Goal: Communication & Community: Answer question/provide support

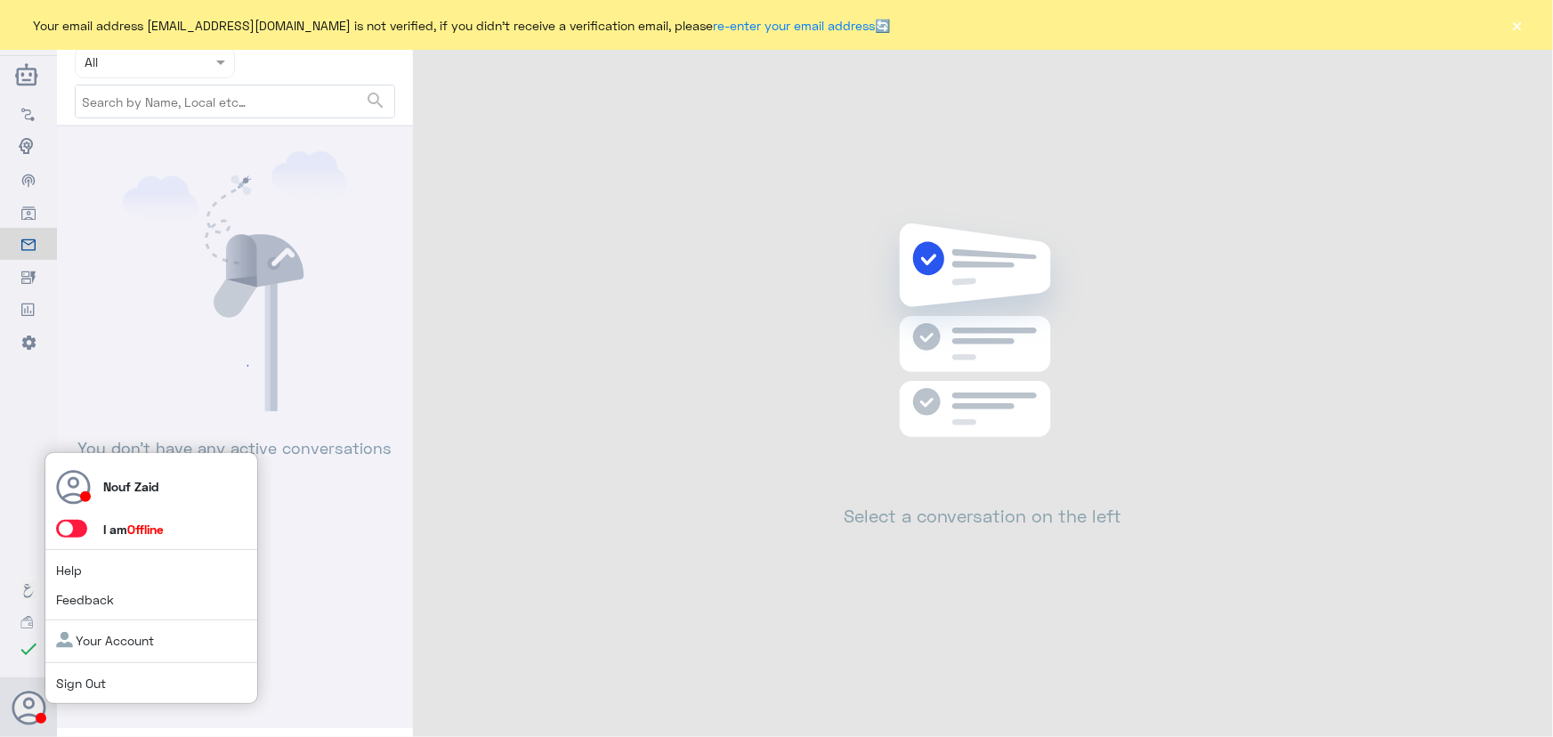
click at [81, 527] on span at bounding box center [71, 529] width 31 height 18
click at [0, 0] on input "checkbox" at bounding box center [0, 0] width 0 height 0
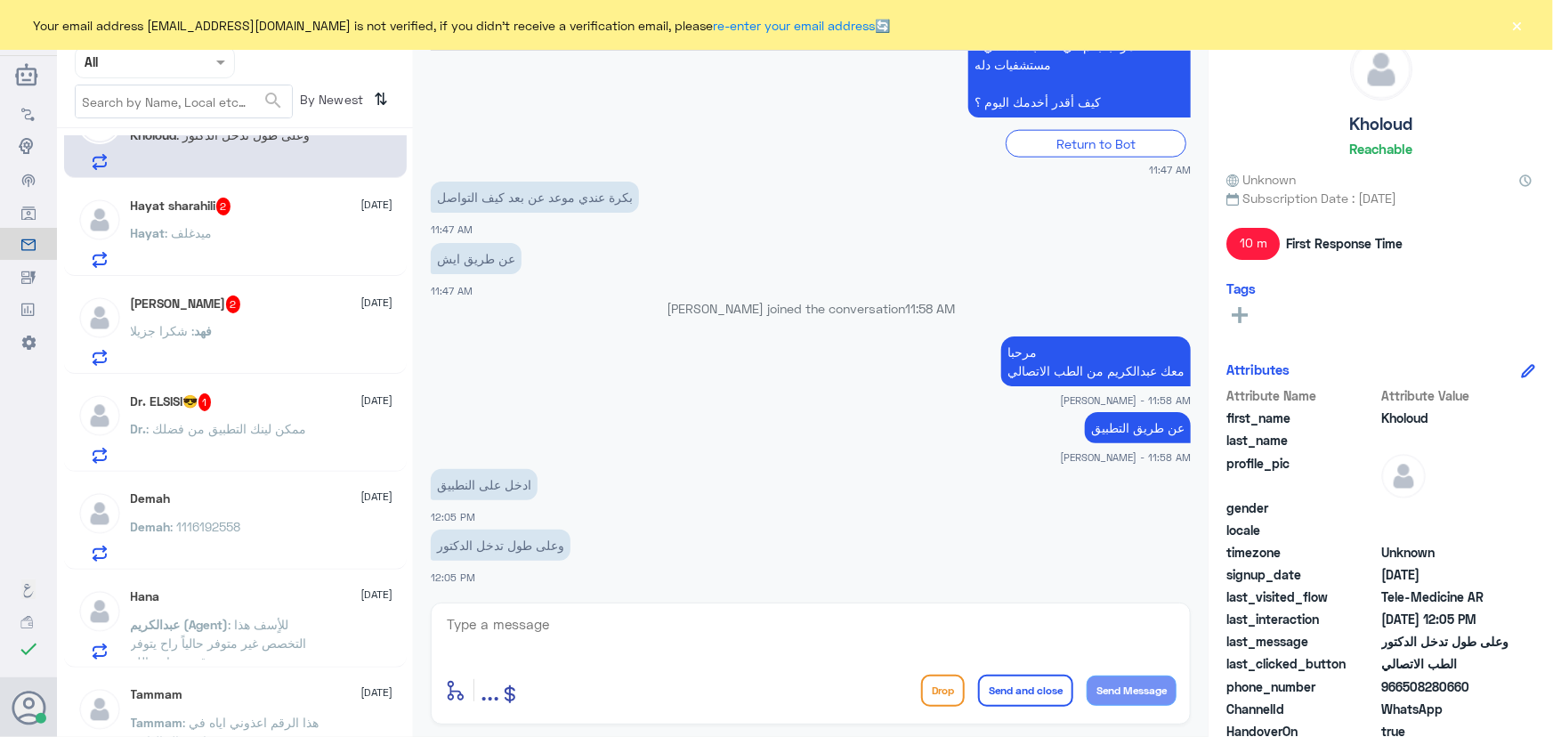
scroll to position [80, 0]
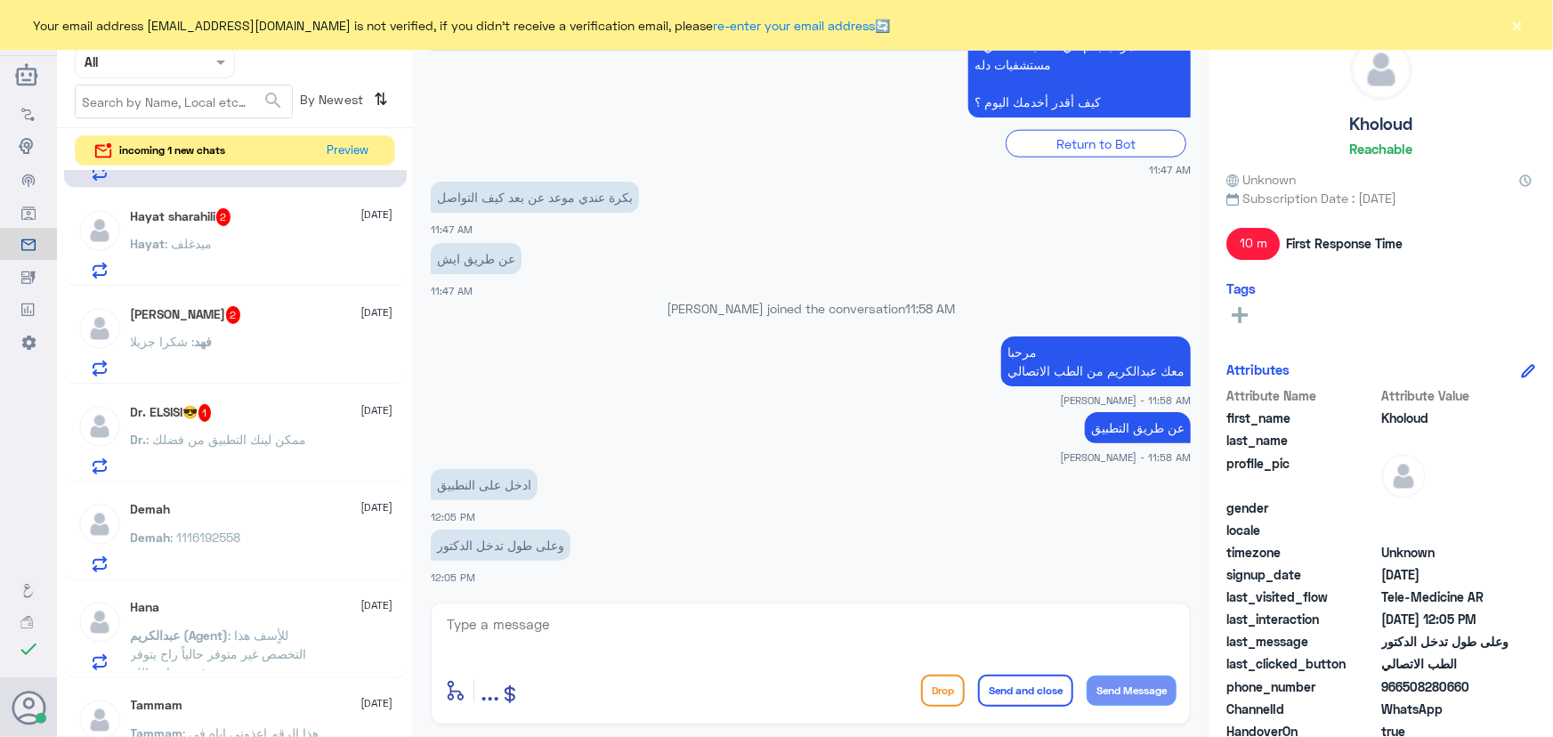
click at [1518, 20] on button "×" at bounding box center [1518, 25] width 18 height 18
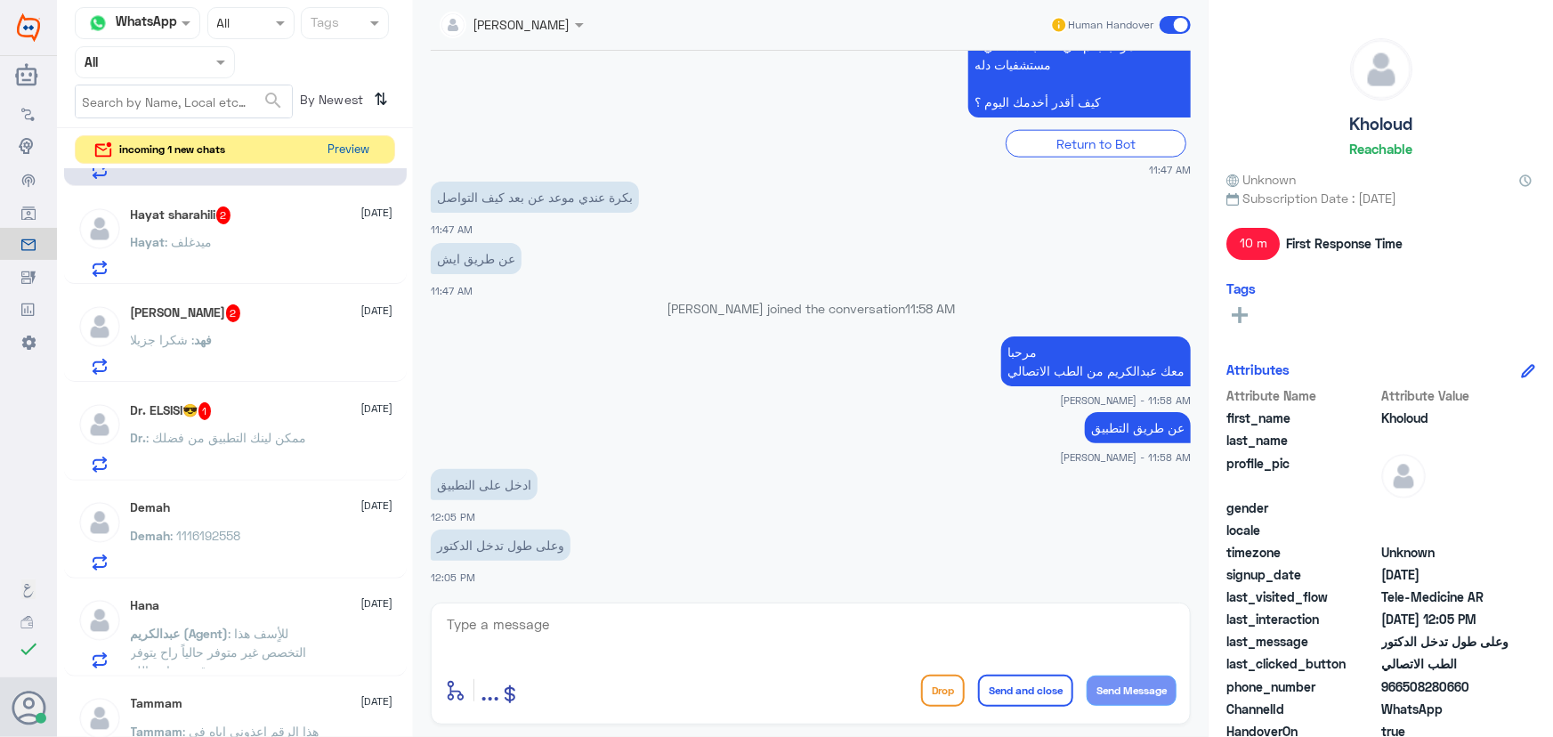
click at [372, 141] on button "Preview" at bounding box center [348, 150] width 55 height 28
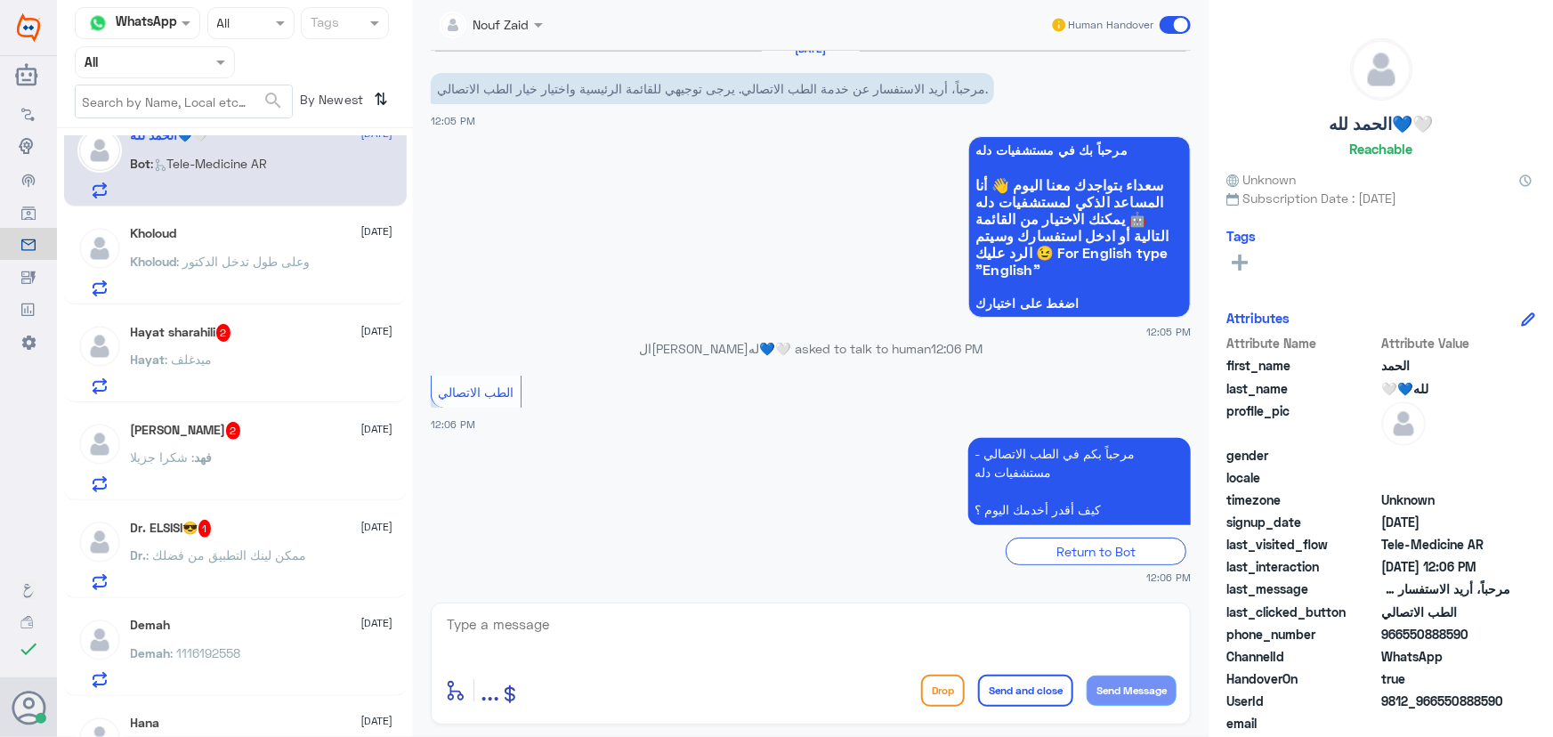
scroll to position [0, 0]
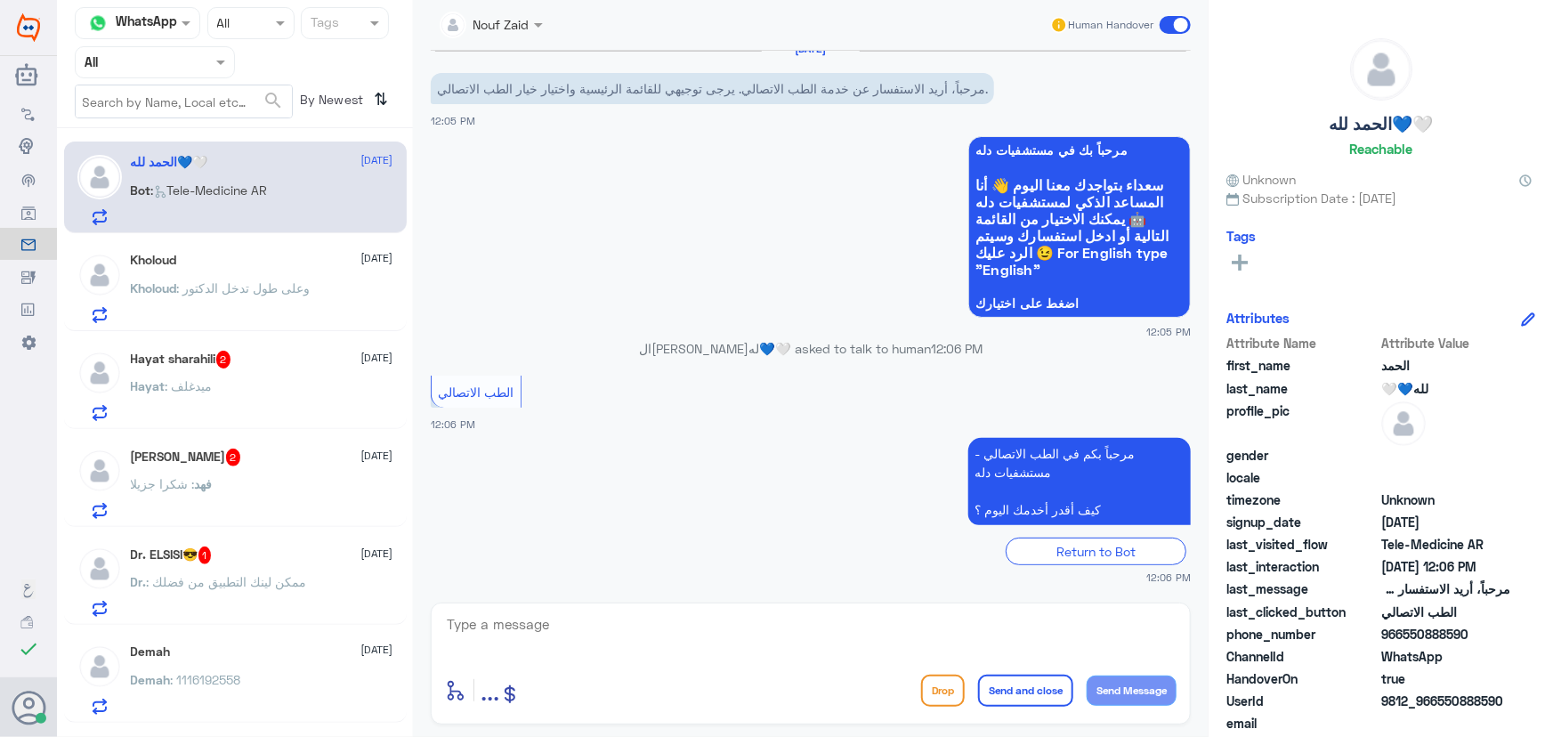
click at [329, 183] on div "الحمد لله💙🤍 [DATE] Bot : Tele-Medicine [GEOGRAPHIC_DATA]" at bounding box center [262, 190] width 263 height 70
click at [582, 608] on div "enter flow name ... Drop Send and close Send Message" at bounding box center [811, 664] width 760 height 122
click at [583, 612] on div "enter flow name ... Drop Send and close Send Message" at bounding box center [811, 664] width 760 height 122
click at [583, 612] on textarea at bounding box center [811, 634] width 732 height 44
paste textarea "مرحباً معك نوف من الطب الاتصالي كيف اقدر أساعدك؟"
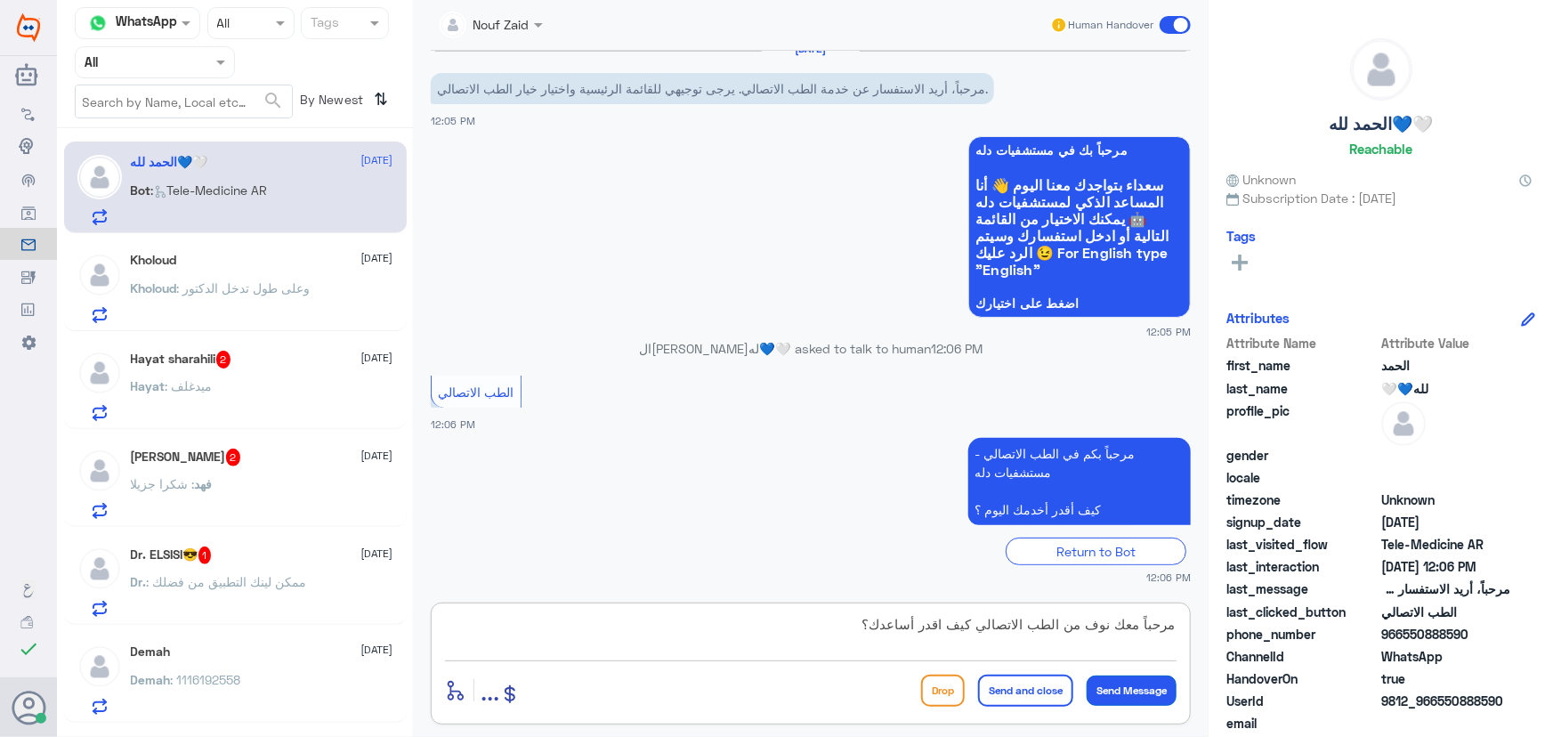
type textarea "مرحباً معك نوف من الطب الاتصالي كيف اقدر أساعدك؟"
drag, startPoint x: 1136, startPoint y: 682, endPoint x: 1139, endPoint y: 691, distance: 9.6
click at [1139, 693] on button "Send Message" at bounding box center [1132, 691] width 90 height 30
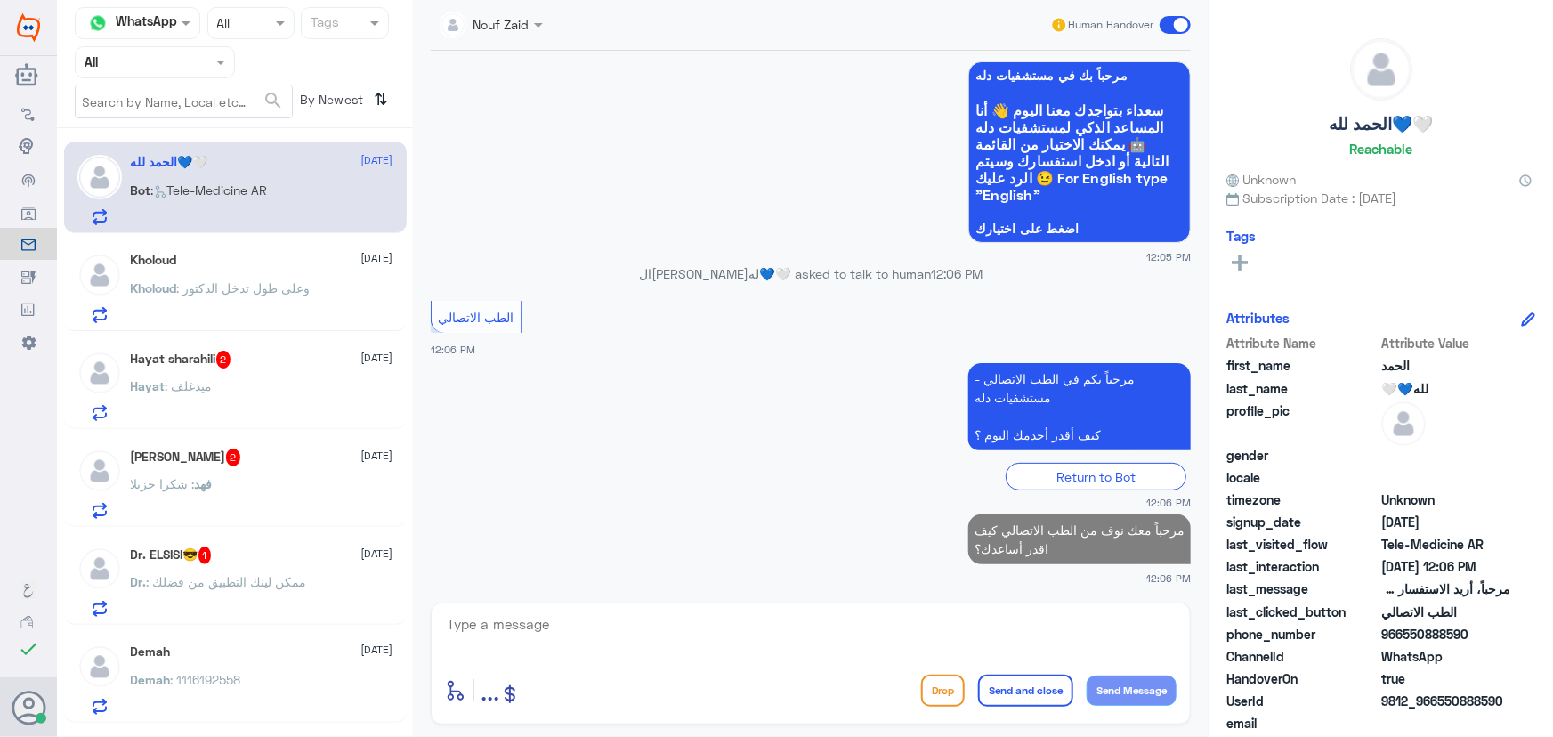
click at [180, 247] on div "Kholoud 16 September Kholoud : وعلى طول تدخل الدكتور" at bounding box center [235, 285] width 343 height 92
click at [182, 267] on div "Kholoud 16 September Kholoud : وعلى طول تدخل الدكتور" at bounding box center [262, 288] width 263 height 70
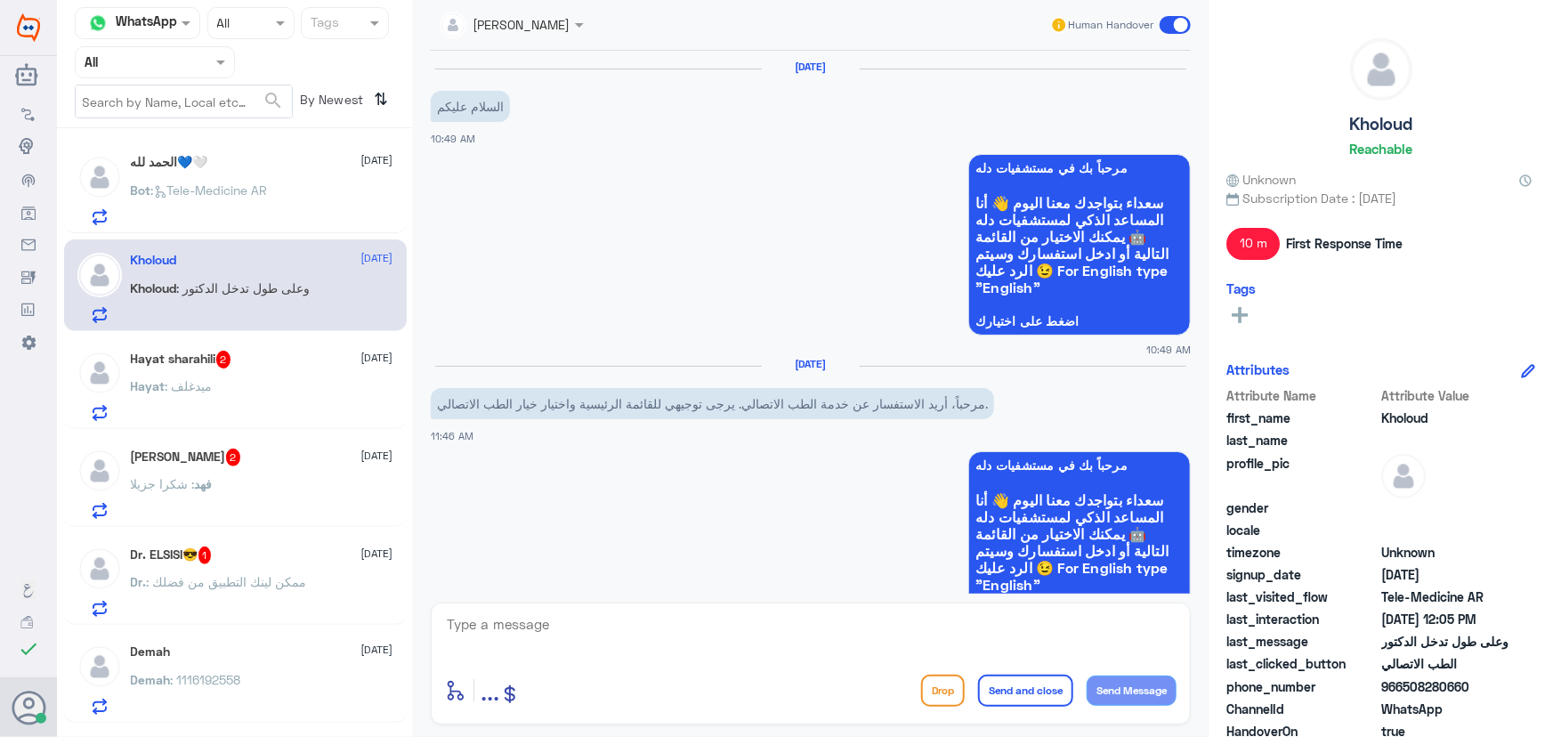
scroll to position [993, 0]
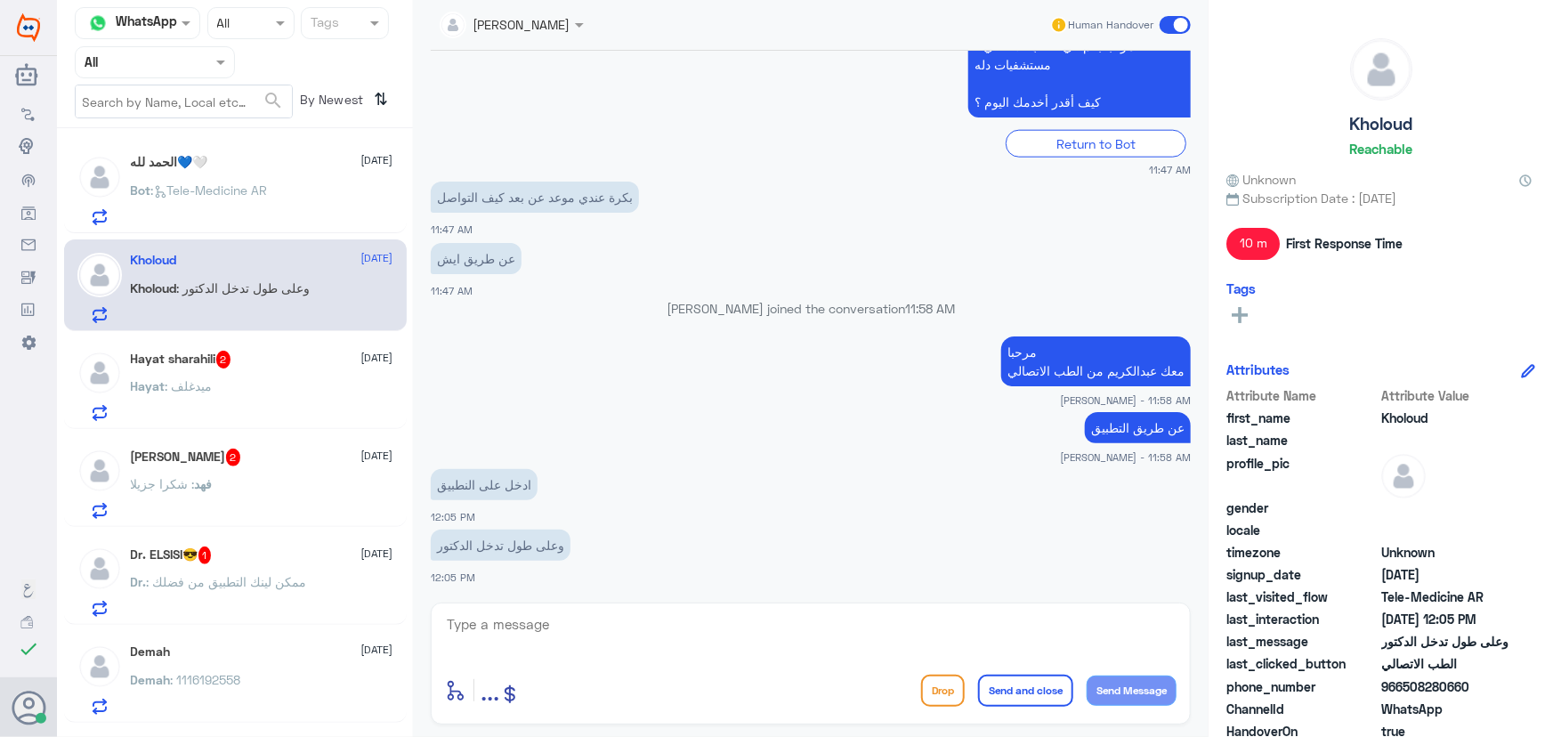
click at [218, 351] on h5 "Hayat sharahili 2" at bounding box center [181, 360] width 101 height 18
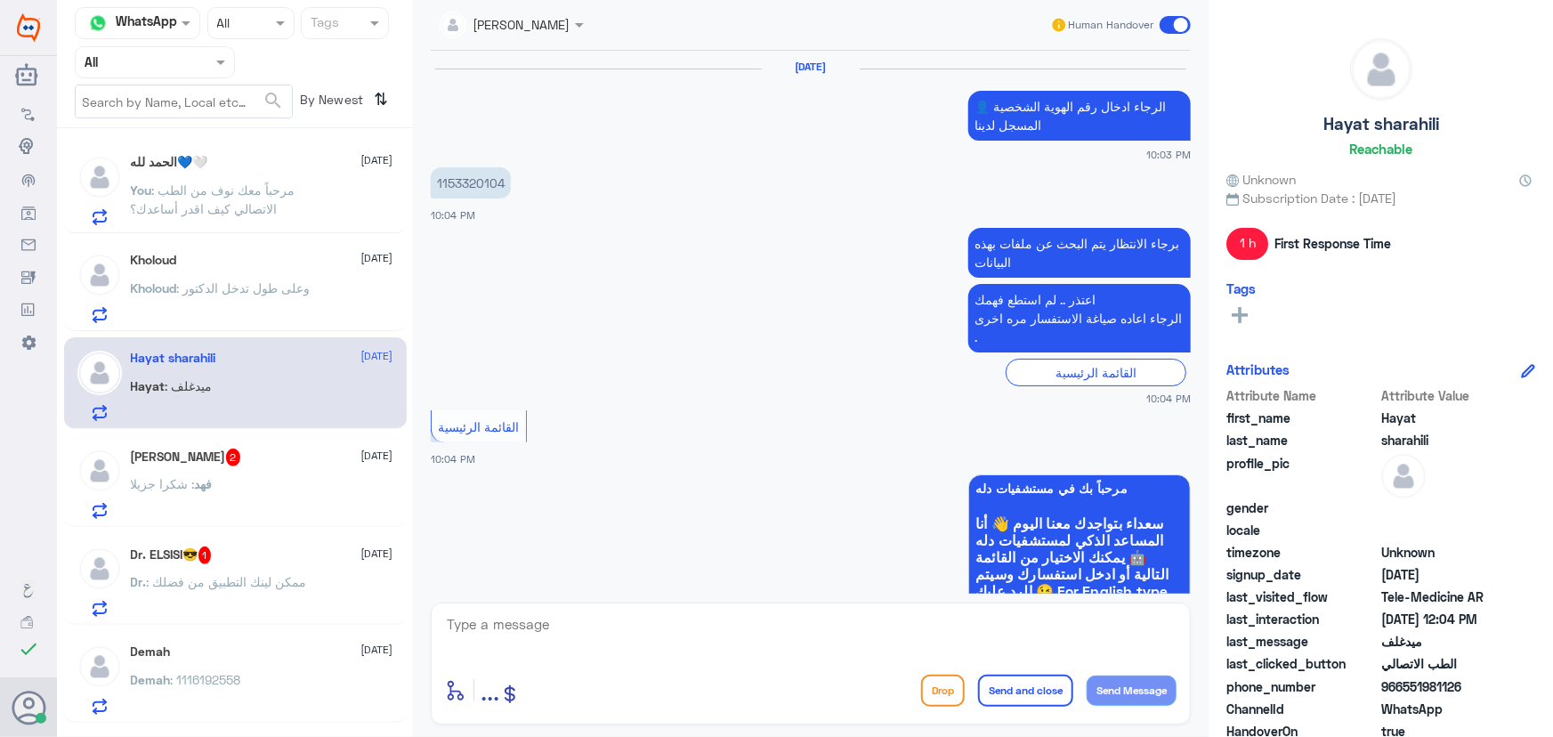
scroll to position [1212, 0]
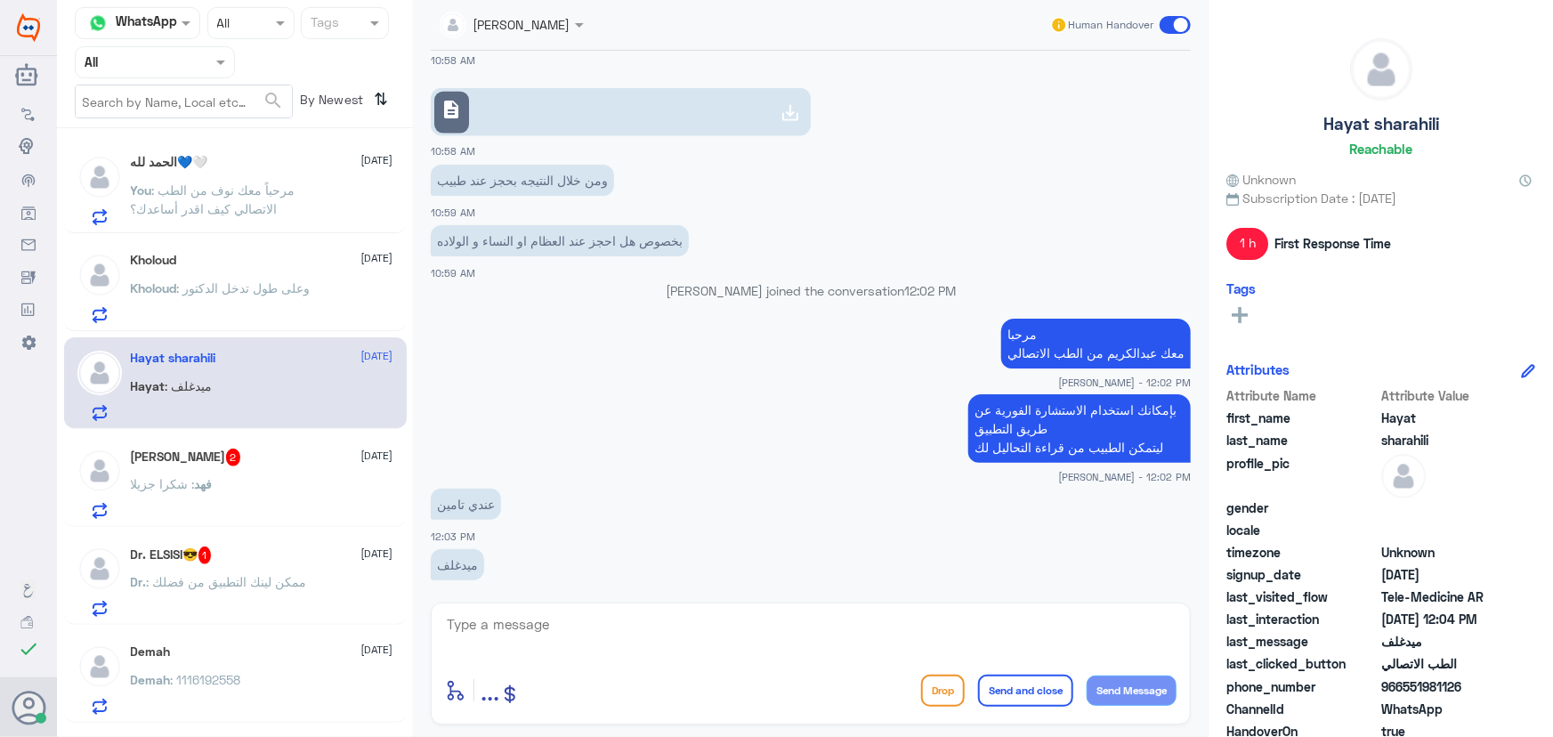
click at [242, 457] on div "فهد بن خالد 2 16 September" at bounding box center [262, 458] width 263 height 18
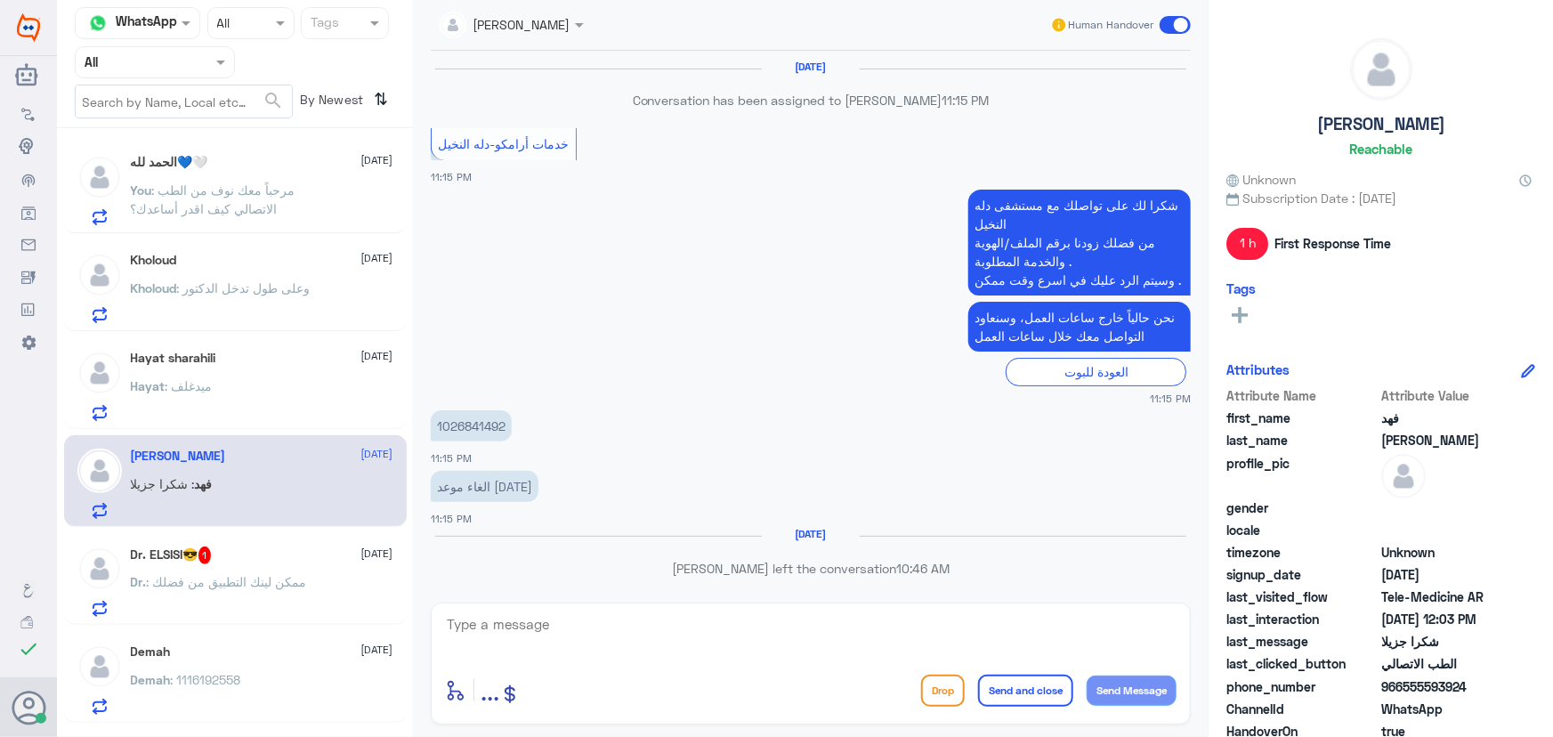
scroll to position [986, 0]
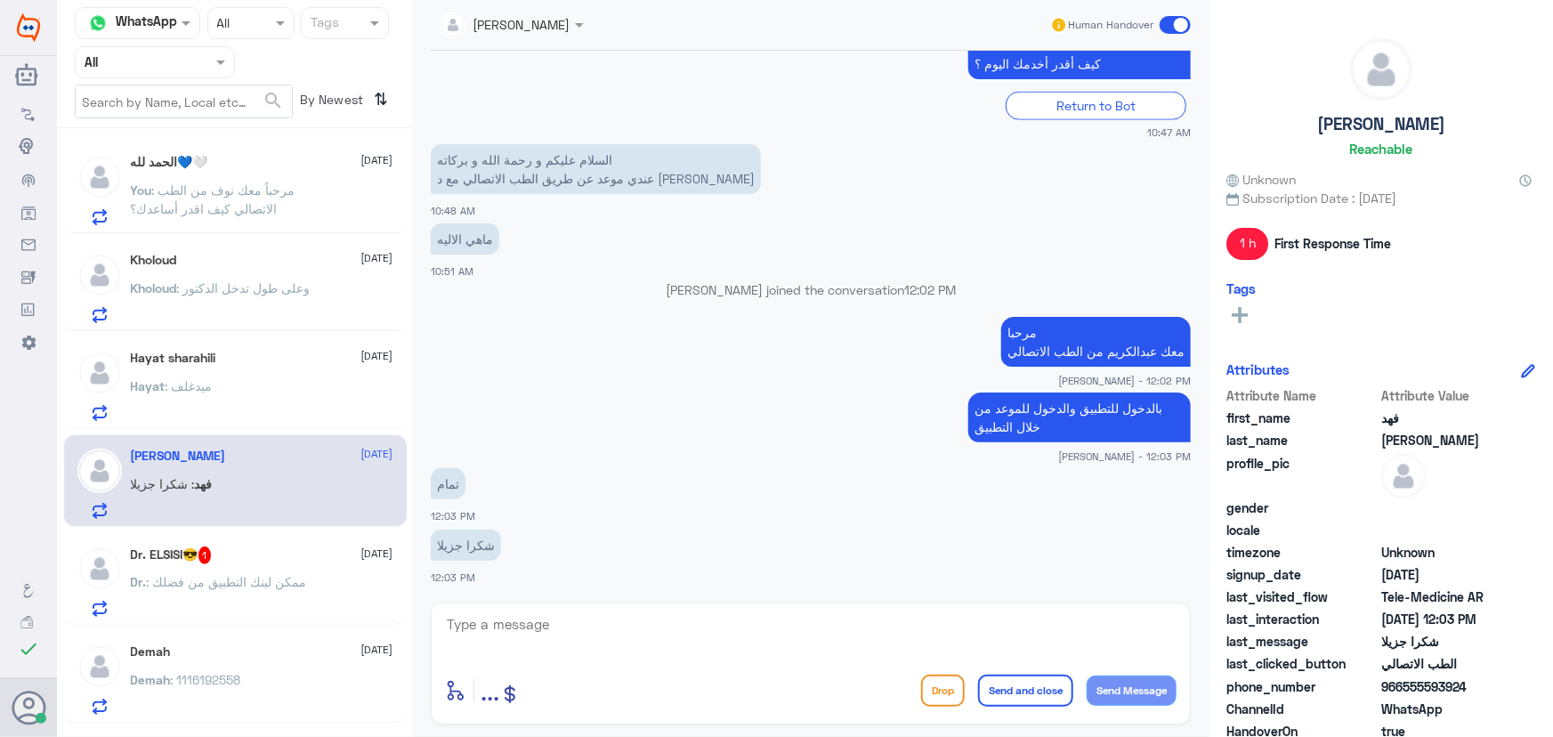
click at [236, 569] on div "Dr. ELSISI😎 1 16 September Dr. : ممكن لينك التطبيق من فضلك" at bounding box center [262, 582] width 263 height 70
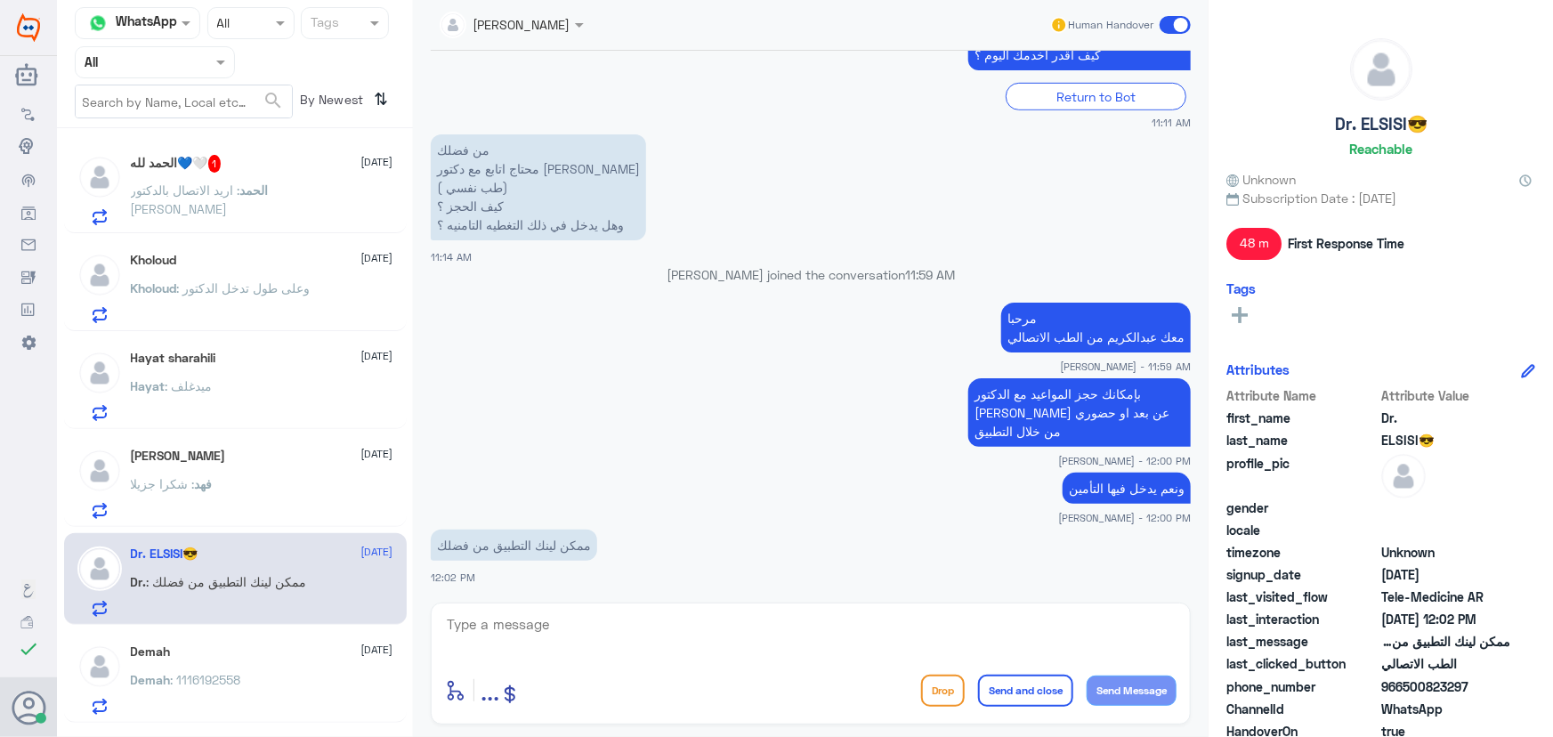
click at [236, 207] on p "الحمد : اريد الاتصال بالدكتور محمد شاهين" at bounding box center [231, 203] width 200 height 45
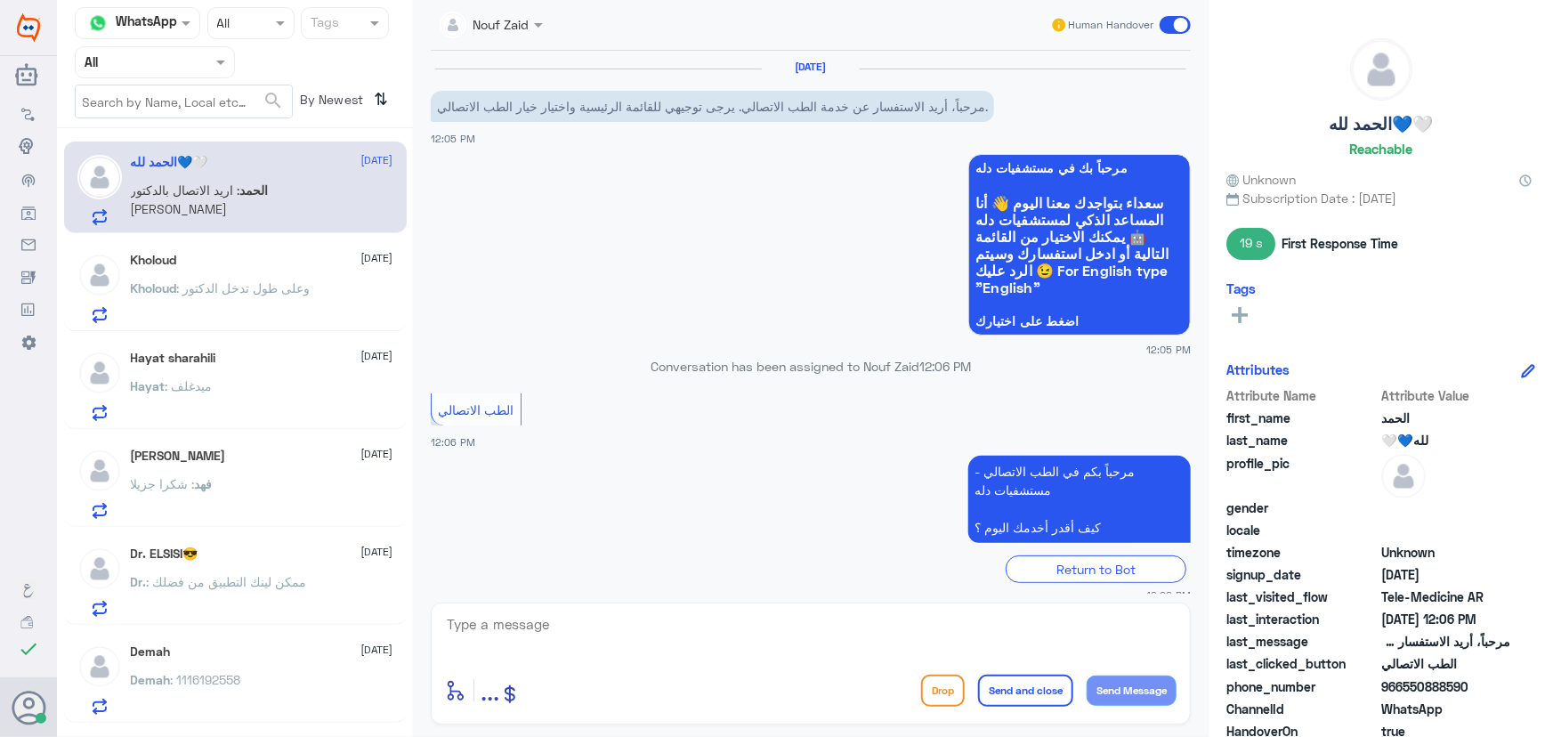
scroll to position [186, 0]
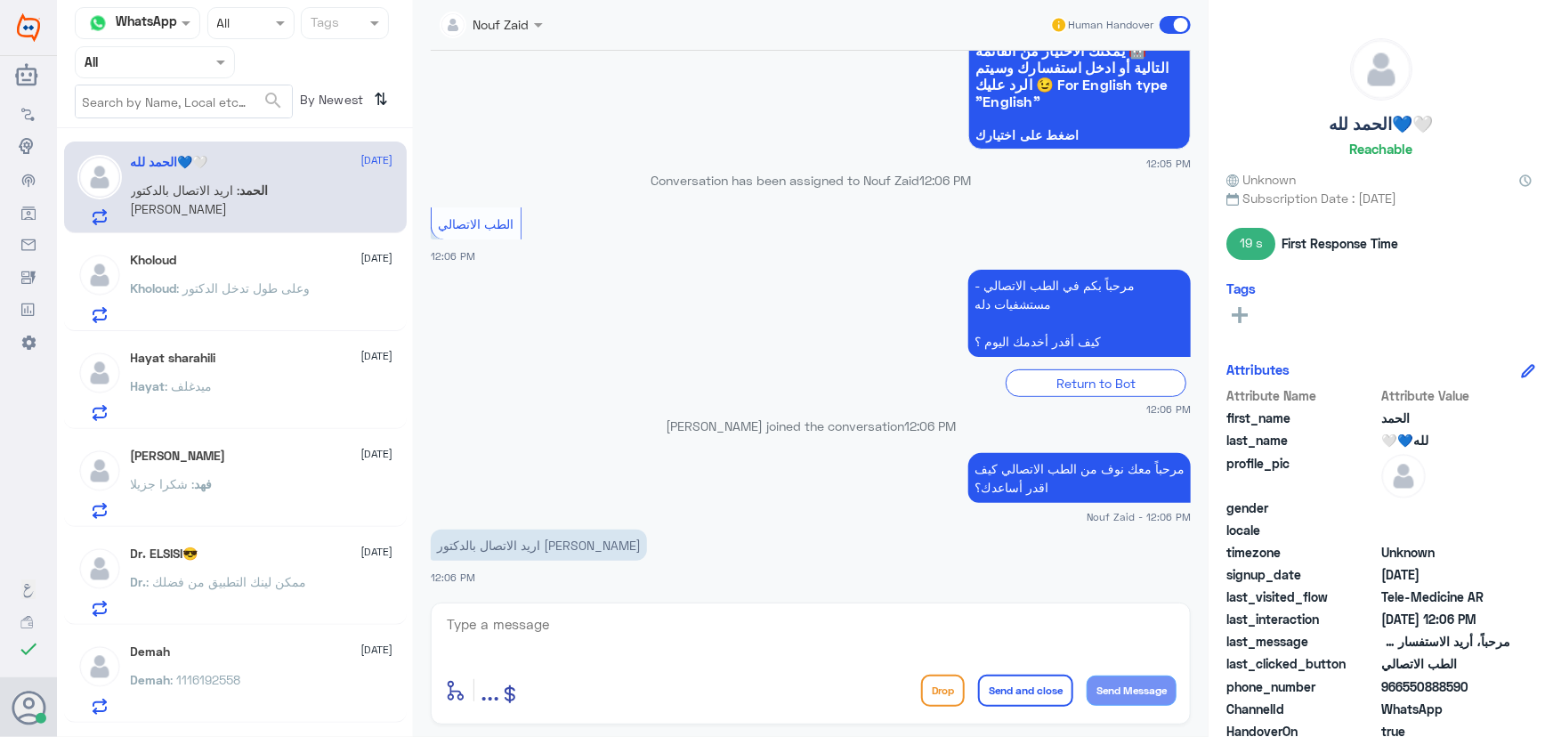
drag, startPoint x: 552, startPoint y: 614, endPoint x: 555, endPoint y: 623, distance: 9.3
click at [555, 623] on textarea at bounding box center [811, 634] width 732 height 44
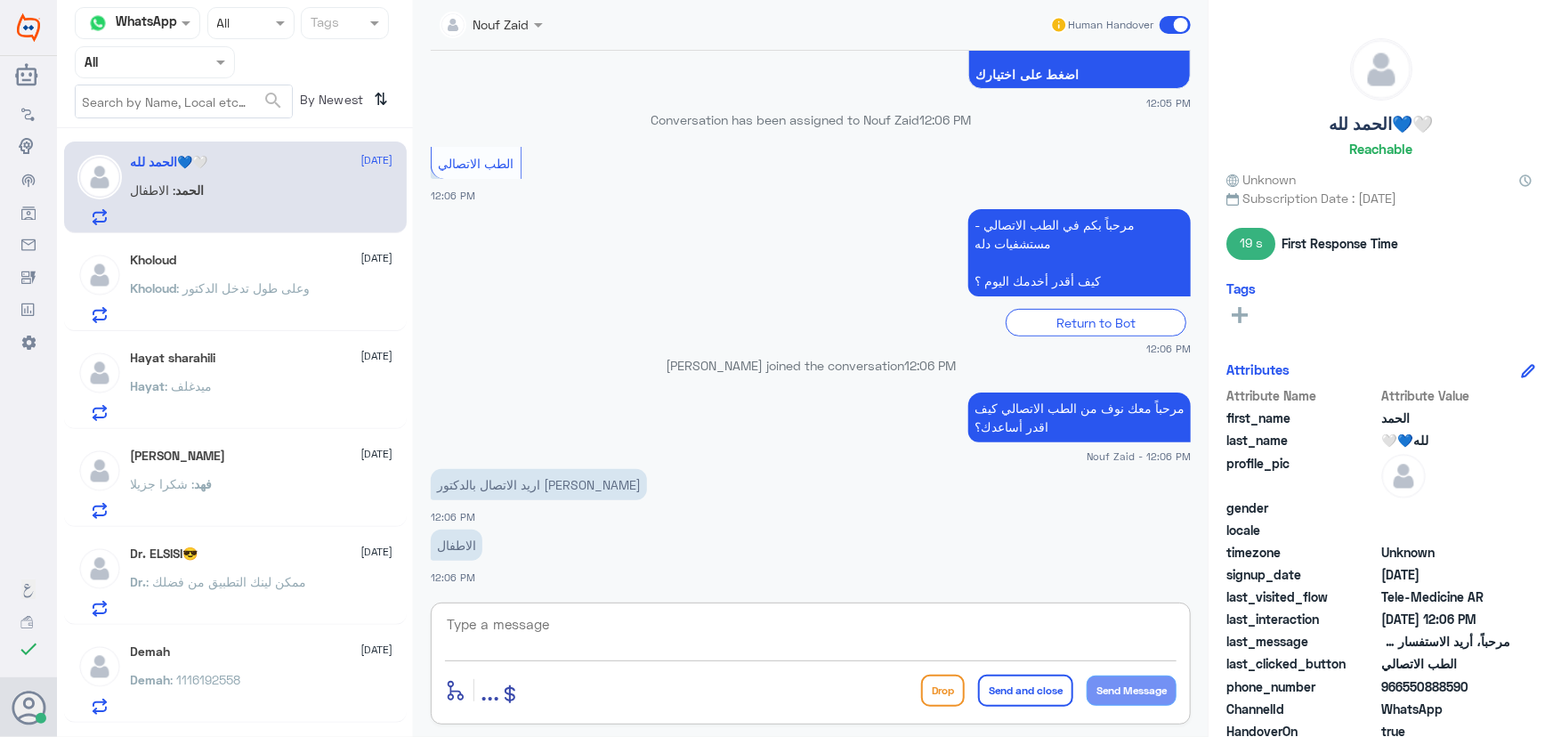
click at [726, 633] on textarea at bounding box center [811, 634] width 732 height 44
paste textarea "هنا الطب الاتصالي لكل مايخص الاستشارة الفورية من خلال التطبيق والتي من خلالها ي…"
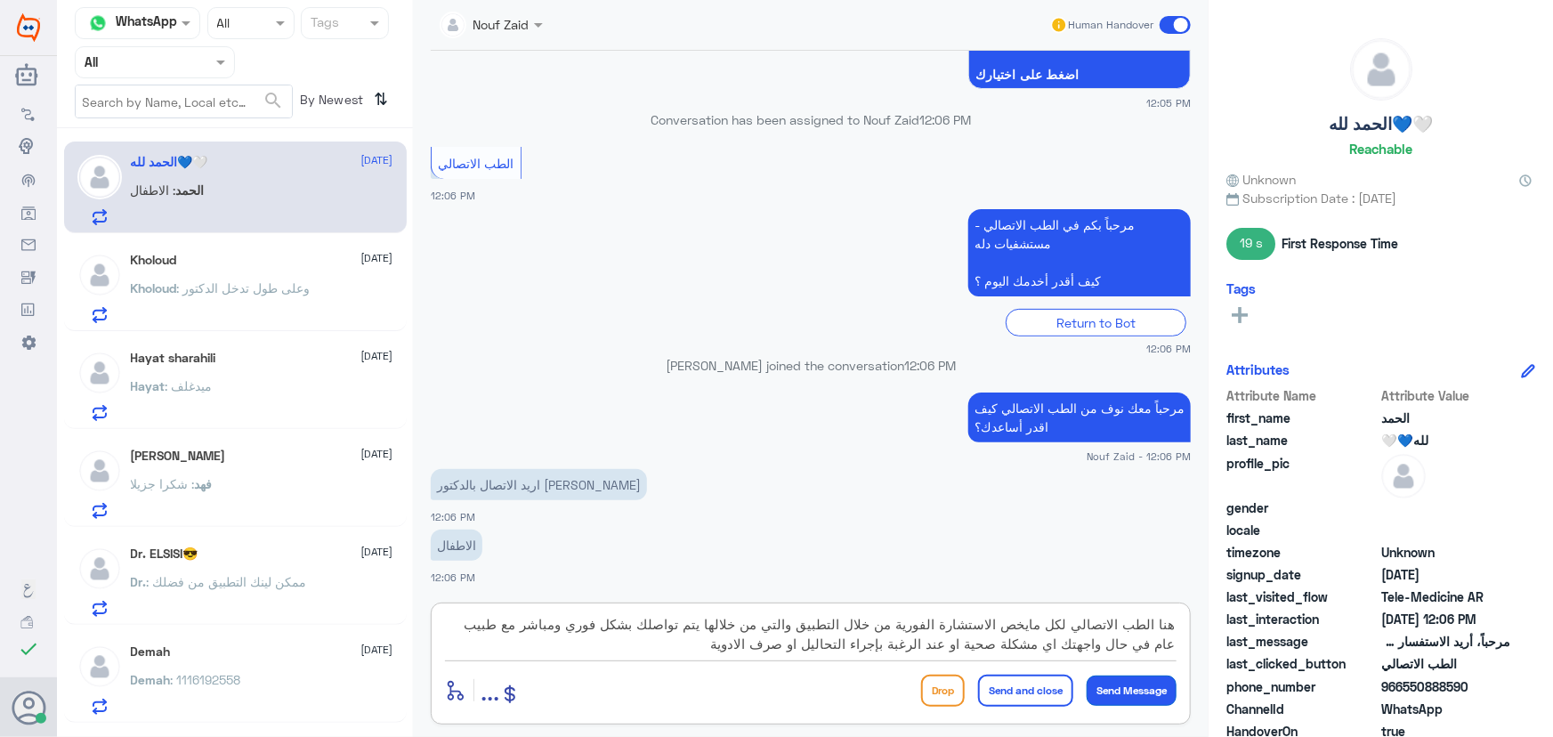
type textarea "هنا الطب الاتصالي لكل مايخص الاستشارة الفورية من خلال التطبيق والتي من خلالها ي…"
click at [1160, 692] on button "Send Message" at bounding box center [1132, 691] width 90 height 30
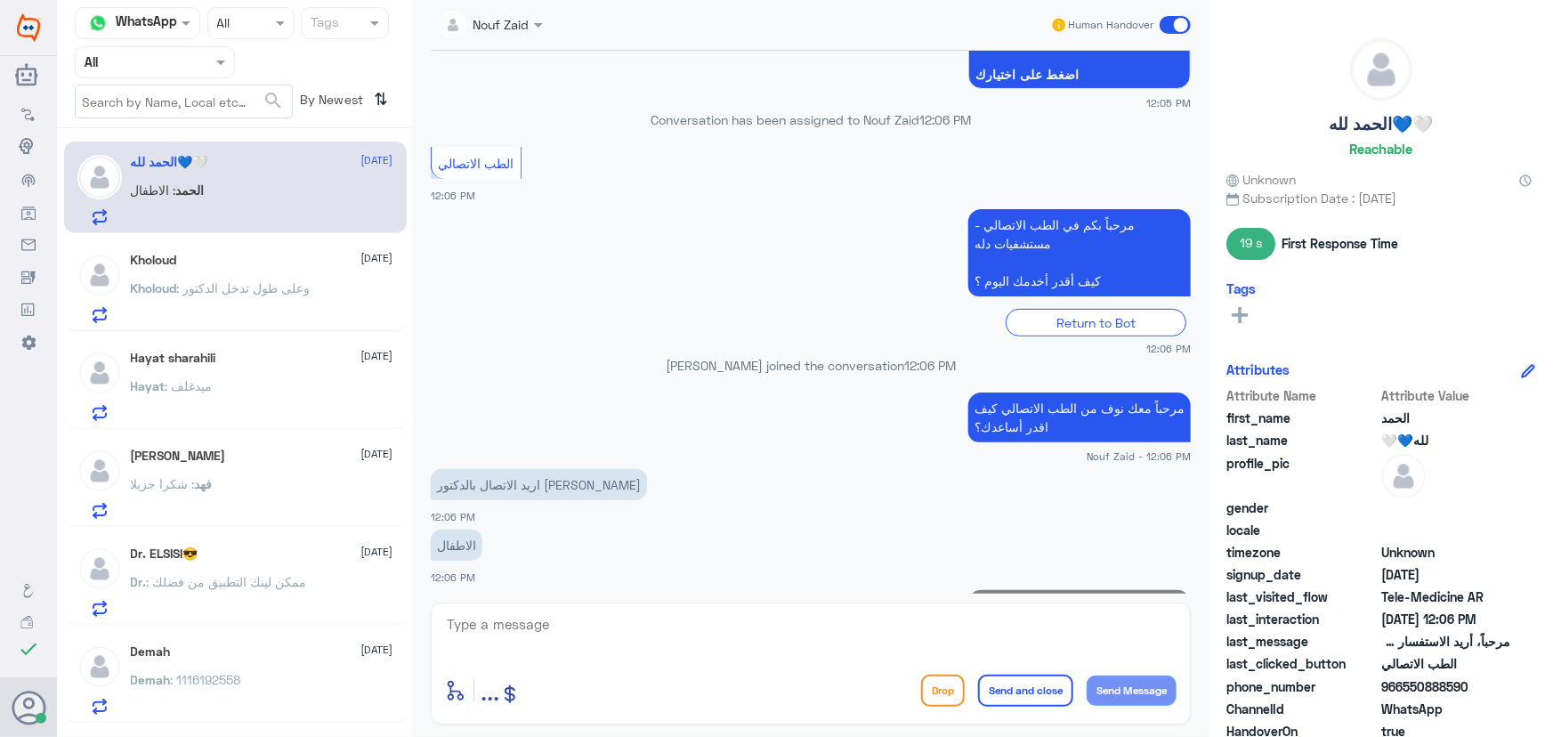
scroll to position [397, 0]
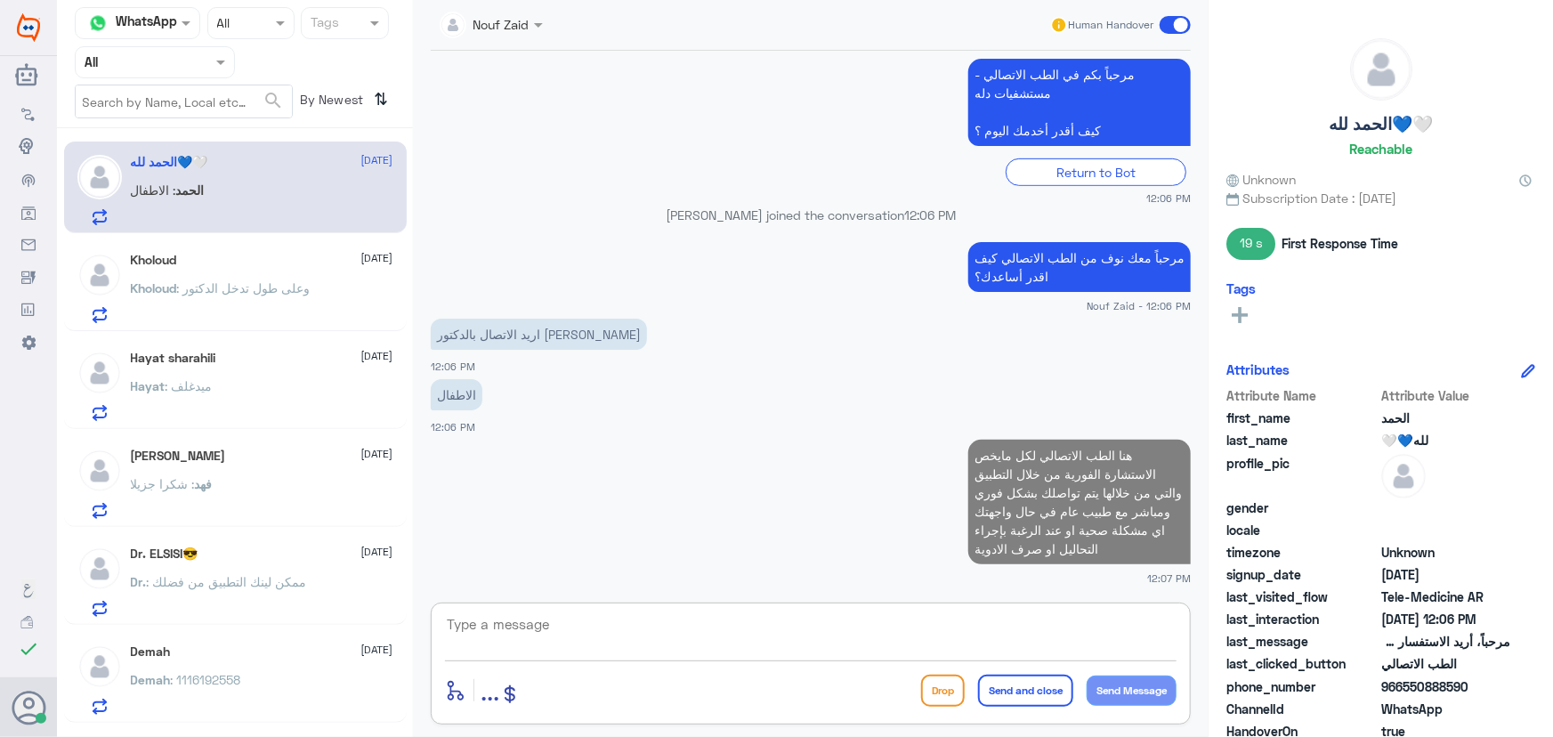
click at [1104, 636] on textarea at bounding box center [811, 634] width 732 height 44
type textarea "g"
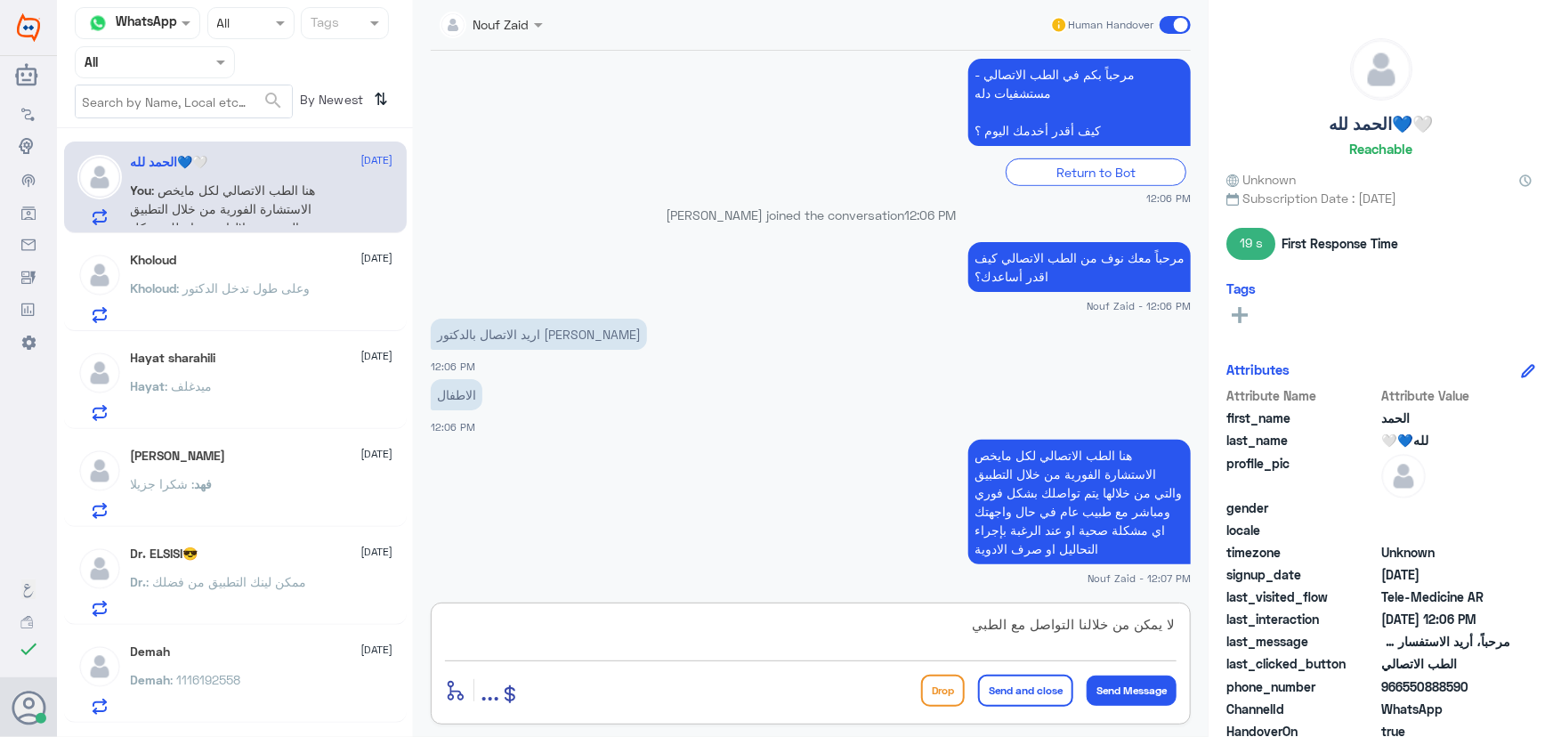
type textarea "لا يمكن من خلالنا التواصل مع الطبيب"
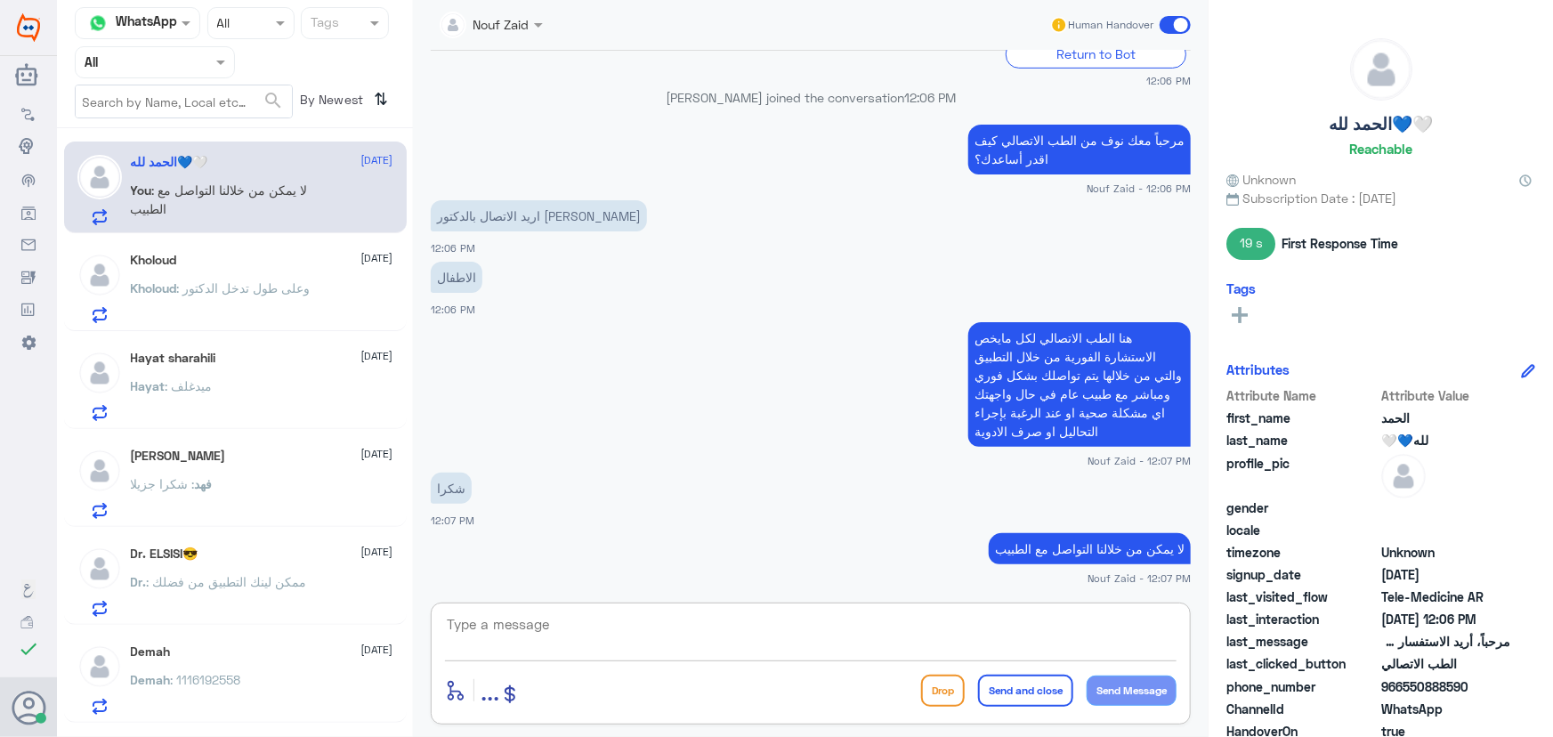
click at [1188, 27] on span at bounding box center [1175, 25] width 31 height 18
click at [0, 0] on input "checkbox" at bounding box center [0, 0] width 0 height 0
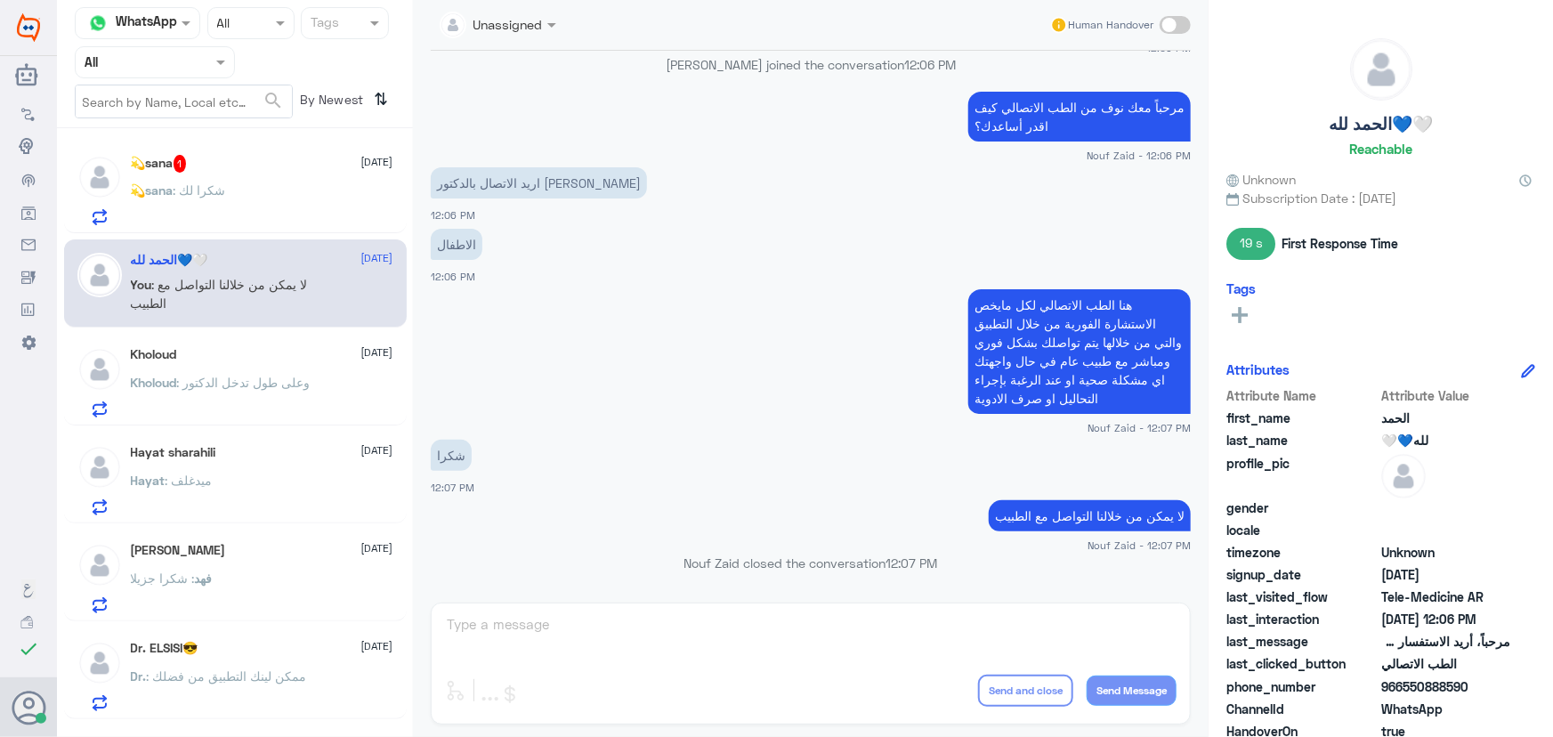
click at [246, 164] on div "💫sana 1 16 September" at bounding box center [262, 164] width 263 height 18
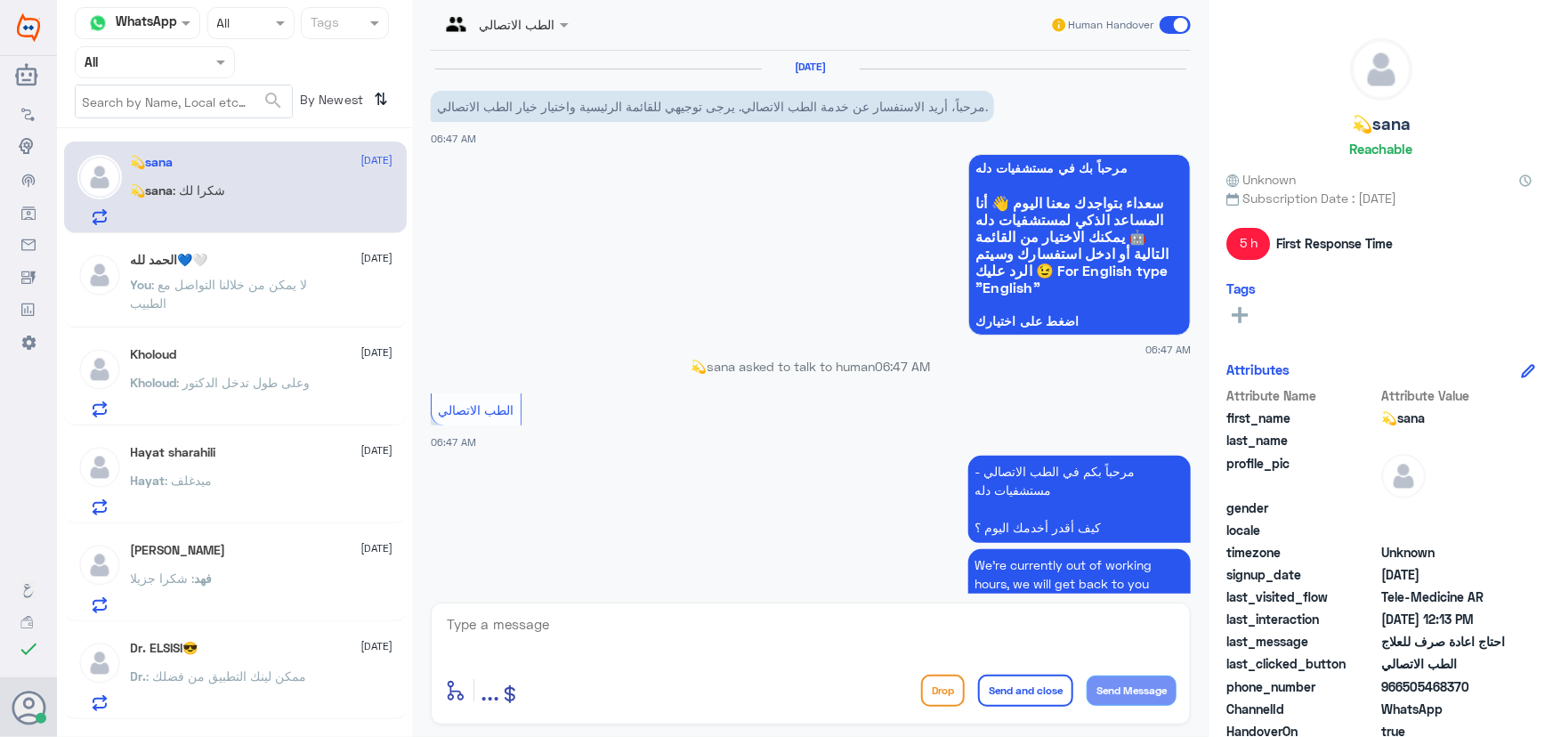
scroll to position [976, 0]
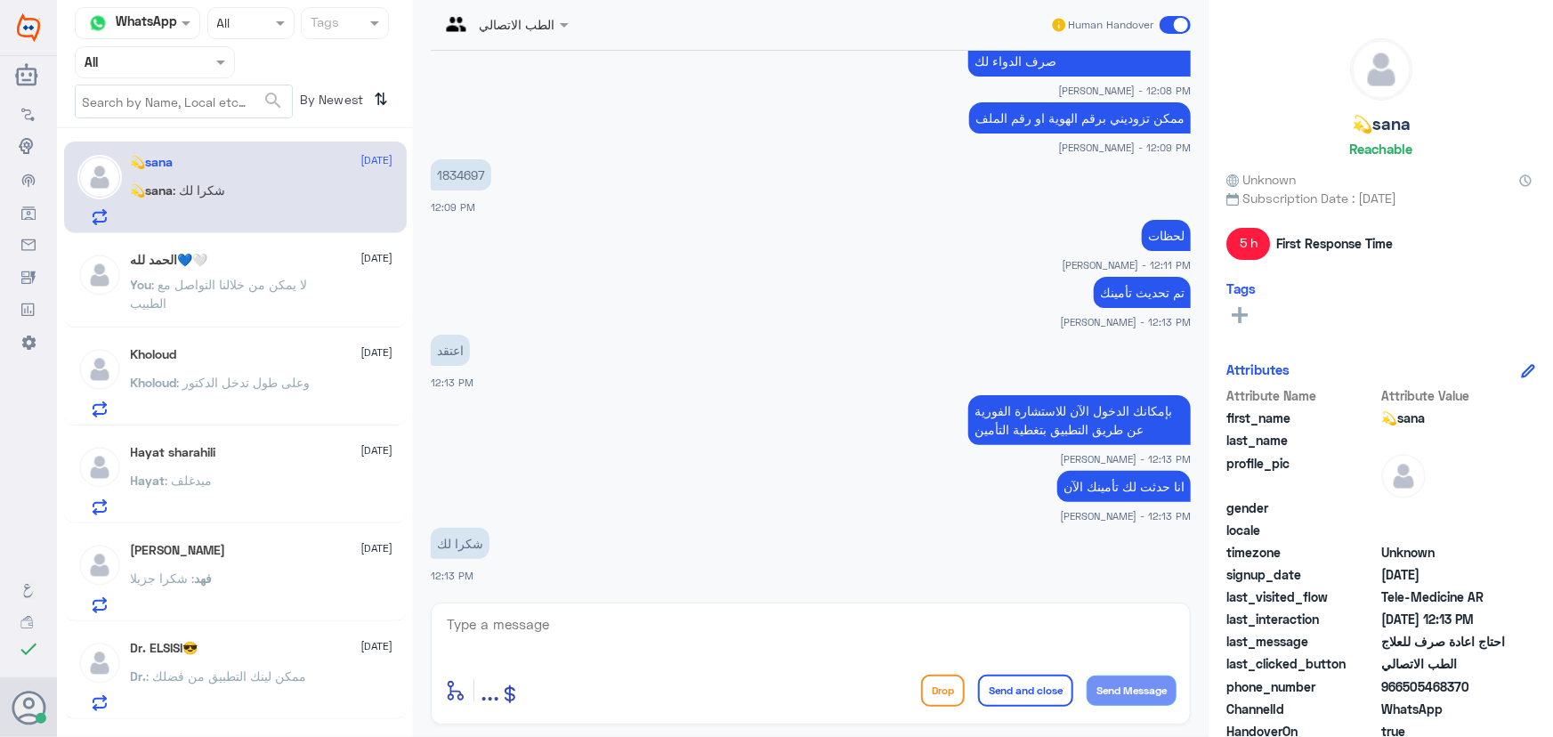
click at [274, 310] on p "You : لا يمكن من خلالنا التواصل مع الطبيب" at bounding box center [231, 297] width 200 height 45
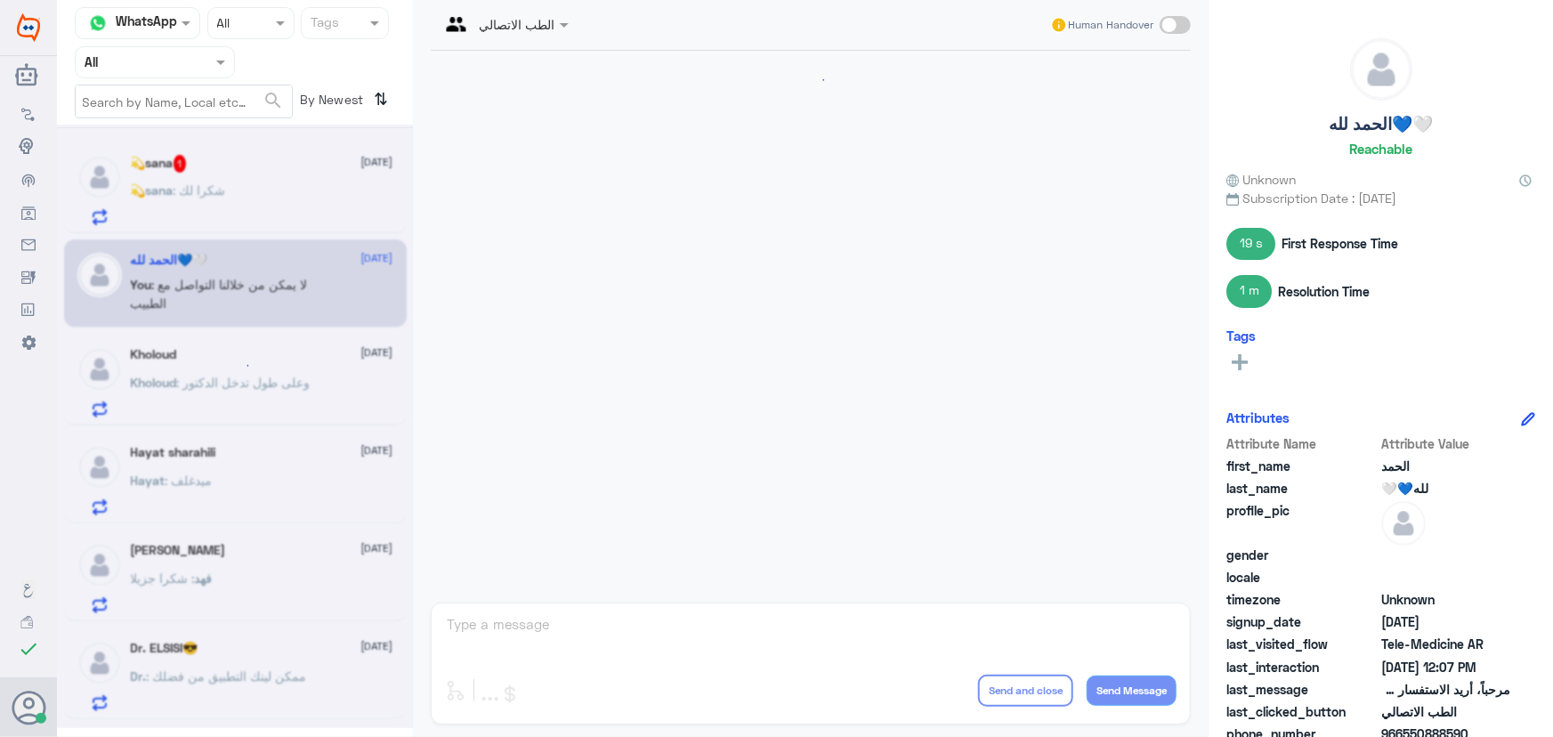
scroll to position [547, 0]
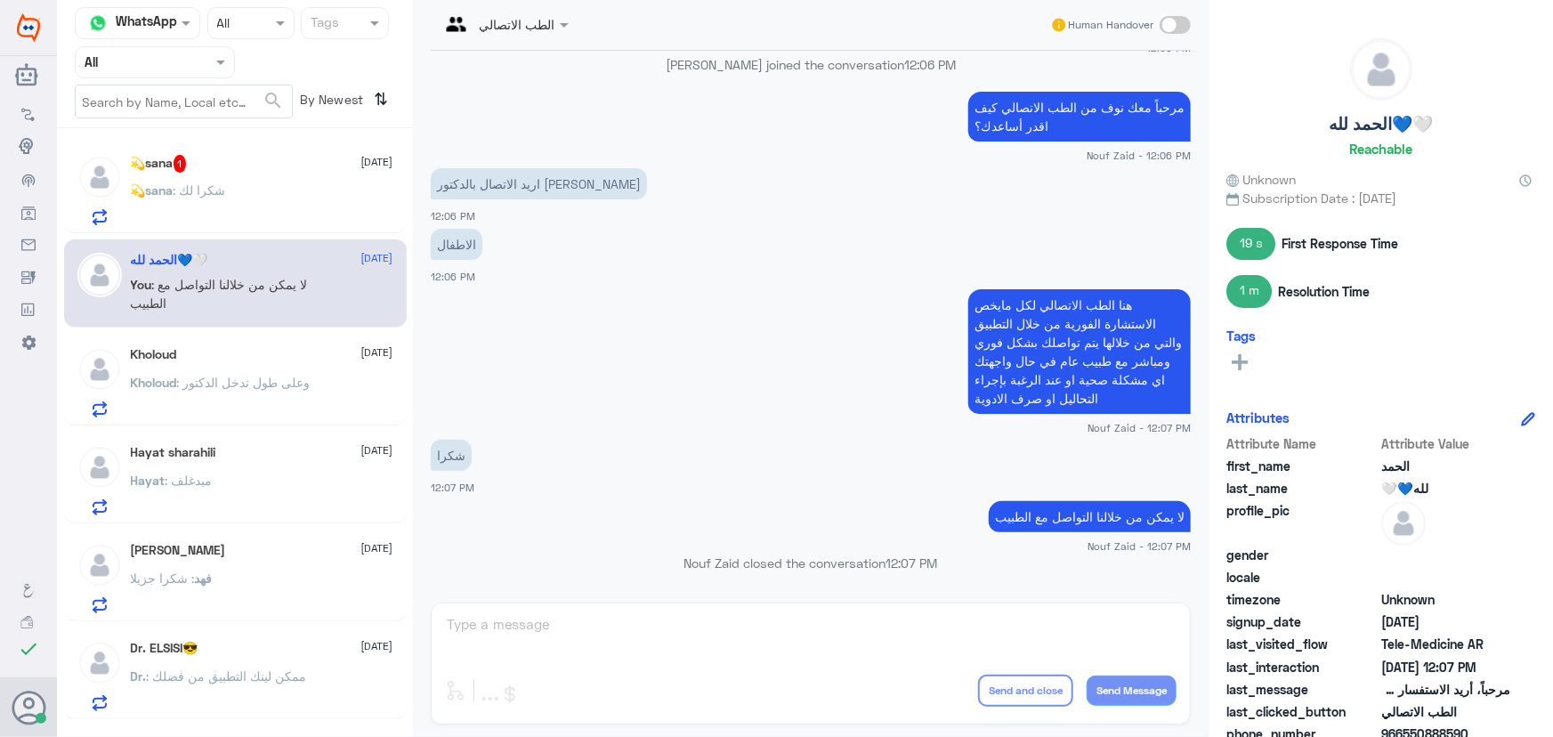
click at [284, 386] on span ": وعلى طول تدخل الدكتور" at bounding box center [244, 382] width 134 height 15
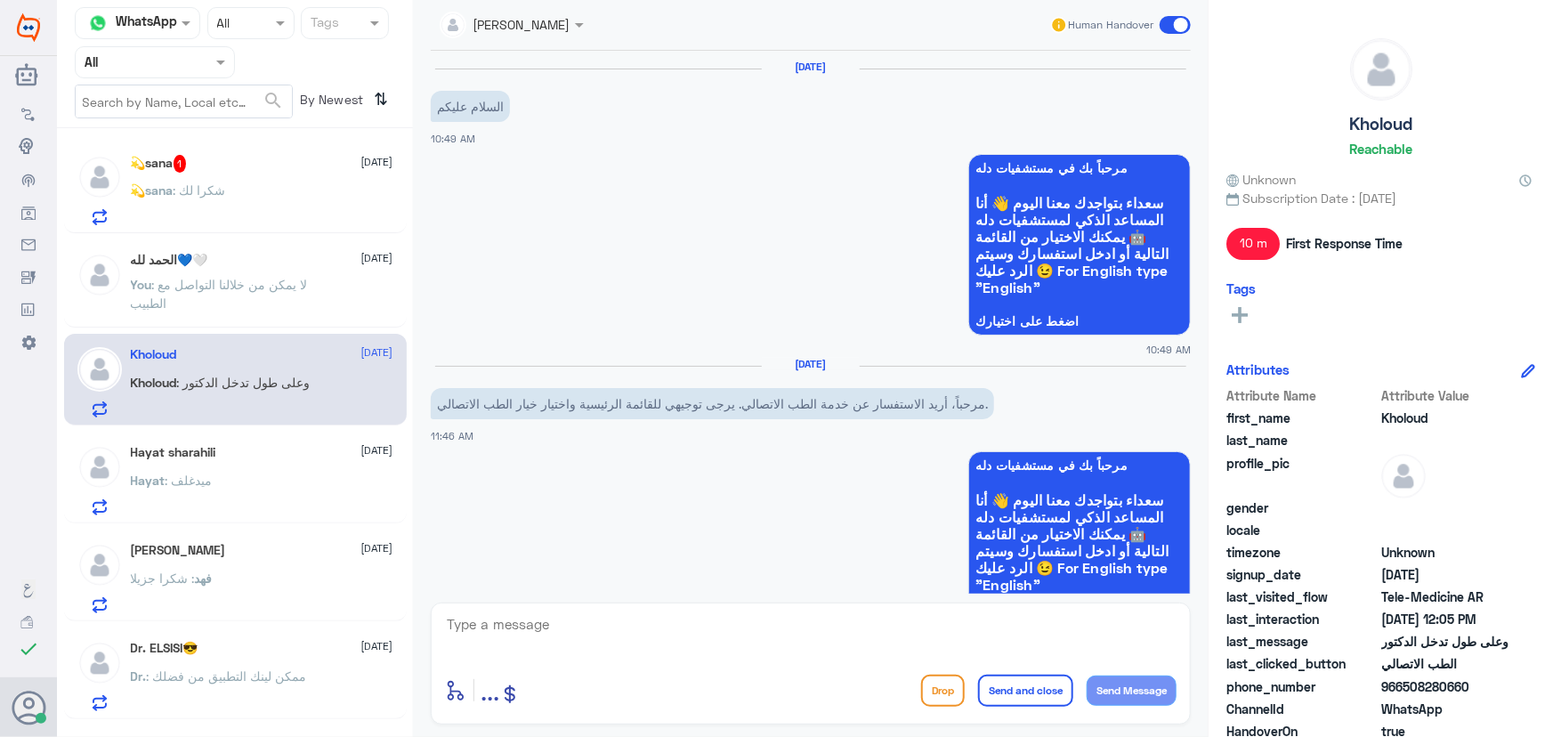
scroll to position [993, 0]
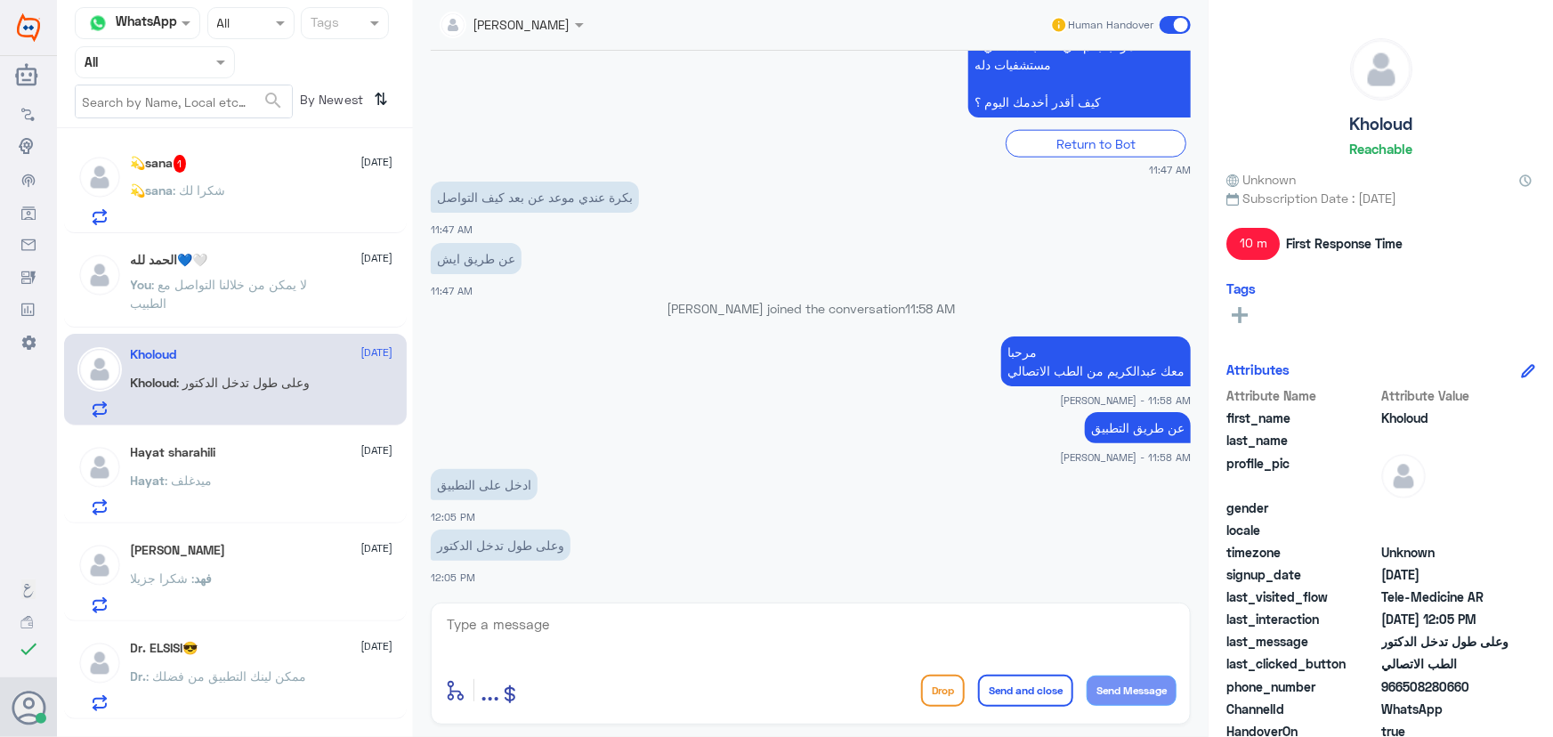
click at [267, 328] on div "💫sana 1 16 September 💫sana : شكرا لك الحمد لله💙🤍 16 September You : لا يمكن من …" at bounding box center [235, 439] width 356 height 608
click at [255, 293] on p "You : لا يمكن من خلالنا التواصل مع الطبيب" at bounding box center [231, 297] width 200 height 45
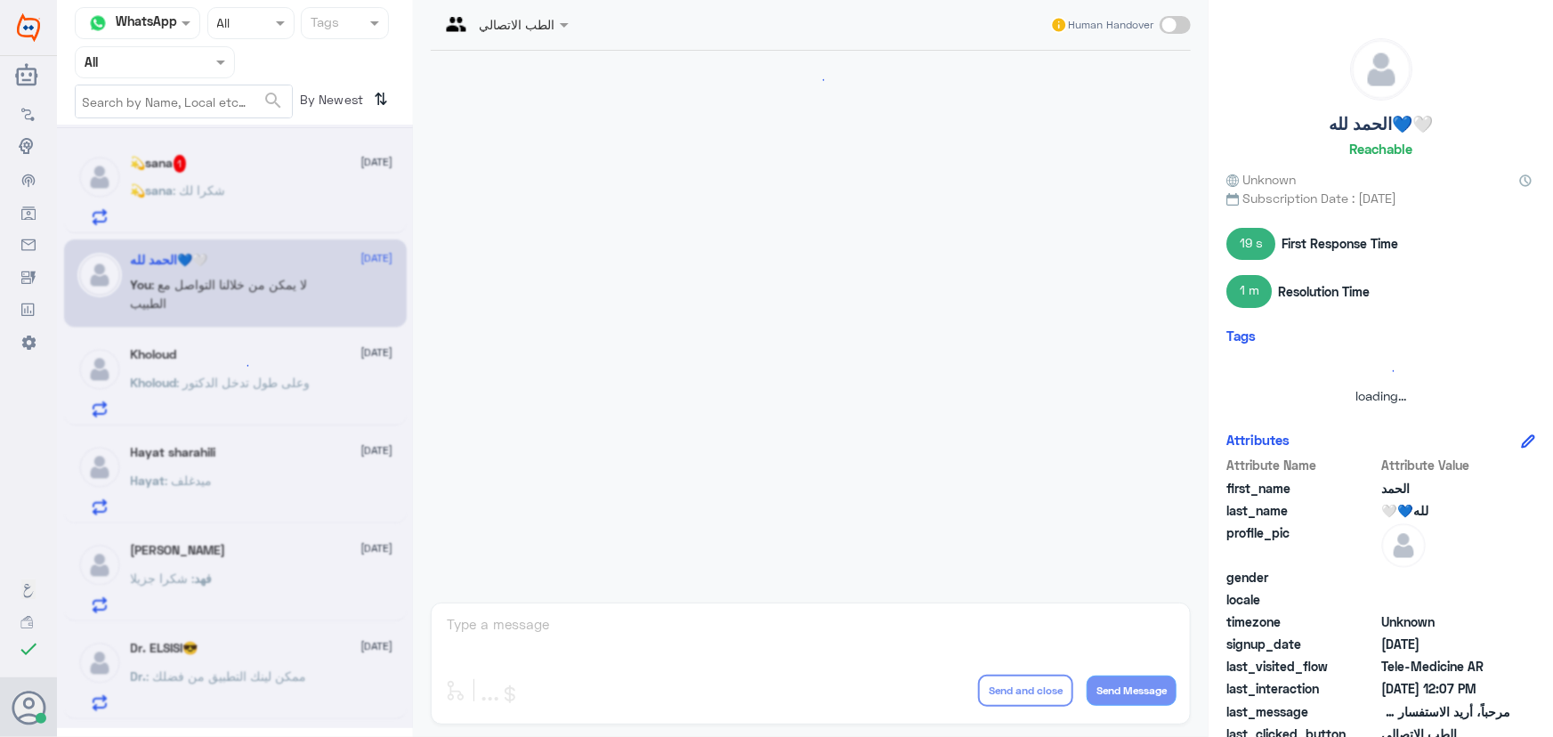
scroll to position [547, 0]
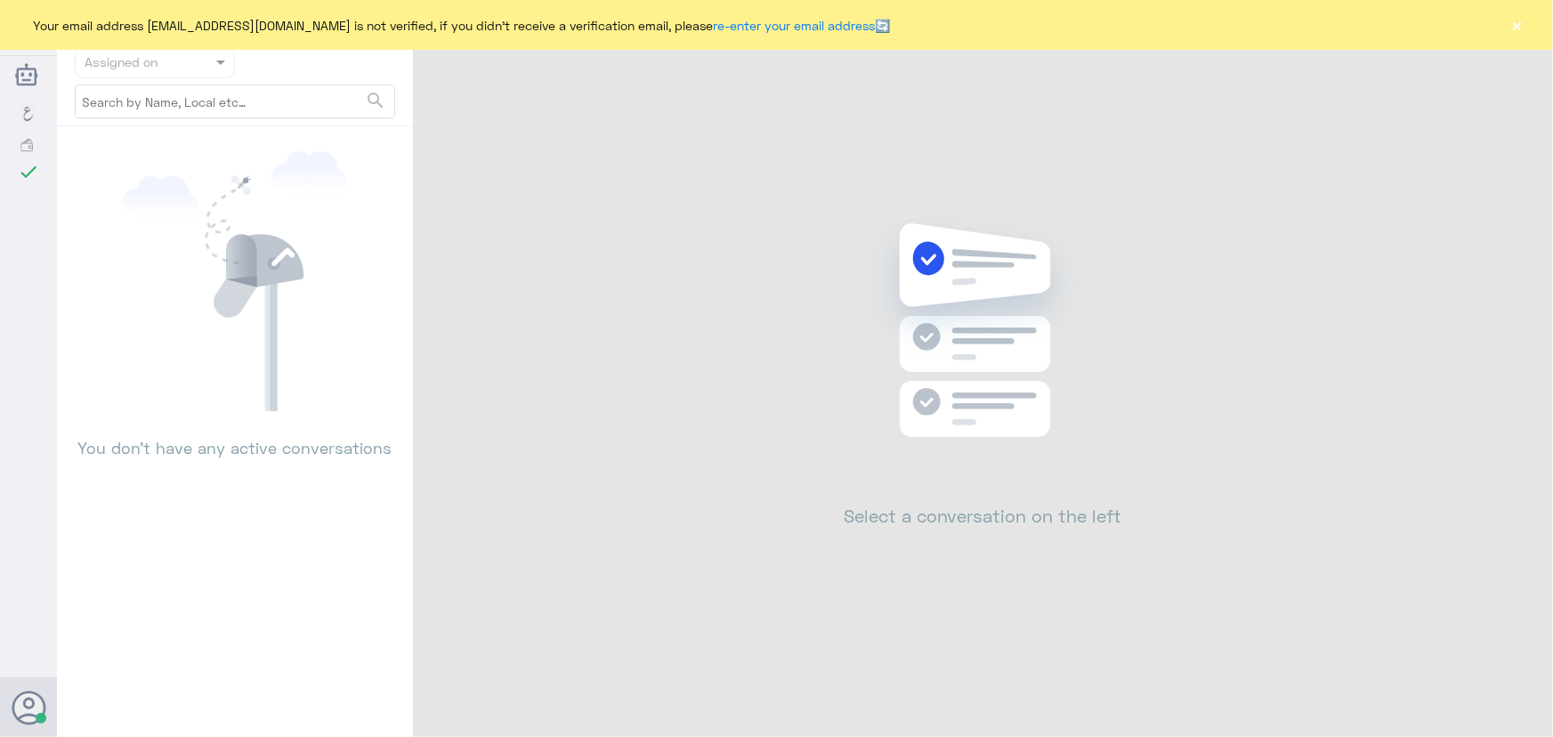
click at [1513, 25] on button "×" at bounding box center [1518, 25] width 18 height 18
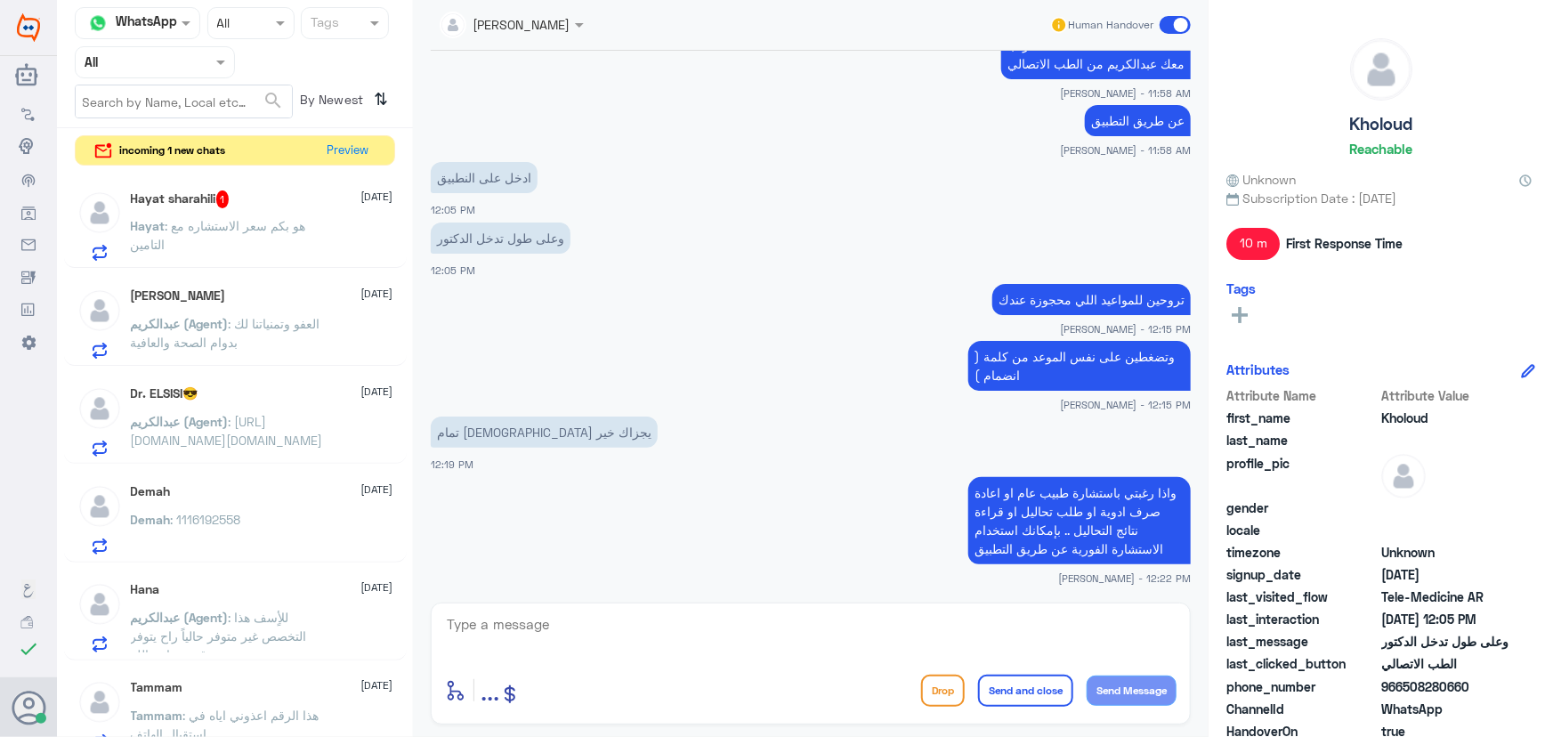
scroll to position [1374, 0]
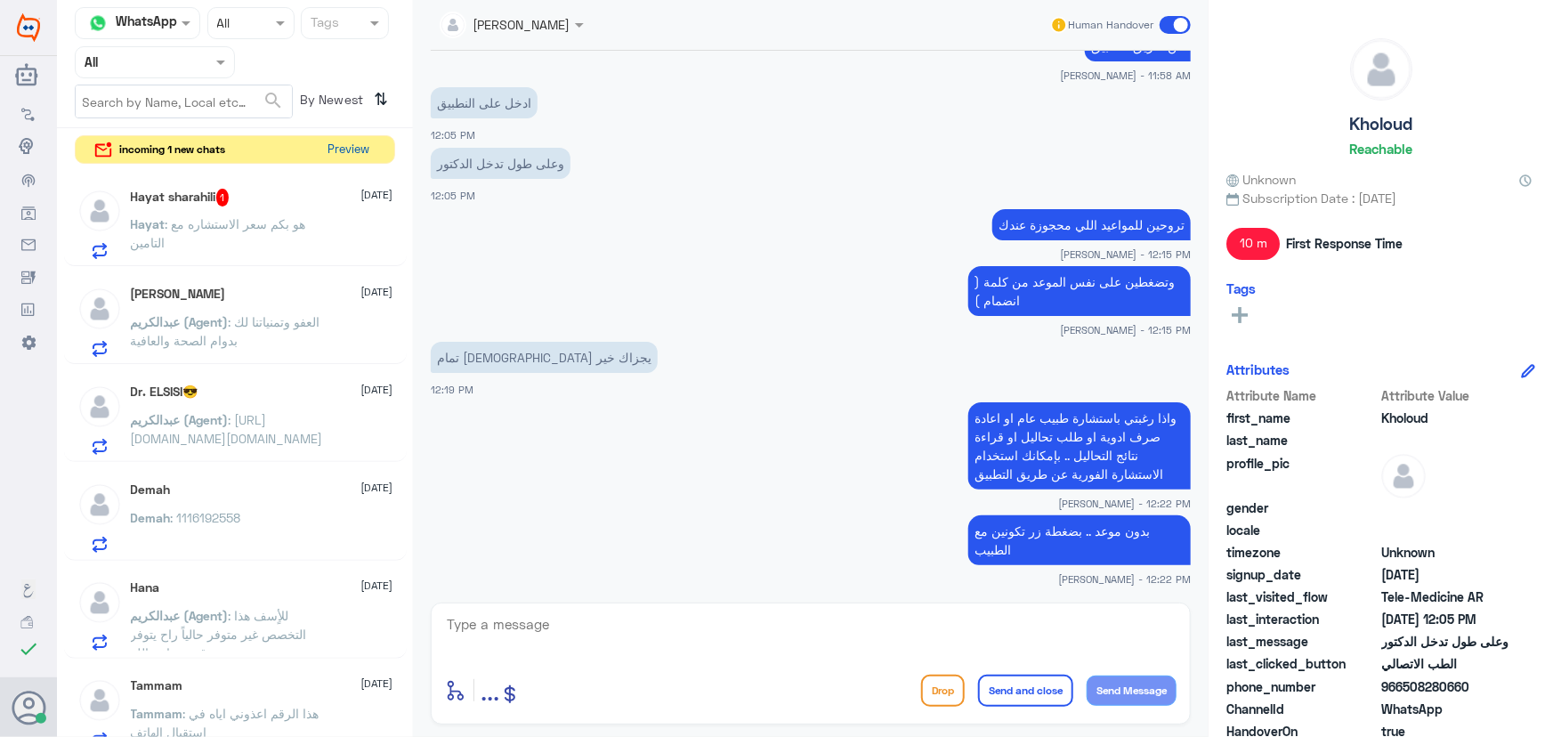
click at [346, 148] on button "Preview" at bounding box center [348, 150] width 55 height 28
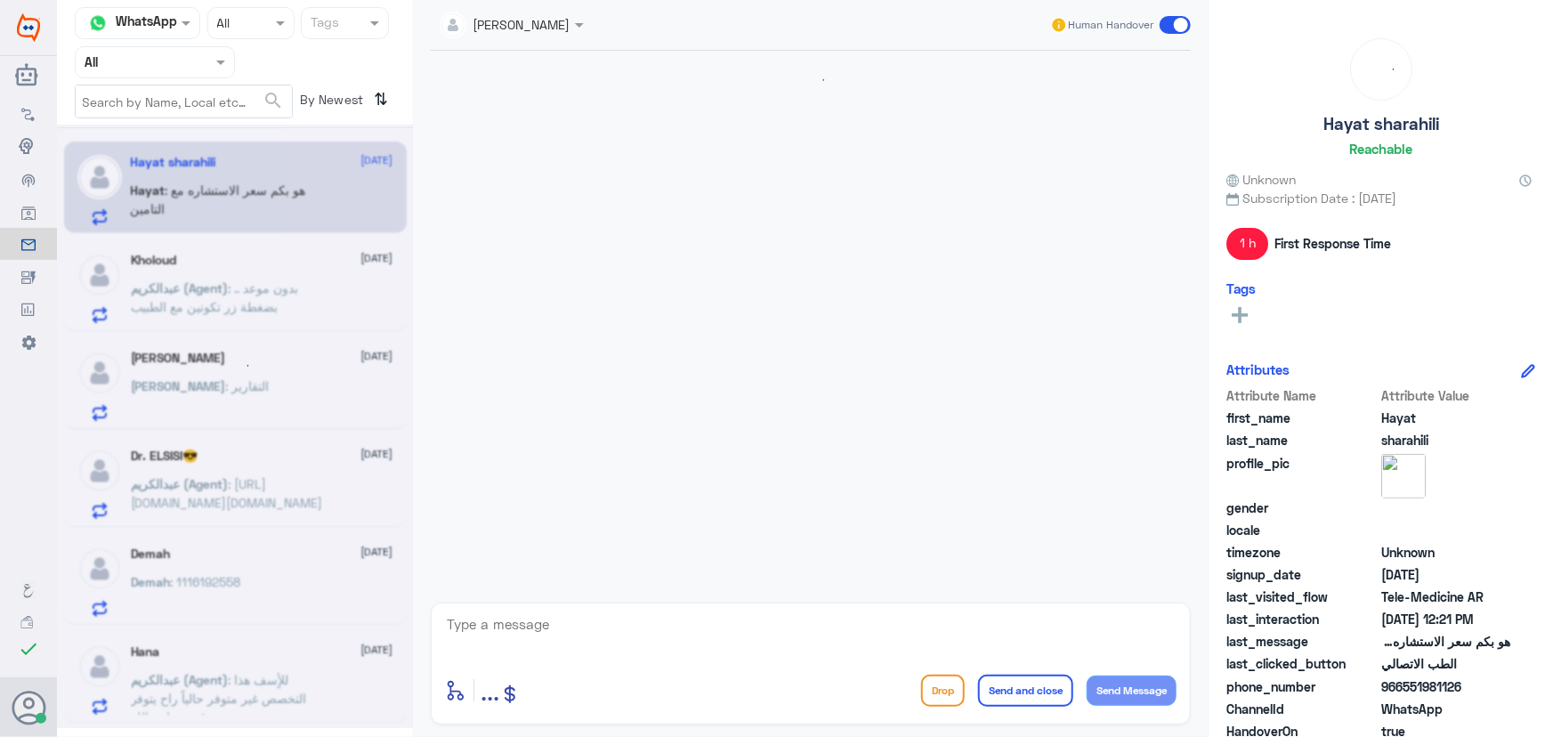
scroll to position [961, 0]
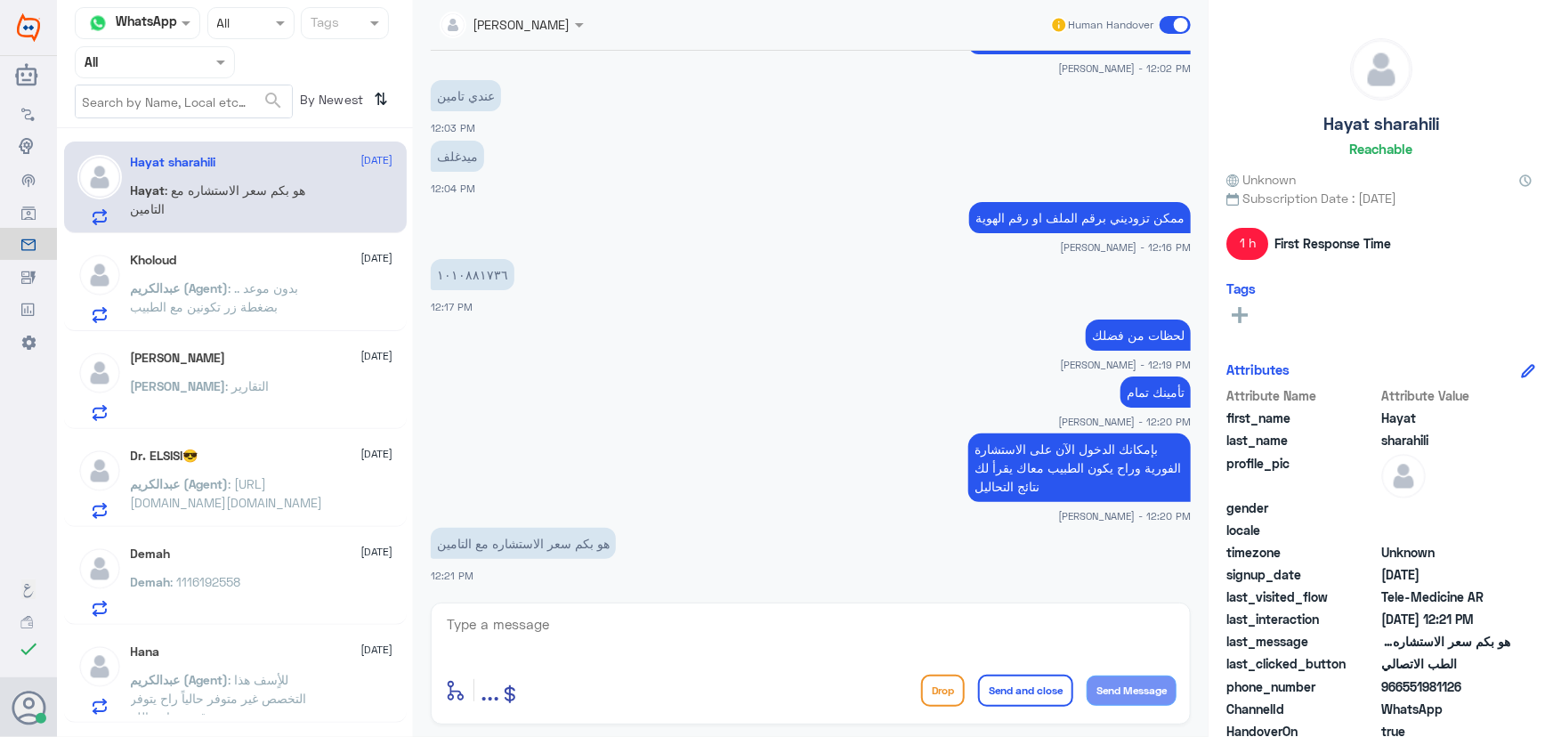
click at [268, 272] on div "Kholoud [DATE] [PERSON_NAME] (Agent) : بدون موعد .. بضغطة زر تكونين مع الطبيب" at bounding box center [262, 288] width 263 height 70
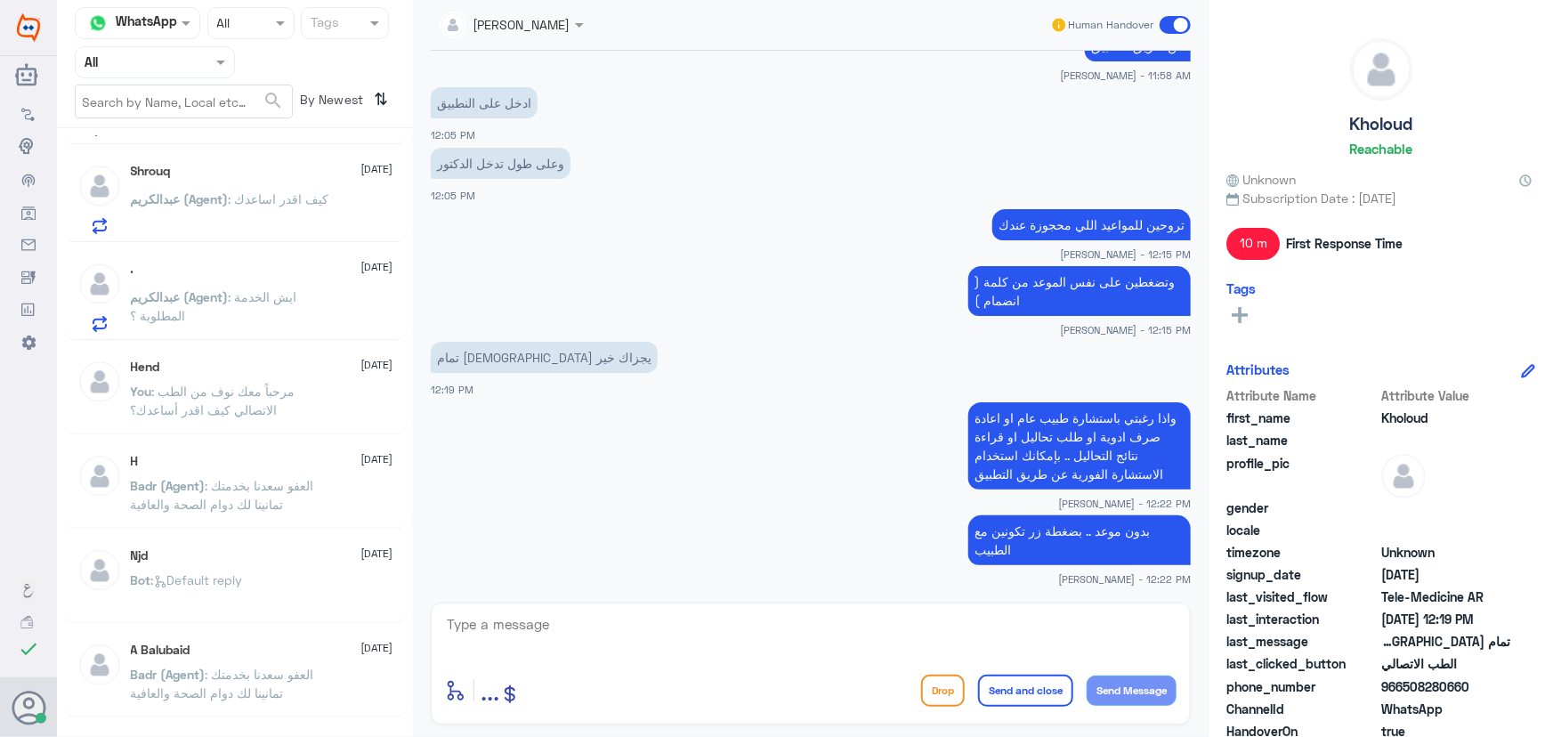
scroll to position [970, 0]
click at [263, 360] on div ". [DATE]" at bounding box center [262, 367] width 263 height 15
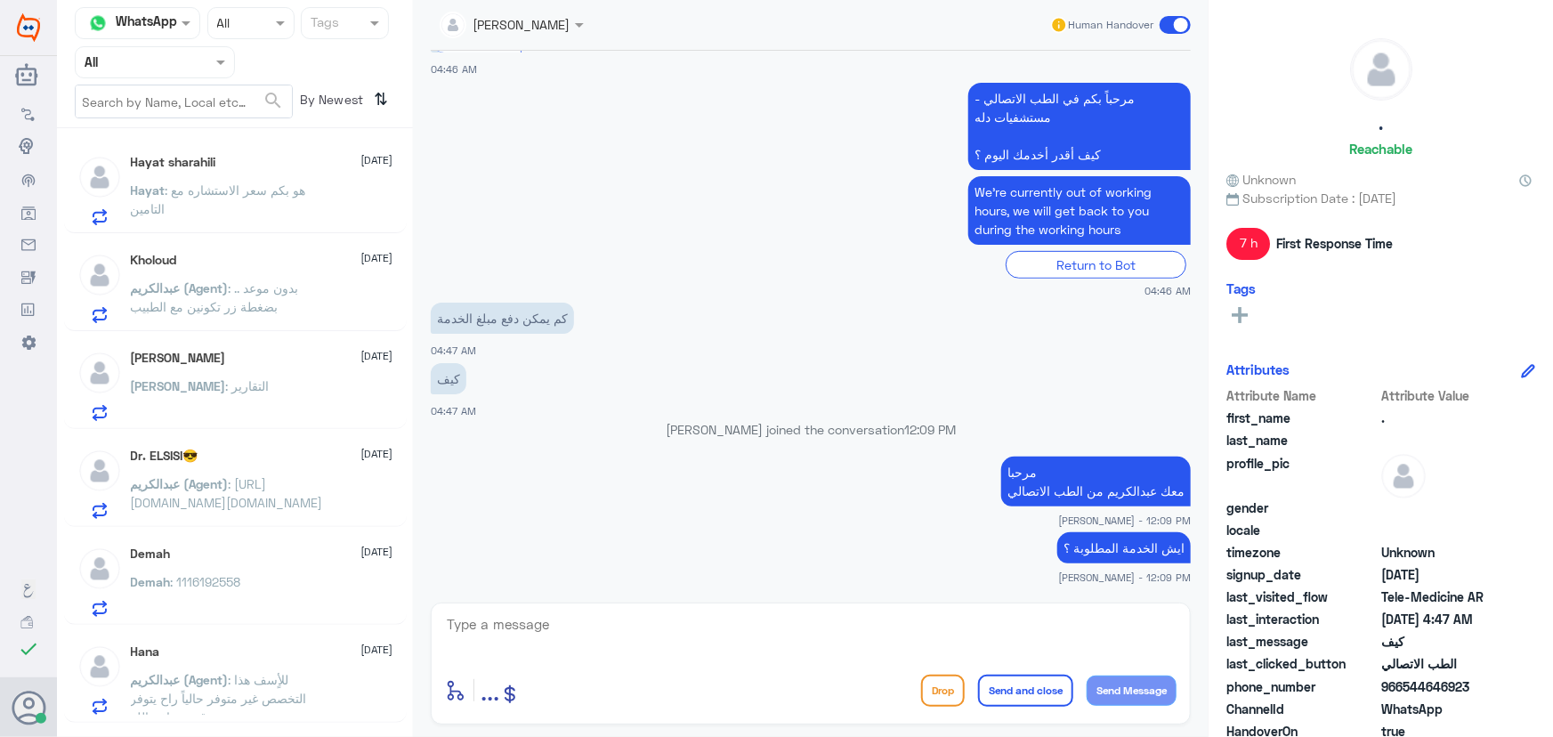
click at [297, 221] on p "Hayat : هو بكم سعر الاستشاره مع التامين" at bounding box center [231, 203] width 200 height 45
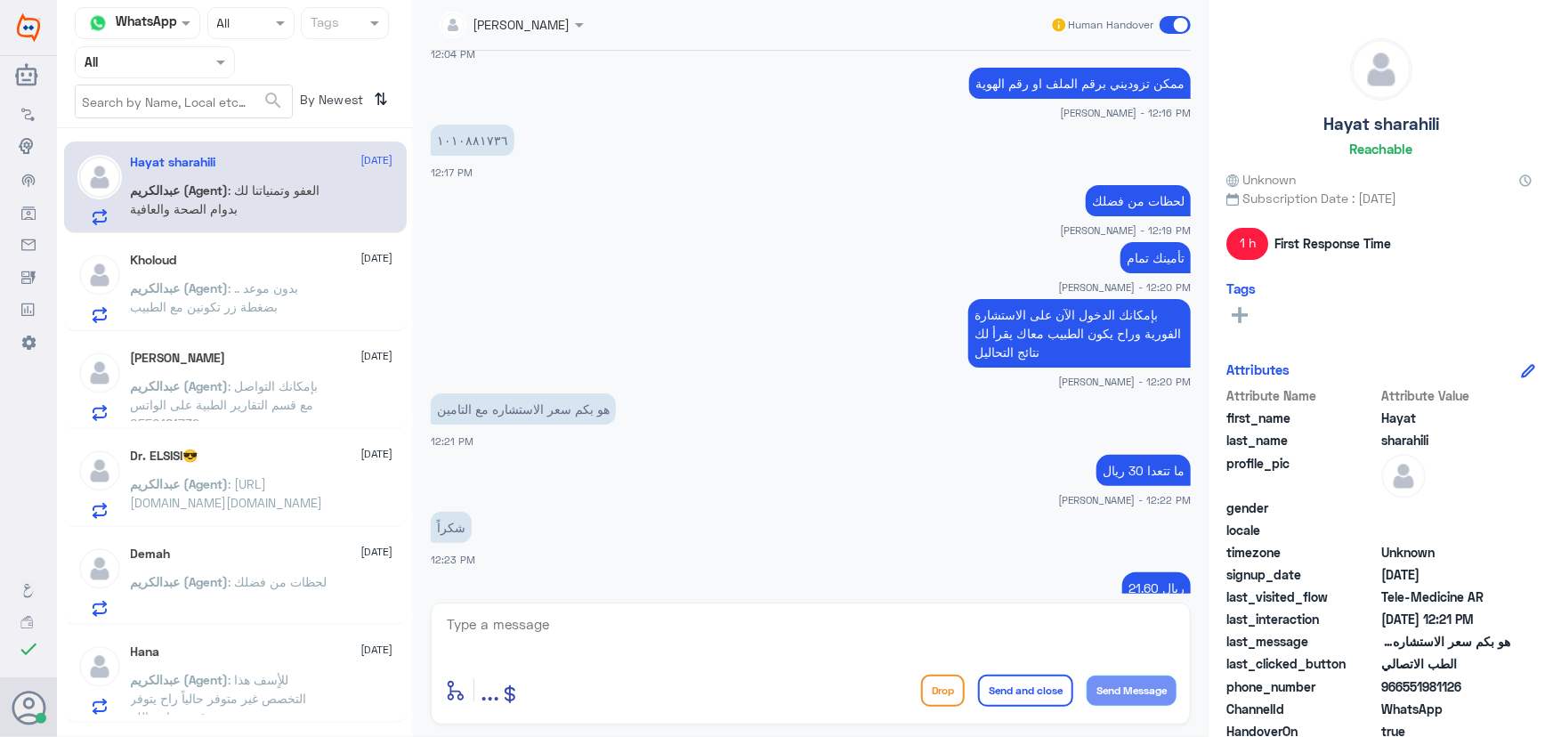
scroll to position [1224, 0]
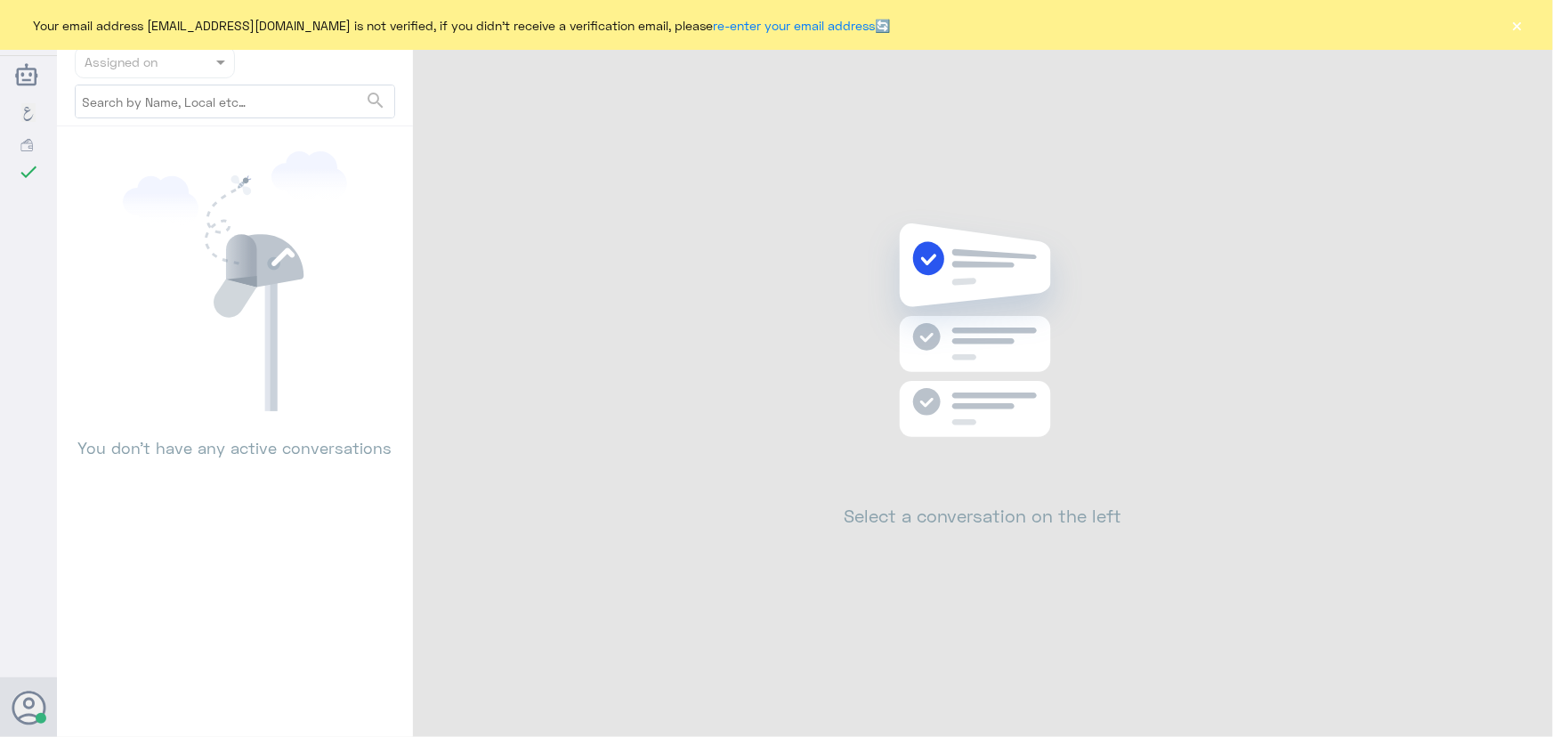
click at [1505, 28] on div "Your email address n_zaid@DallahHealth.com is not verified, if you didn't recei…" at bounding box center [776, 25] width 1553 height 50
drag, startPoint x: 1539, startPoint y: 26, endPoint x: 1520, endPoint y: 27, distance: 18.7
click at [1528, 27] on div "Your email address n_zaid@DallahHealth.com is not verified, if you didn't recei…" at bounding box center [776, 25] width 1553 height 50
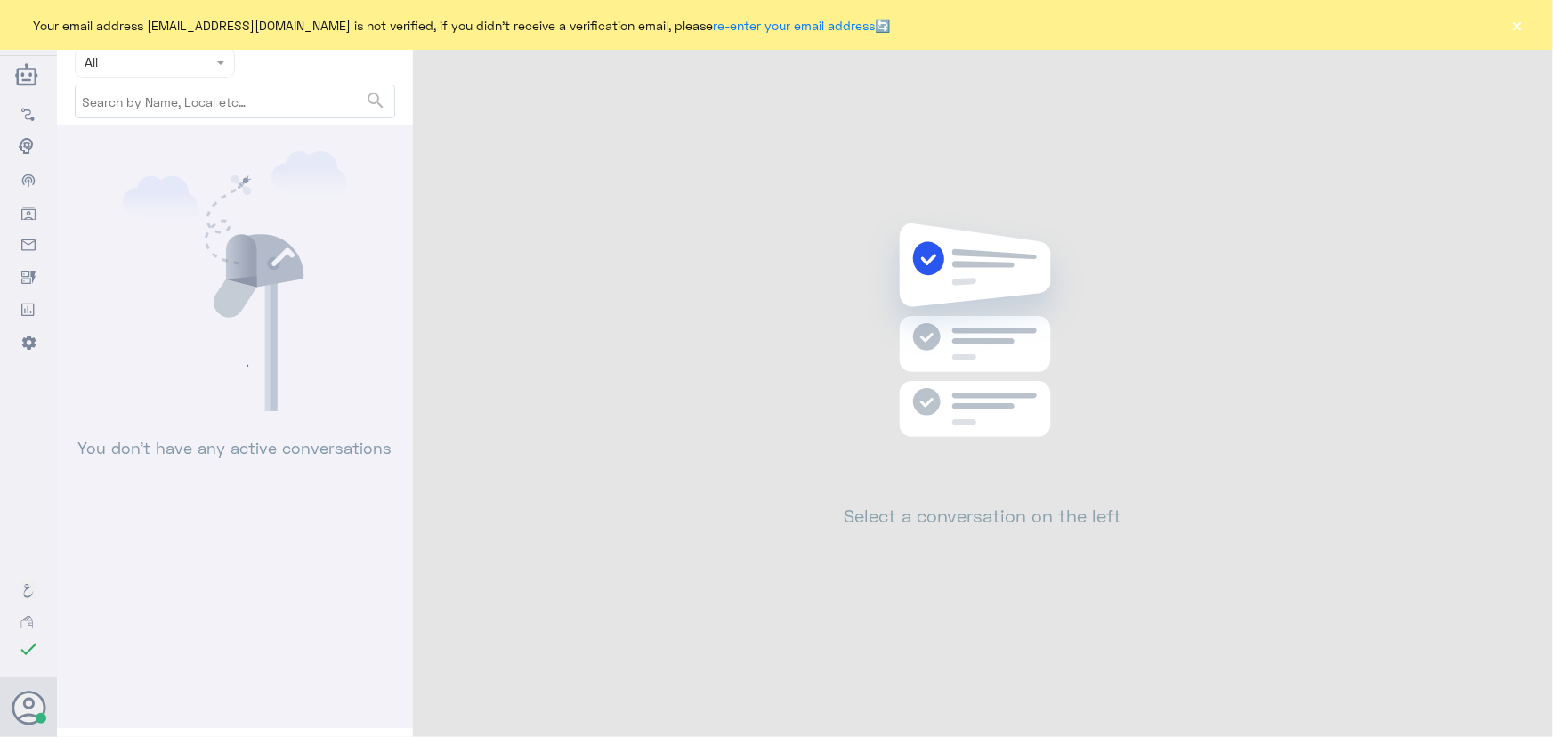
click at [1520, 27] on button "×" at bounding box center [1518, 25] width 18 height 18
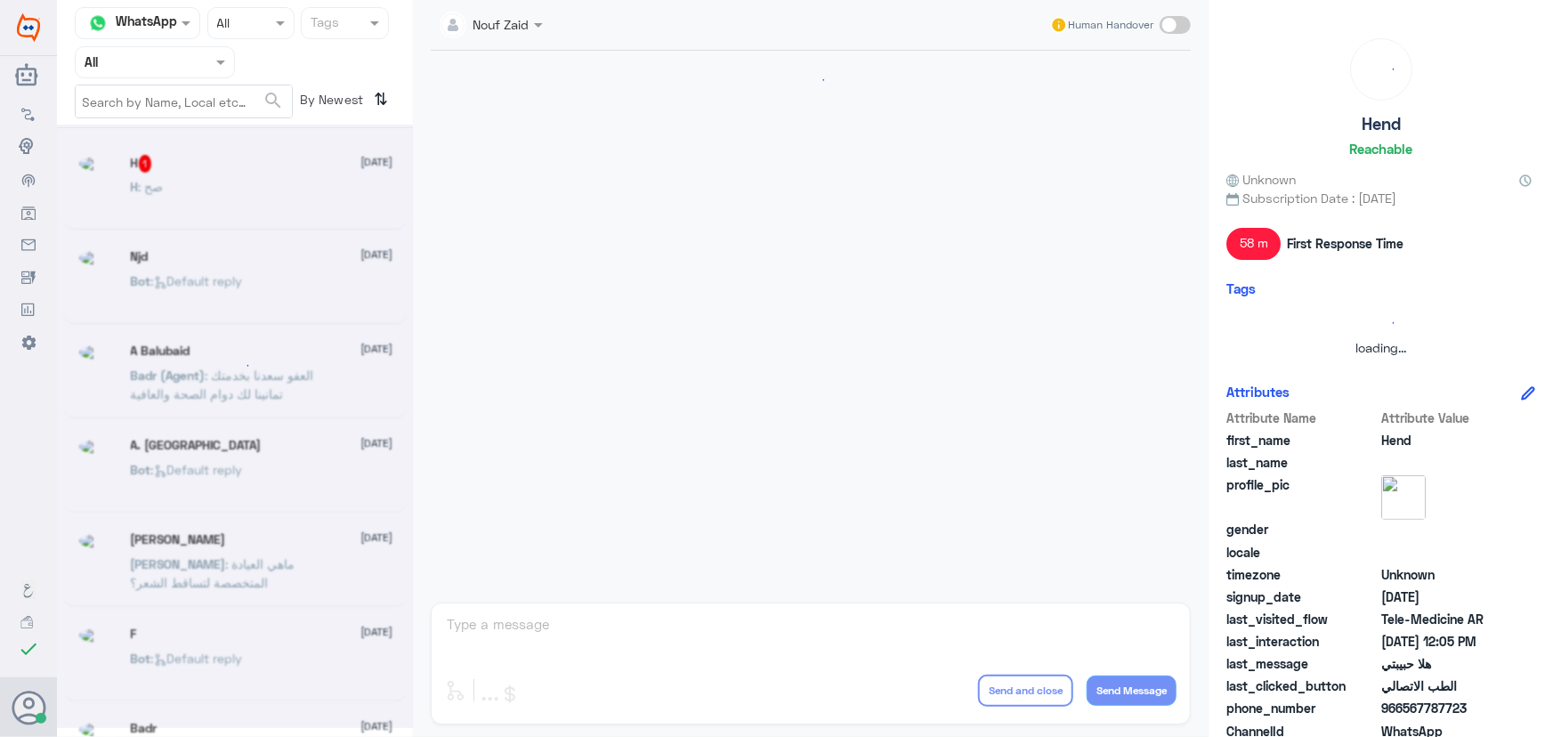
scroll to position [809, 0]
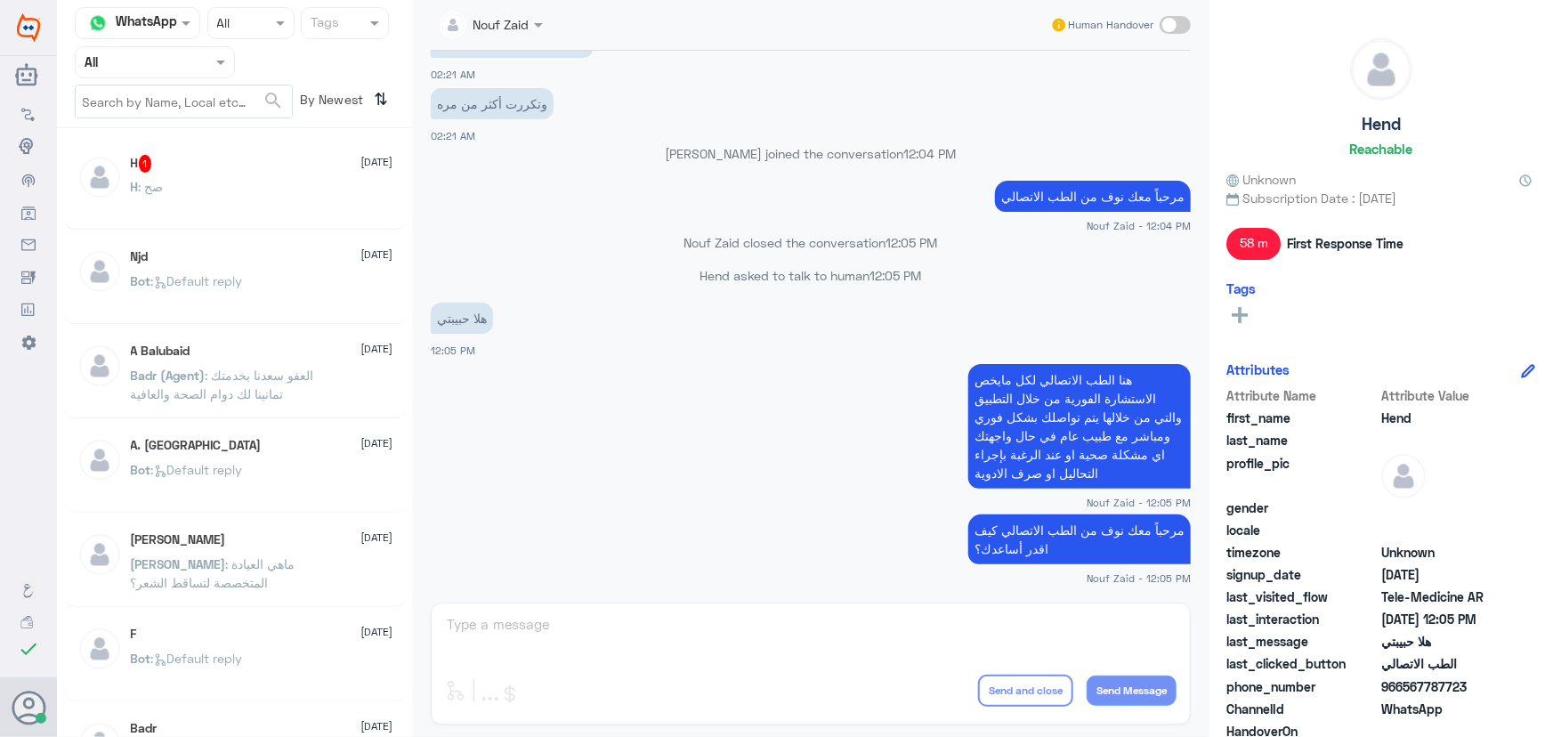
click at [240, 187] on div "H : صح" at bounding box center [262, 202] width 263 height 40
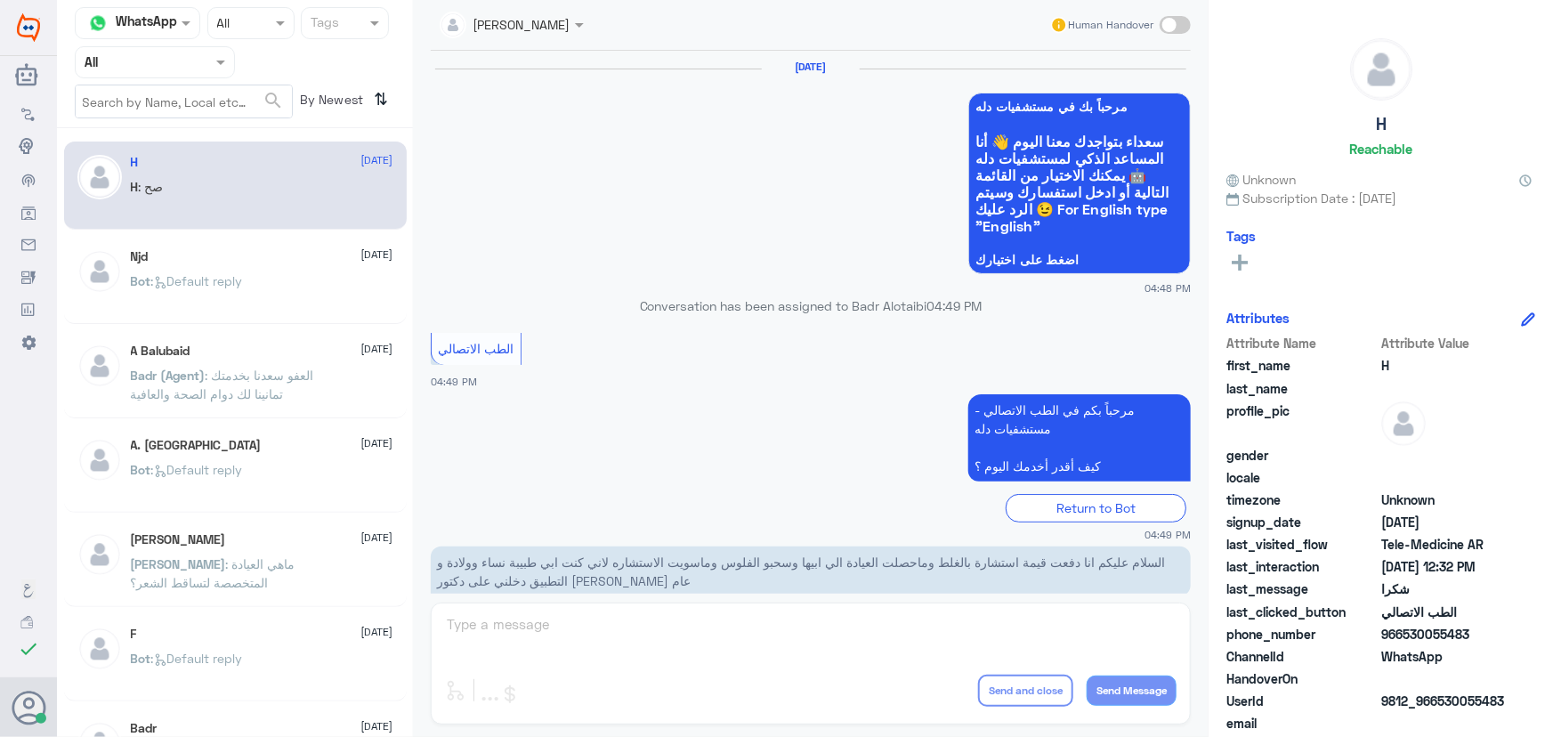
scroll to position [847, 0]
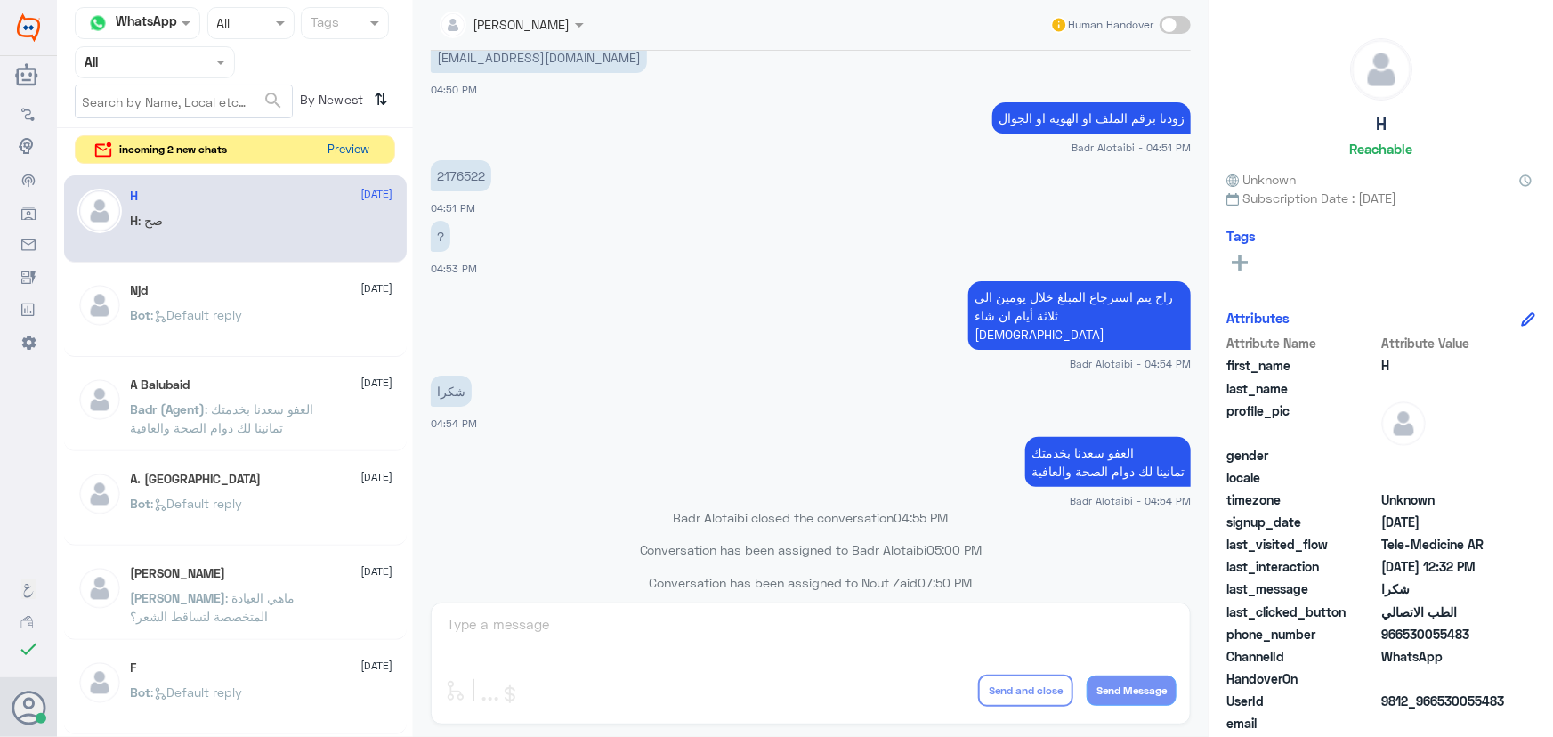
click at [336, 151] on button "Preview" at bounding box center [348, 150] width 55 height 28
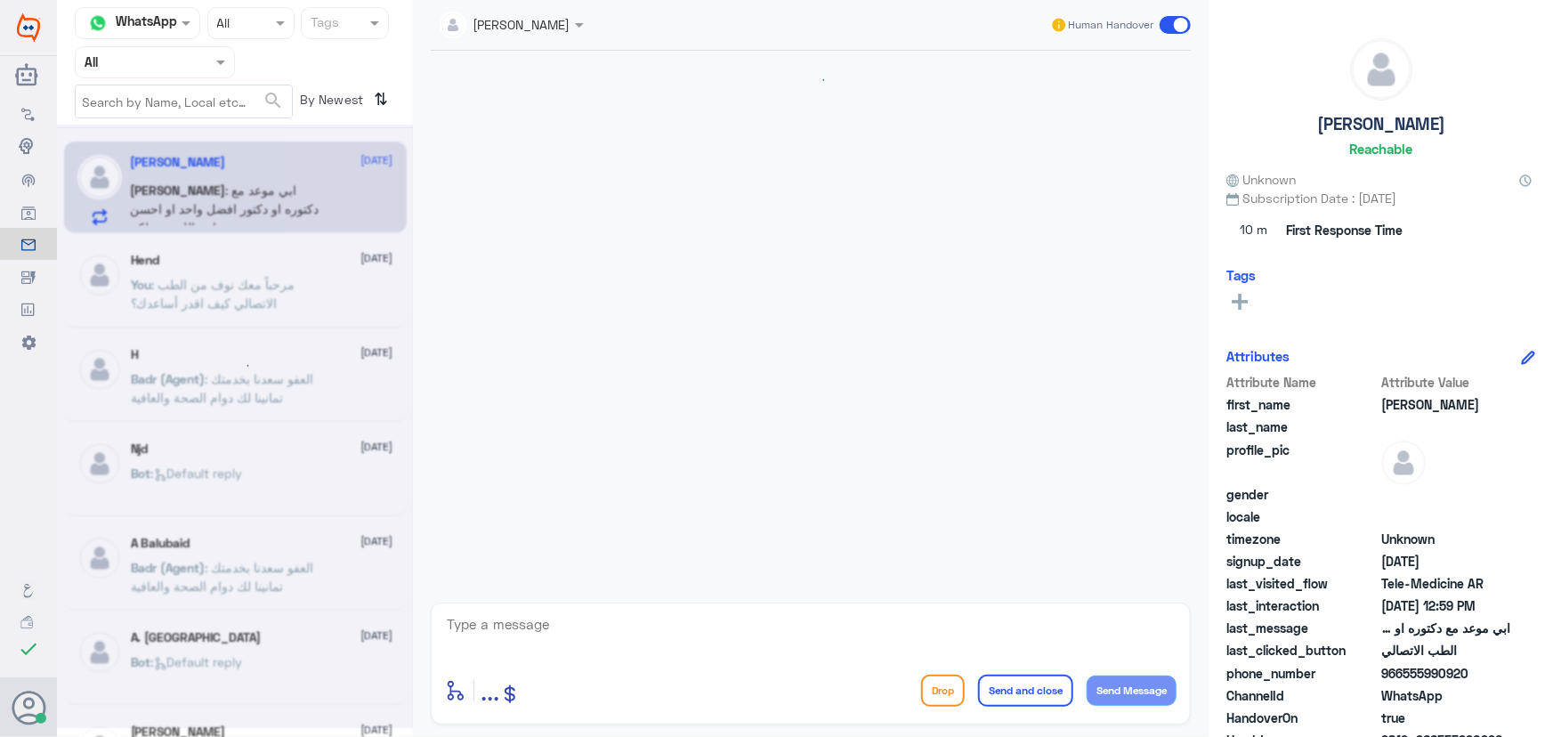
scroll to position [97, 0]
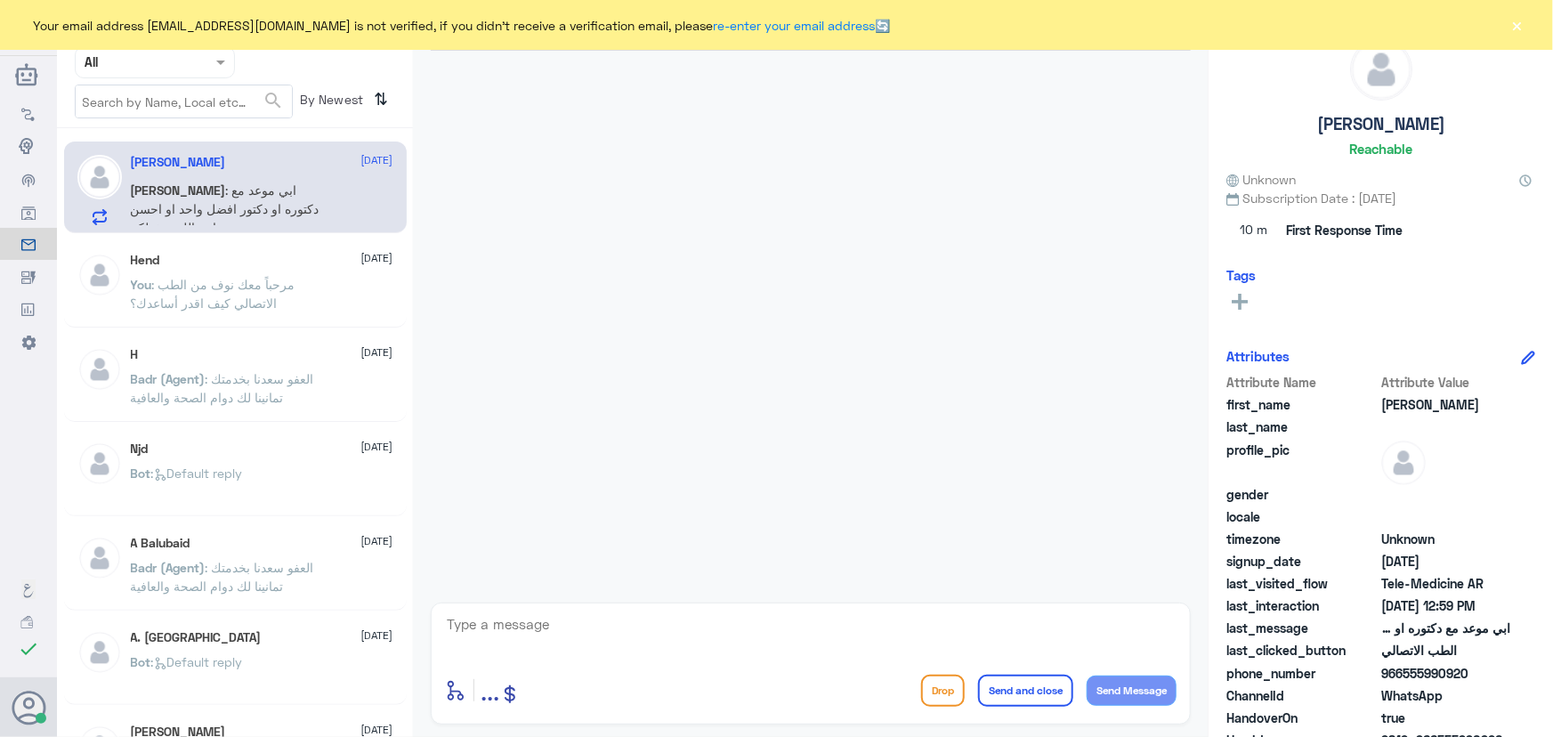
click at [1531, 22] on div "Your email address n_zaid@DallahHealth.com is not verified, if you didn't recei…" at bounding box center [776, 25] width 1553 height 50
click at [1529, 23] on div "Your email address n_zaid@DallahHealth.com is not verified, if you didn't recei…" at bounding box center [776, 25] width 1553 height 50
click at [1527, 23] on div "Your email address n_zaid@DallahHealth.com is not verified, if you didn't recei…" at bounding box center [776, 25] width 1553 height 50
click at [1514, 31] on button "×" at bounding box center [1518, 25] width 18 height 18
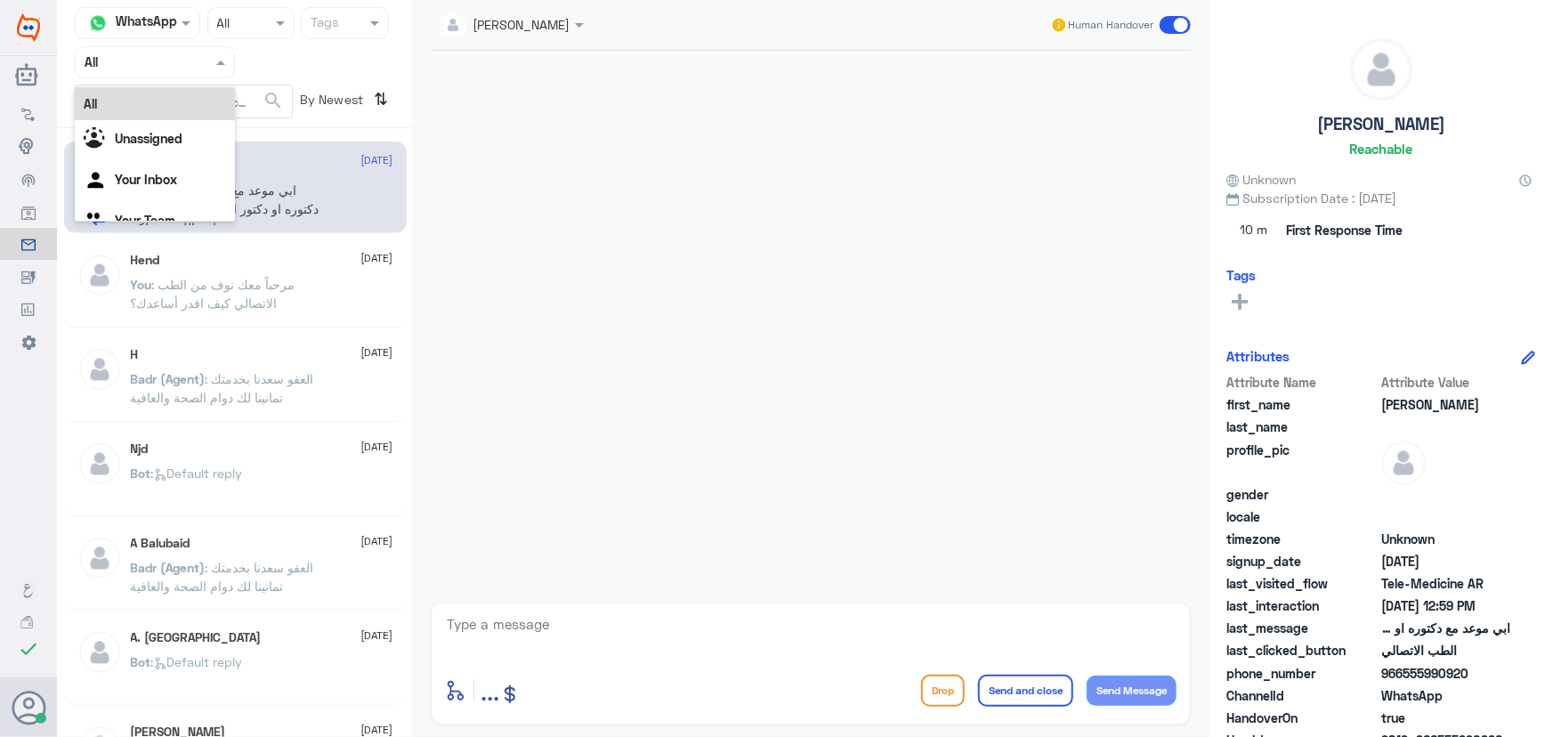
drag, startPoint x: 103, startPoint y: 68, endPoint x: 112, endPoint y: 105, distance: 38.4
click at [103, 67] on input "text" at bounding box center [134, 62] width 98 height 20
click at [123, 175] on Inbox "Your Inbox" at bounding box center [146, 179] width 62 height 15
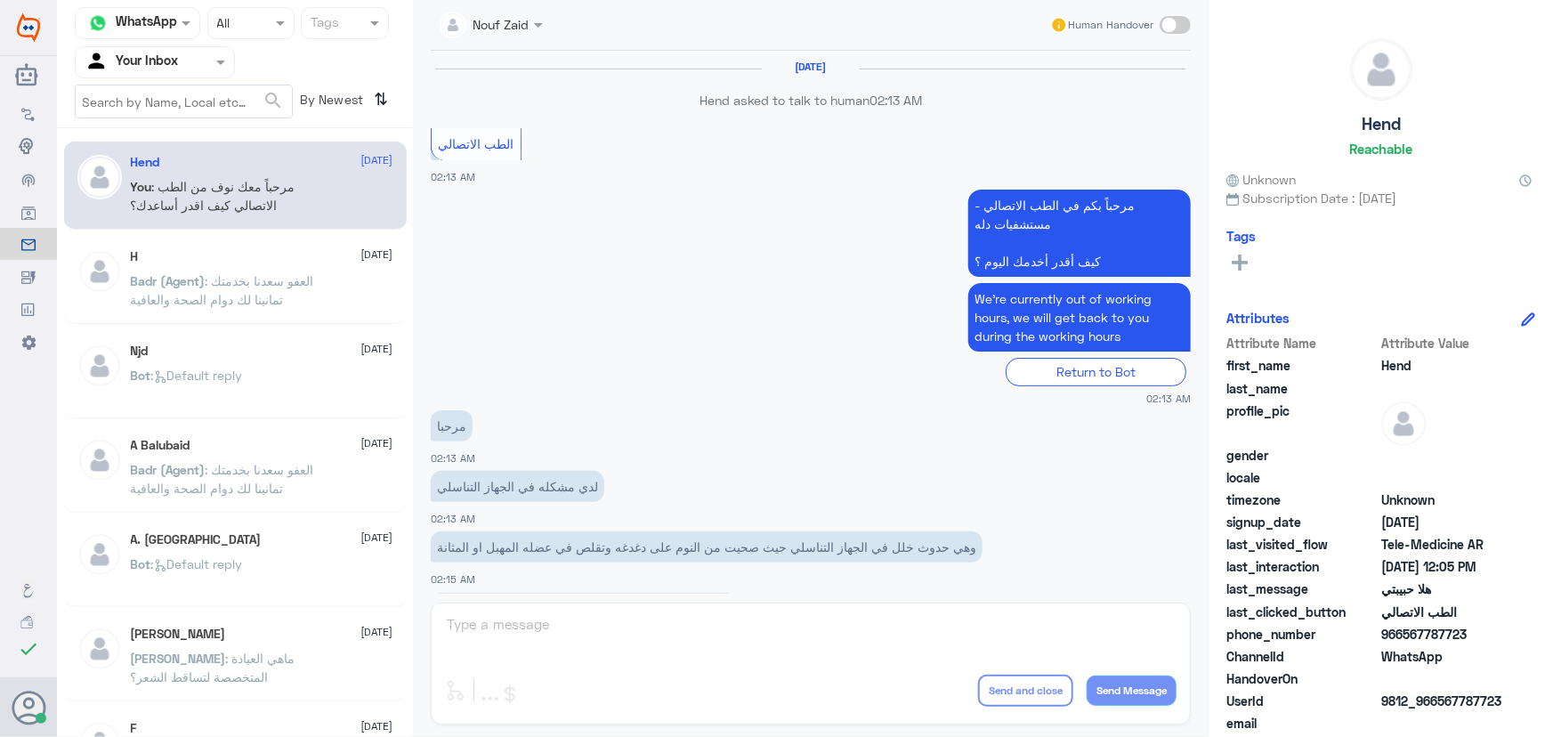
scroll to position [809, 0]
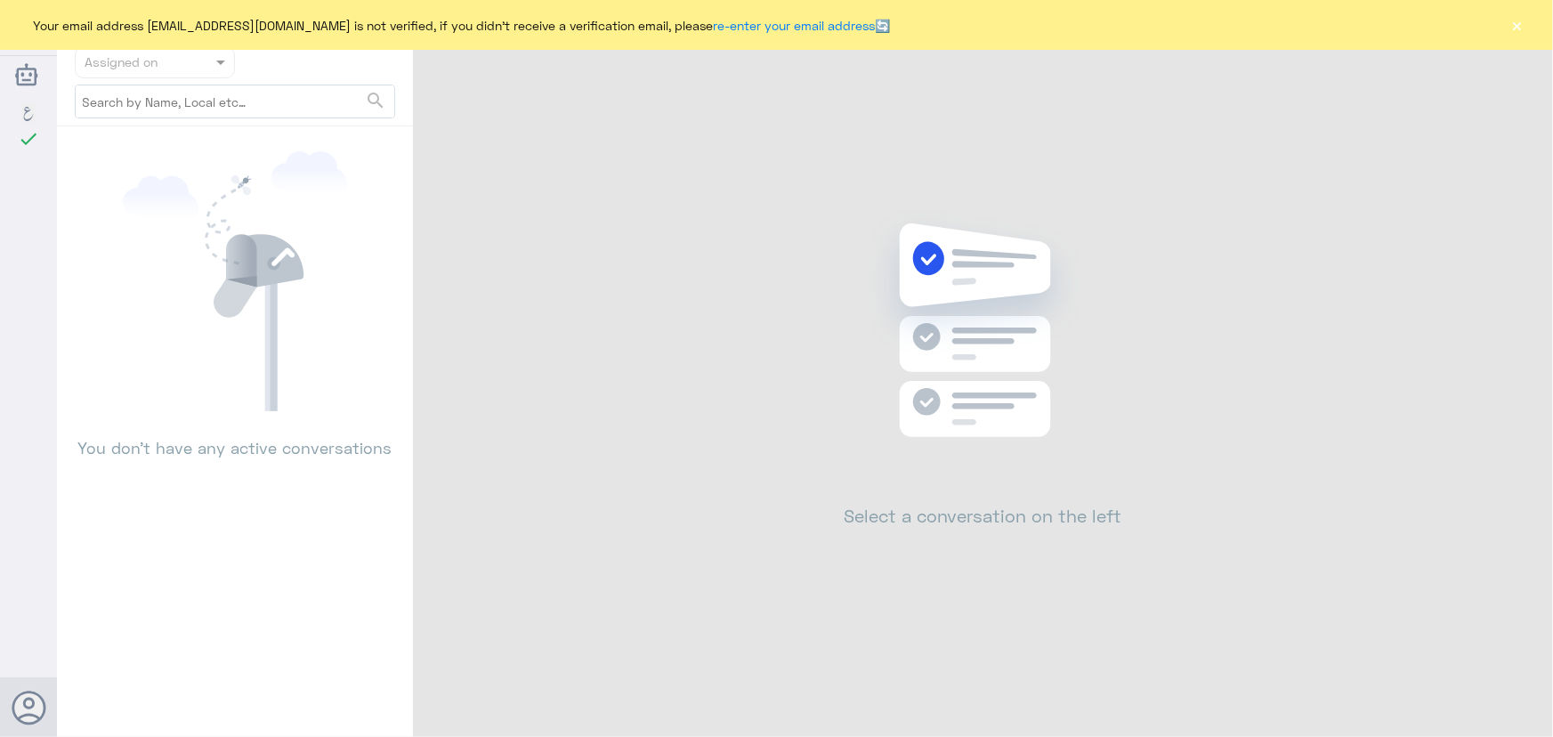
click at [1517, 27] on button "×" at bounding box center [1518, 25] width 18 height 18
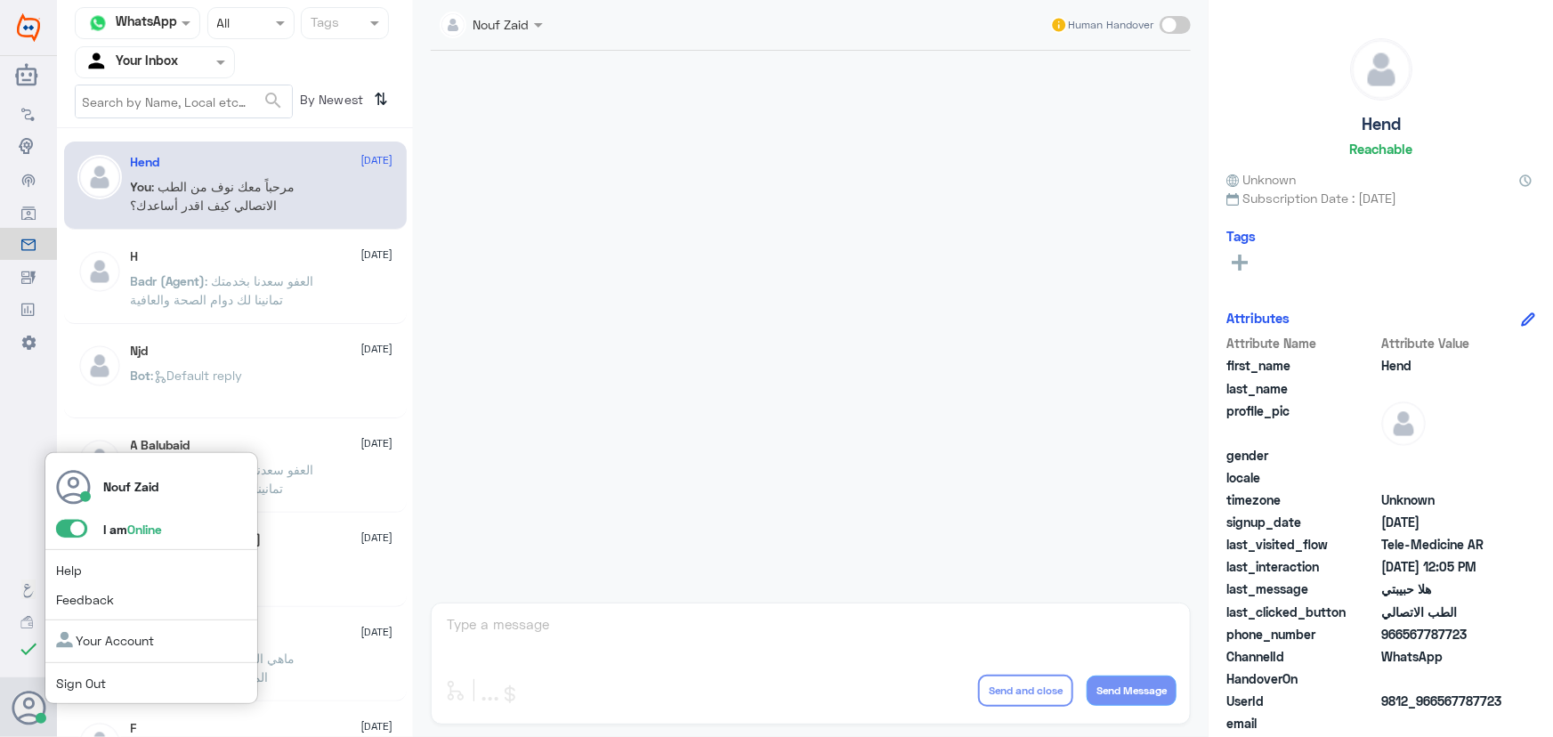
click at [77, 523] on span at bounding box center [71, 529] width 31 height 18
click at [0, 0] on input "checkbox" at bounding box center [0, 0] width 0 height 0
click at [65, 514] on div "Nouf Zaid I am Offline Help Feedback Your Account Sign Out" at bounding box center [152, 578] width 214 height 253
click at [71, 524] on span at bounding box center [71, 529] width 31 height 18
click at [0, 0] on input "checkbox" at bounding box center [0, 0] width 0 height 0
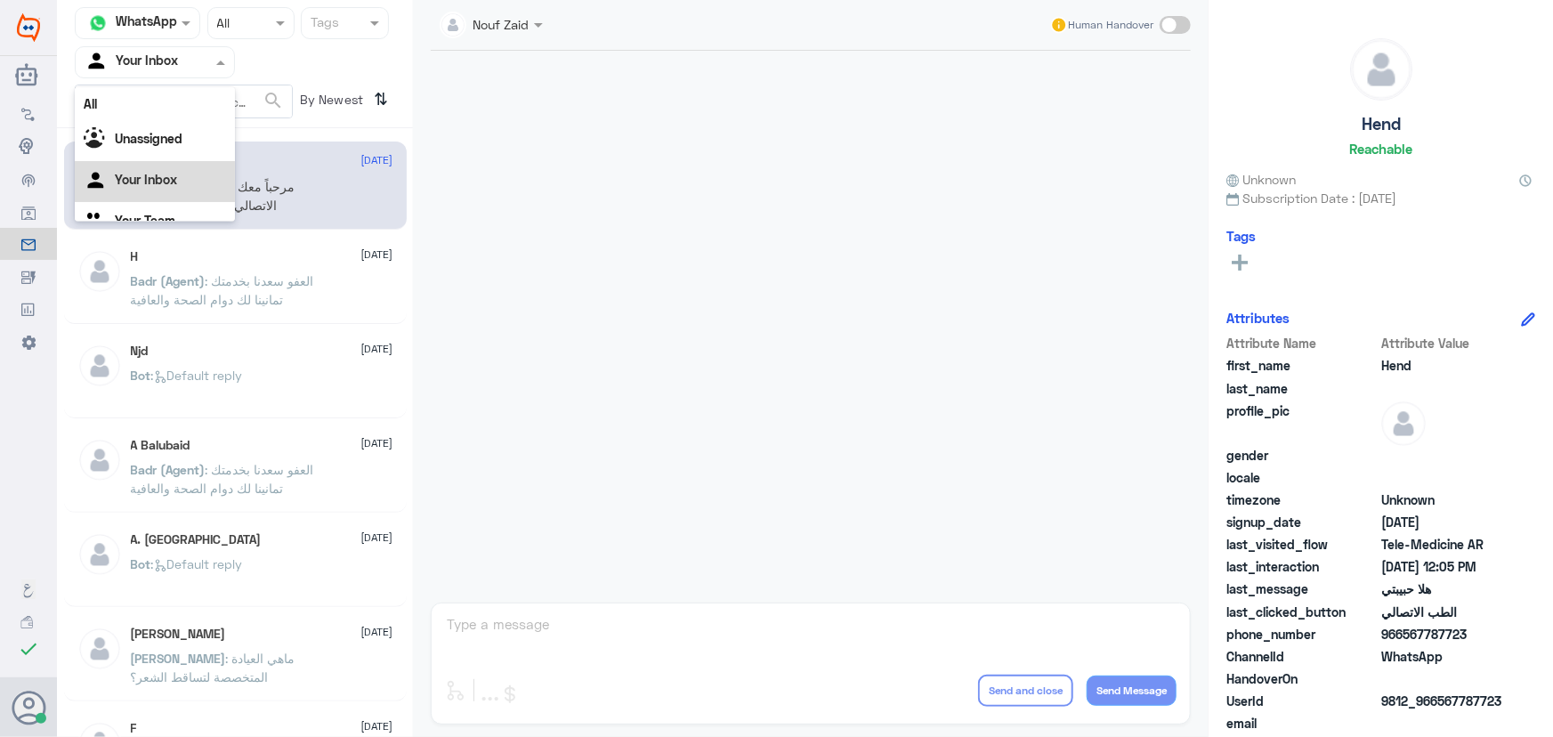
click at [138, 74] on div "Your Inbox" at bounding box center [131, 62] width 93 height 27
click at [142, 93] on div "All" at bounding box center [155, 103] width 160 height 33
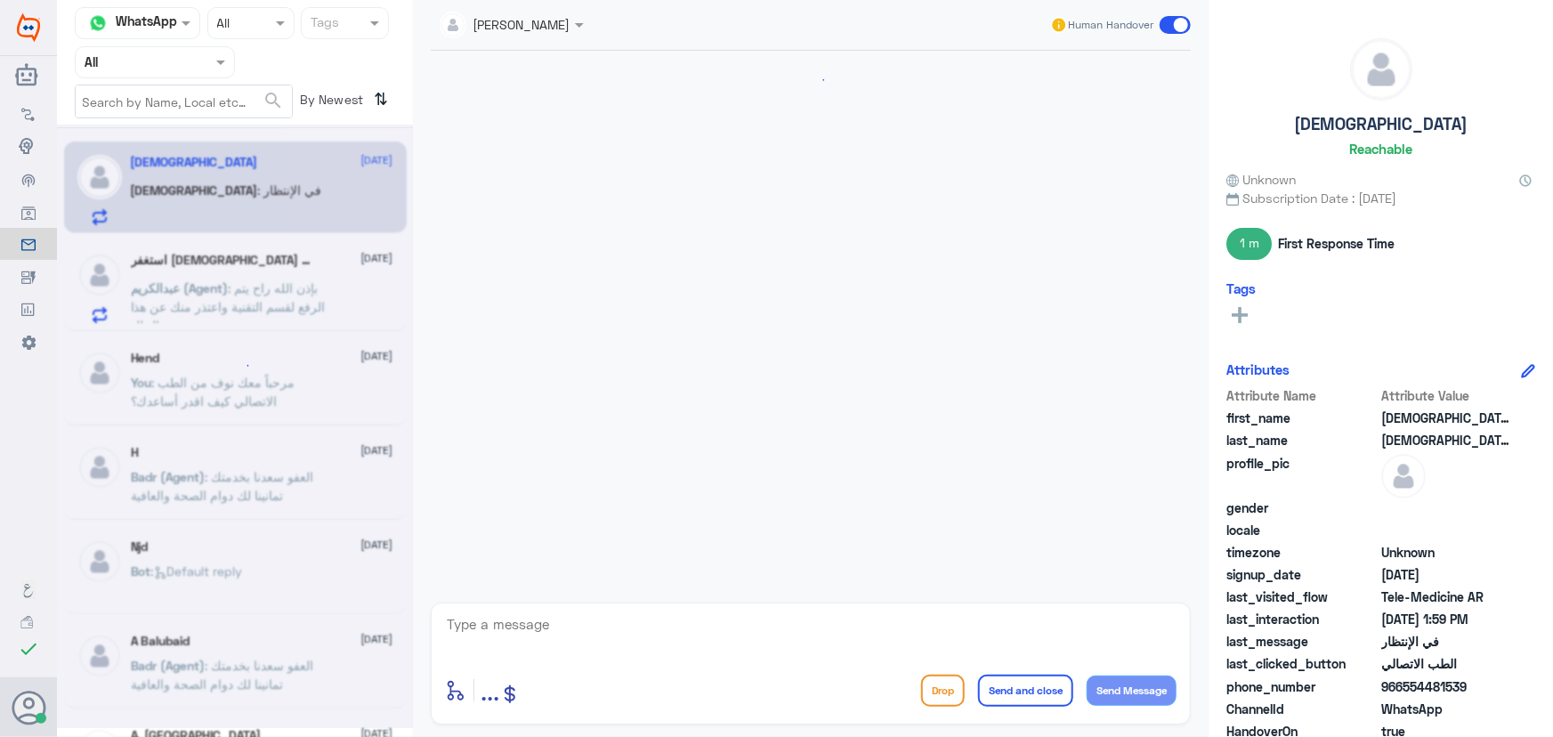
scroll to position [1029, 0]
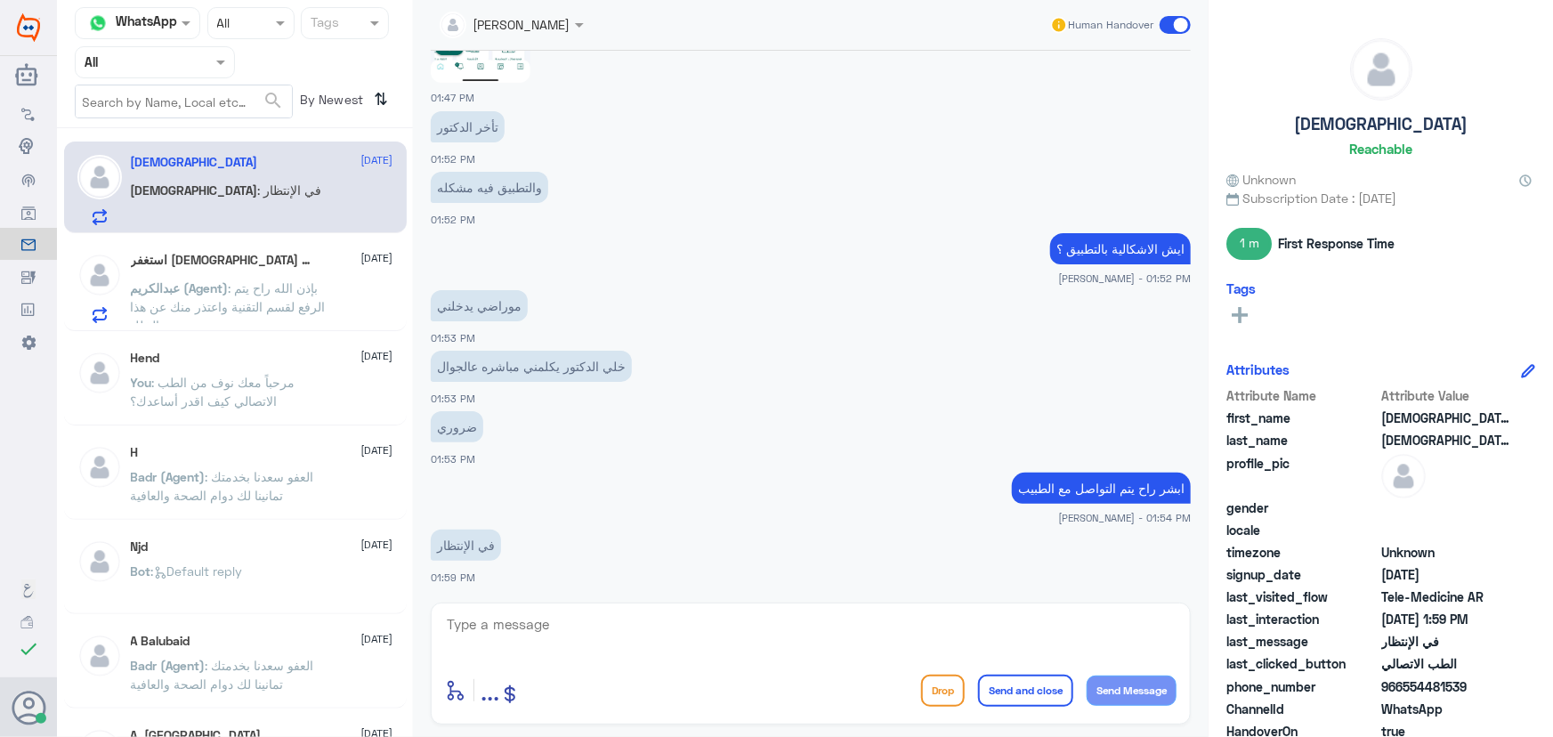
click at [232, 297] on span ": بإذن الله راح يتم الرفع لقسم التقنية واعتذر منك عن هذا الخلل" at bounding box center [228, 306] width 195 height 53
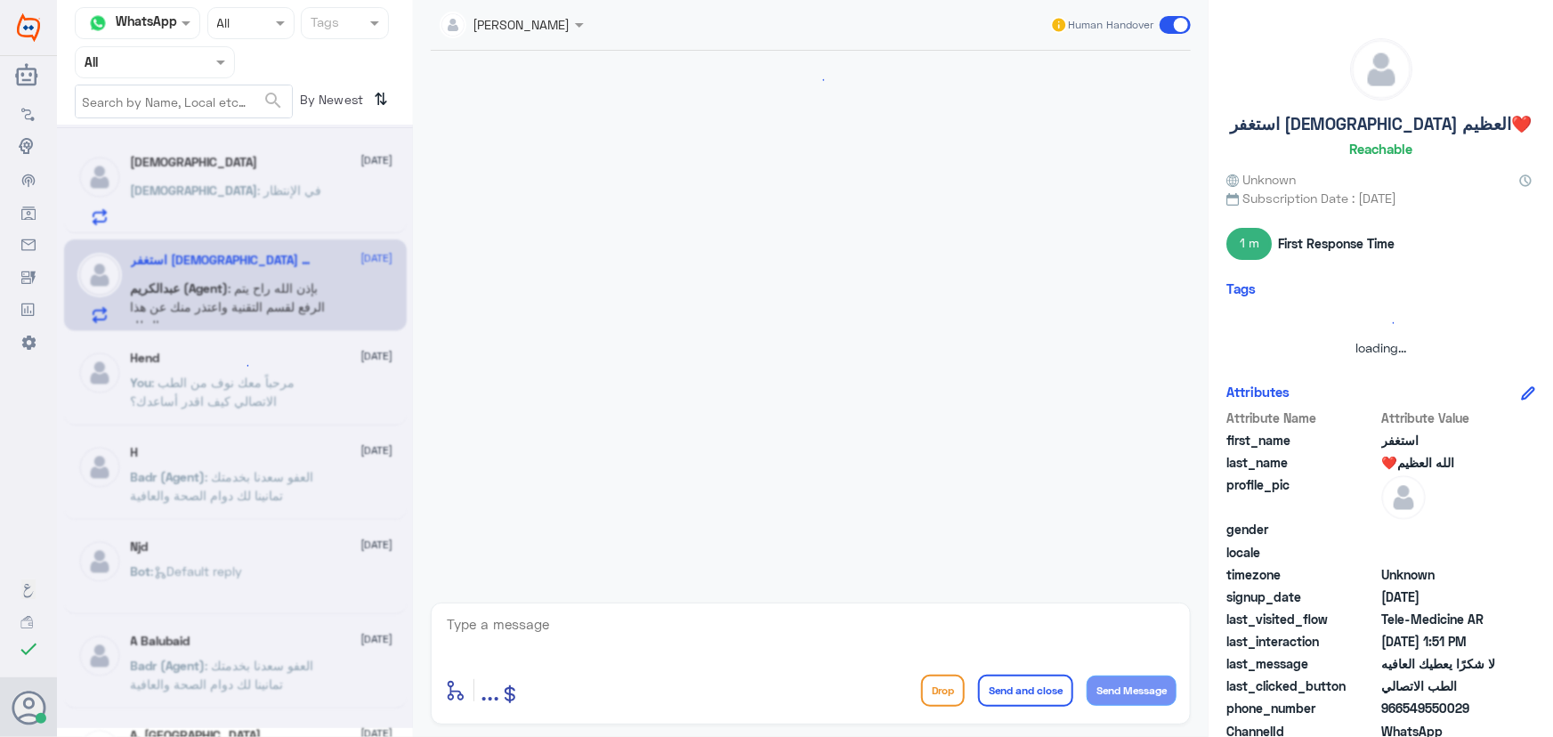
scroll to position [755, 0]
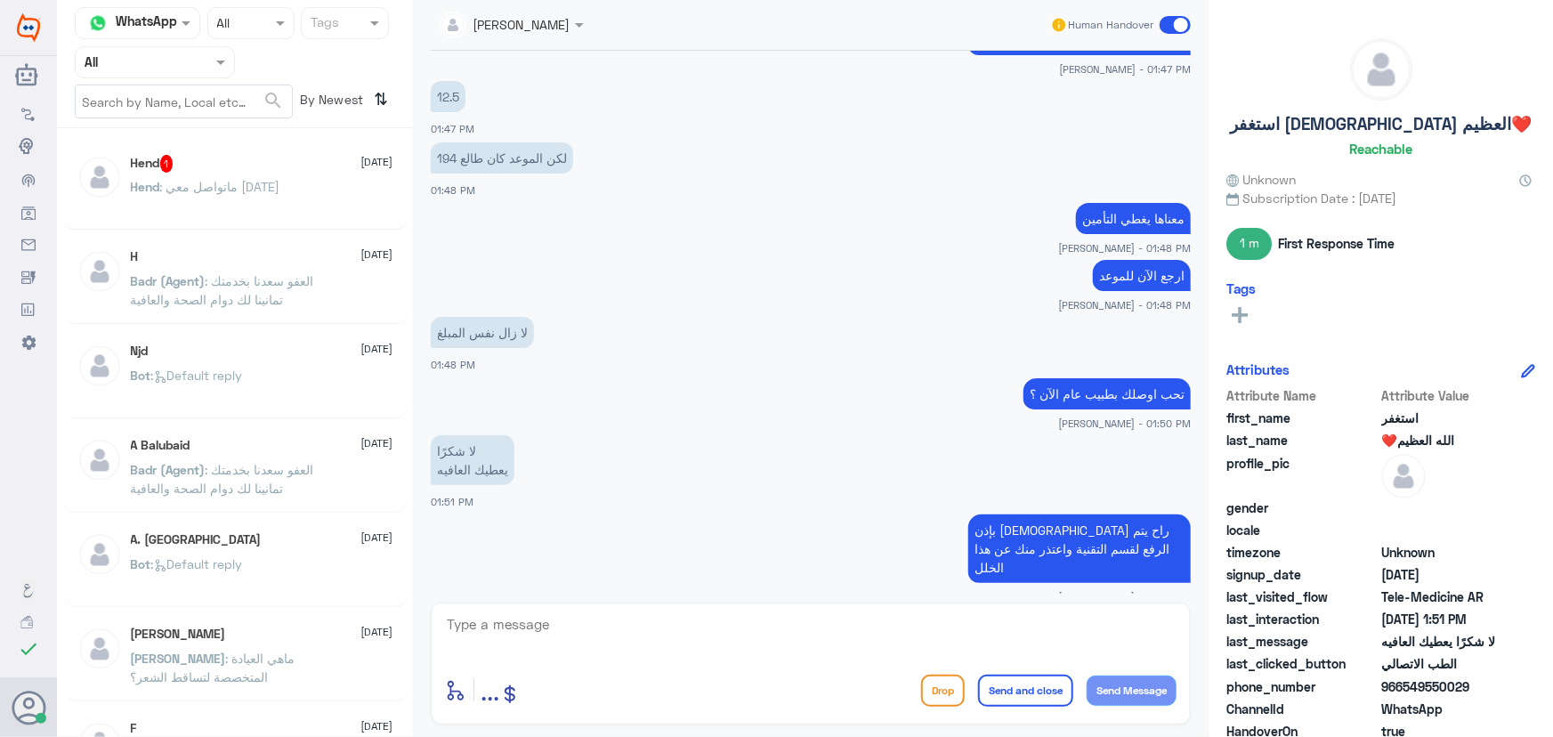
click at [207, 204] on p "Hend : ماتواصل معي [DATE]" at bounding box center [206, 199] width 150 height 45
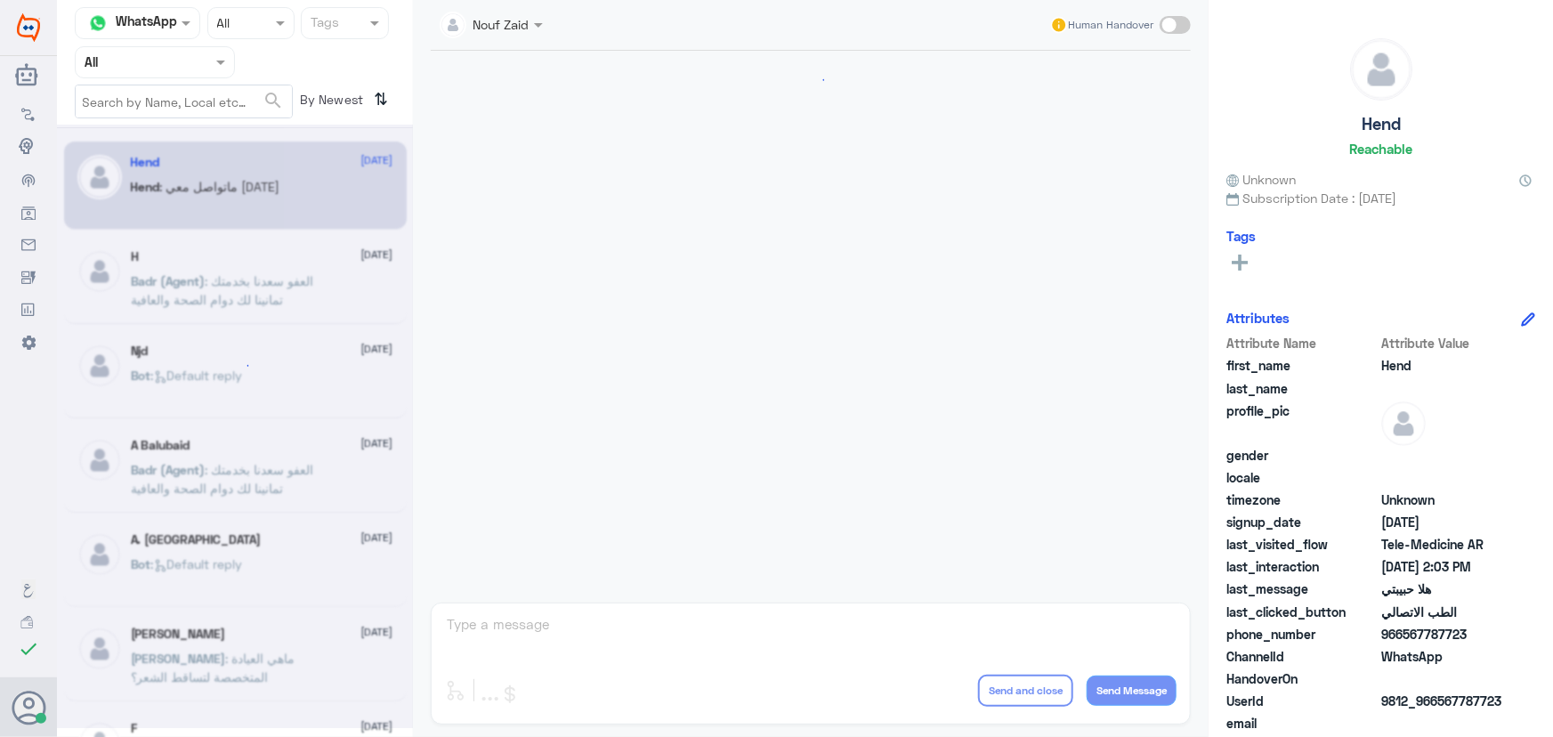
scroll to position [809, 0]
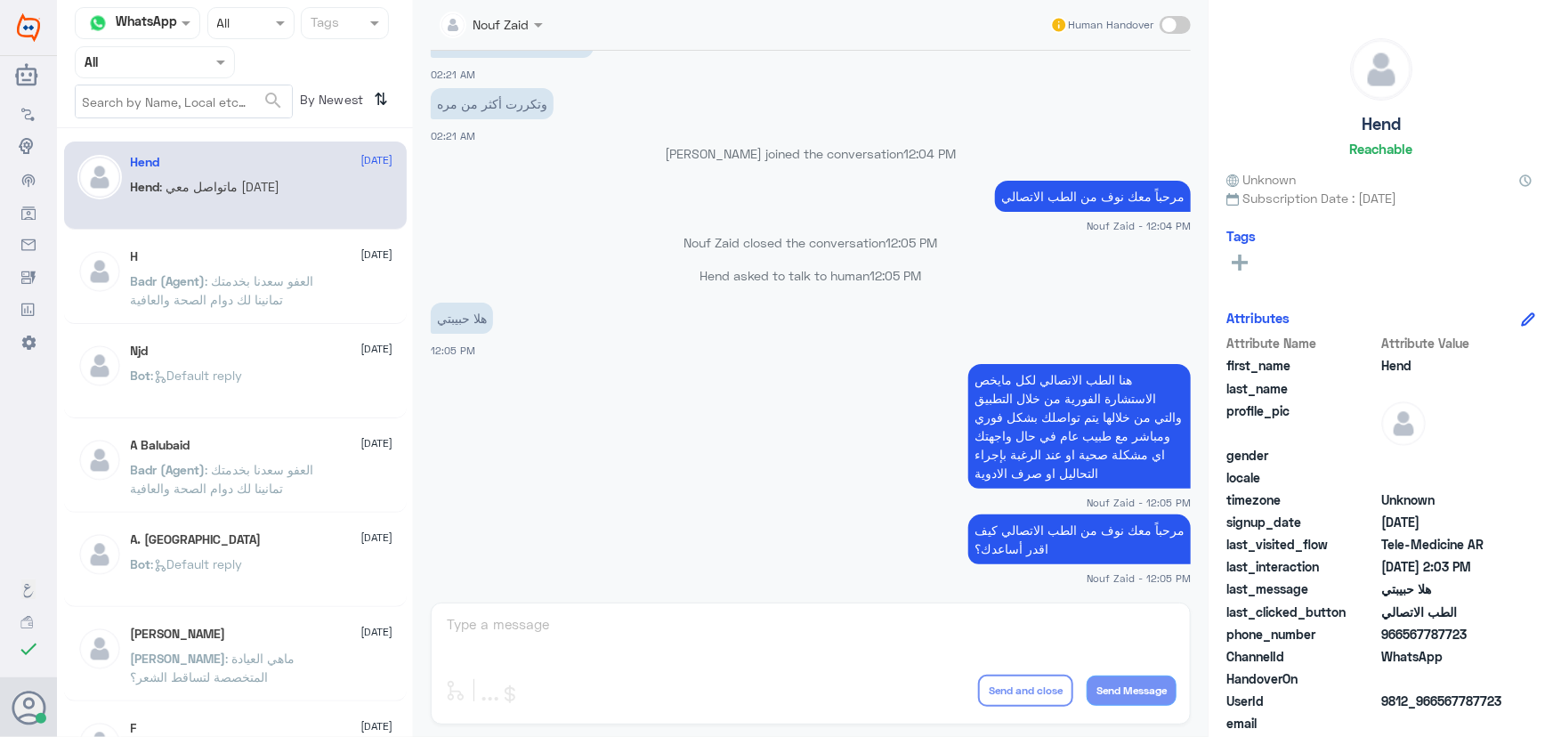
click at [275, 263] on div "H [DATE]" at bounding box center [262, 256] width 263 height 15
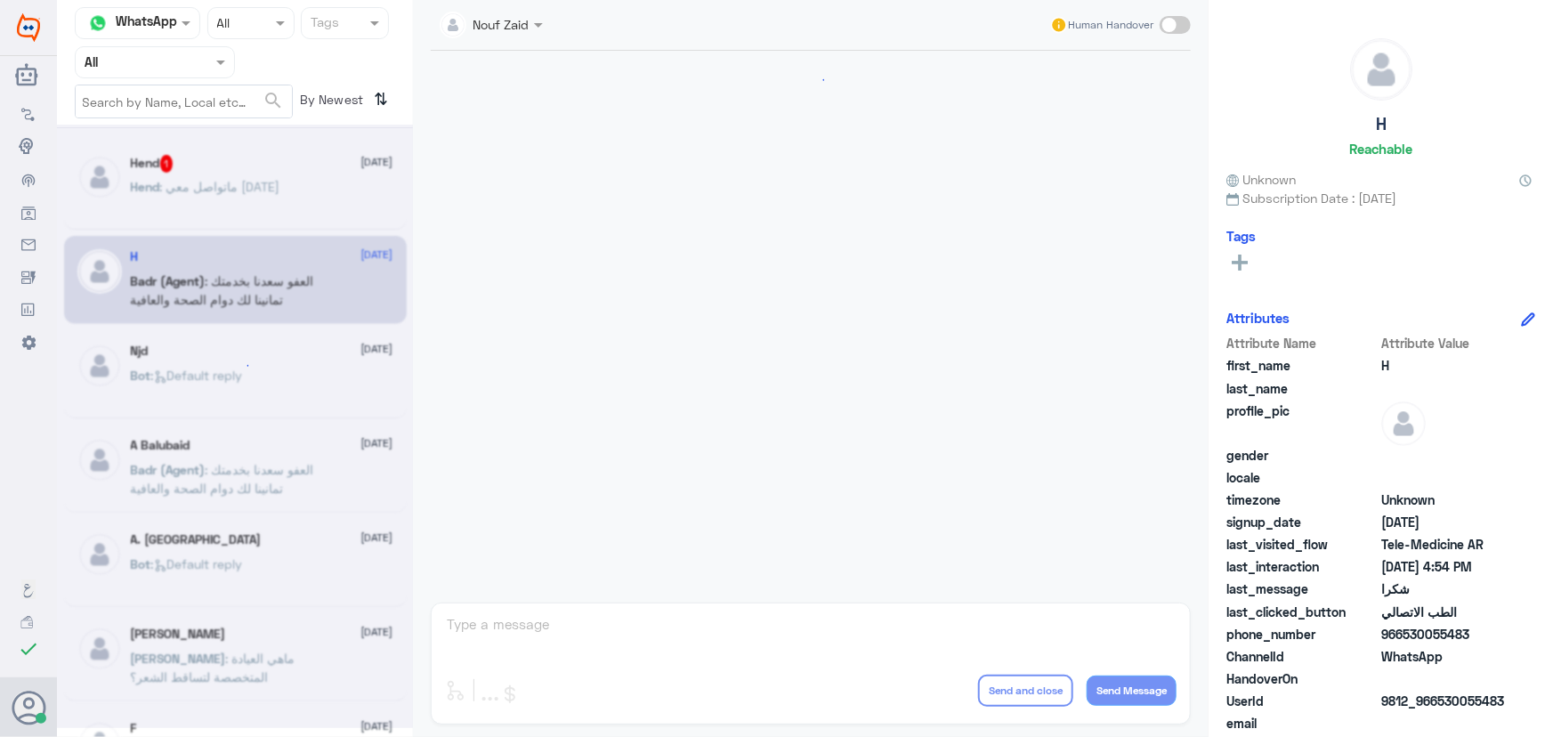
click at [222, 137] on div at bounding box center [235, 427] width 356 height 604
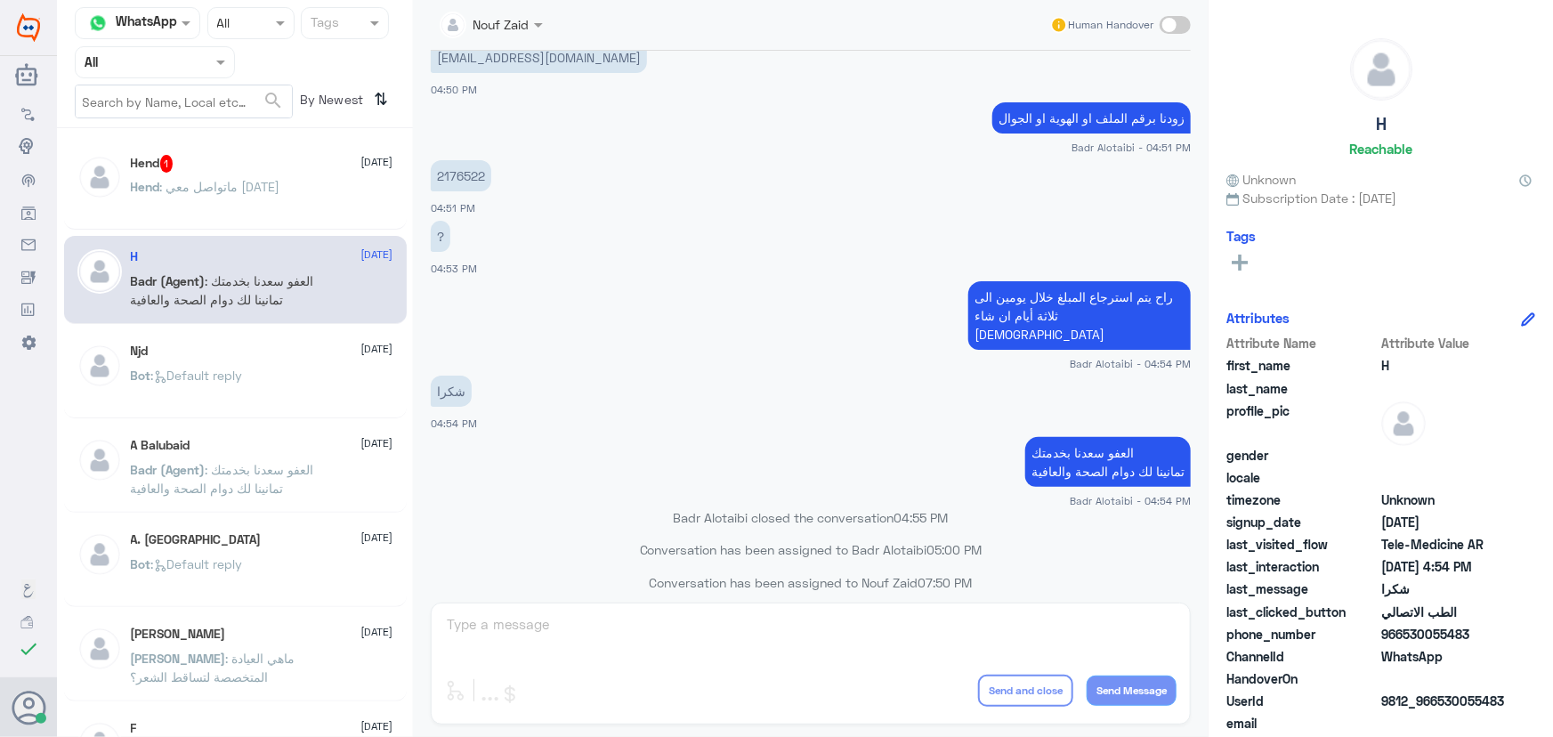
click at [218, 169] on div "Hend 1 16 September" at bounding box center [262, 164] width 263 height 18
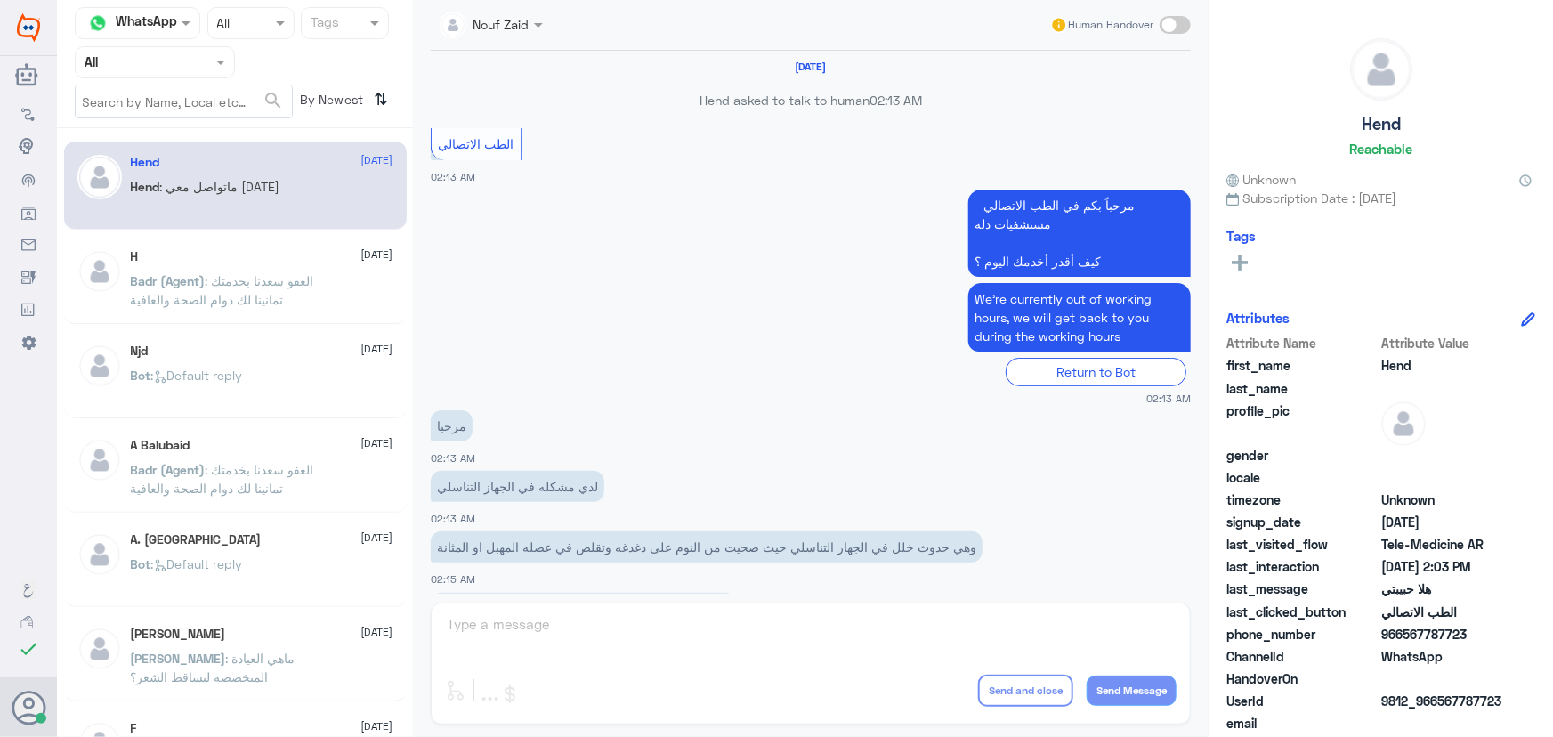
scroll to position [809, 0]
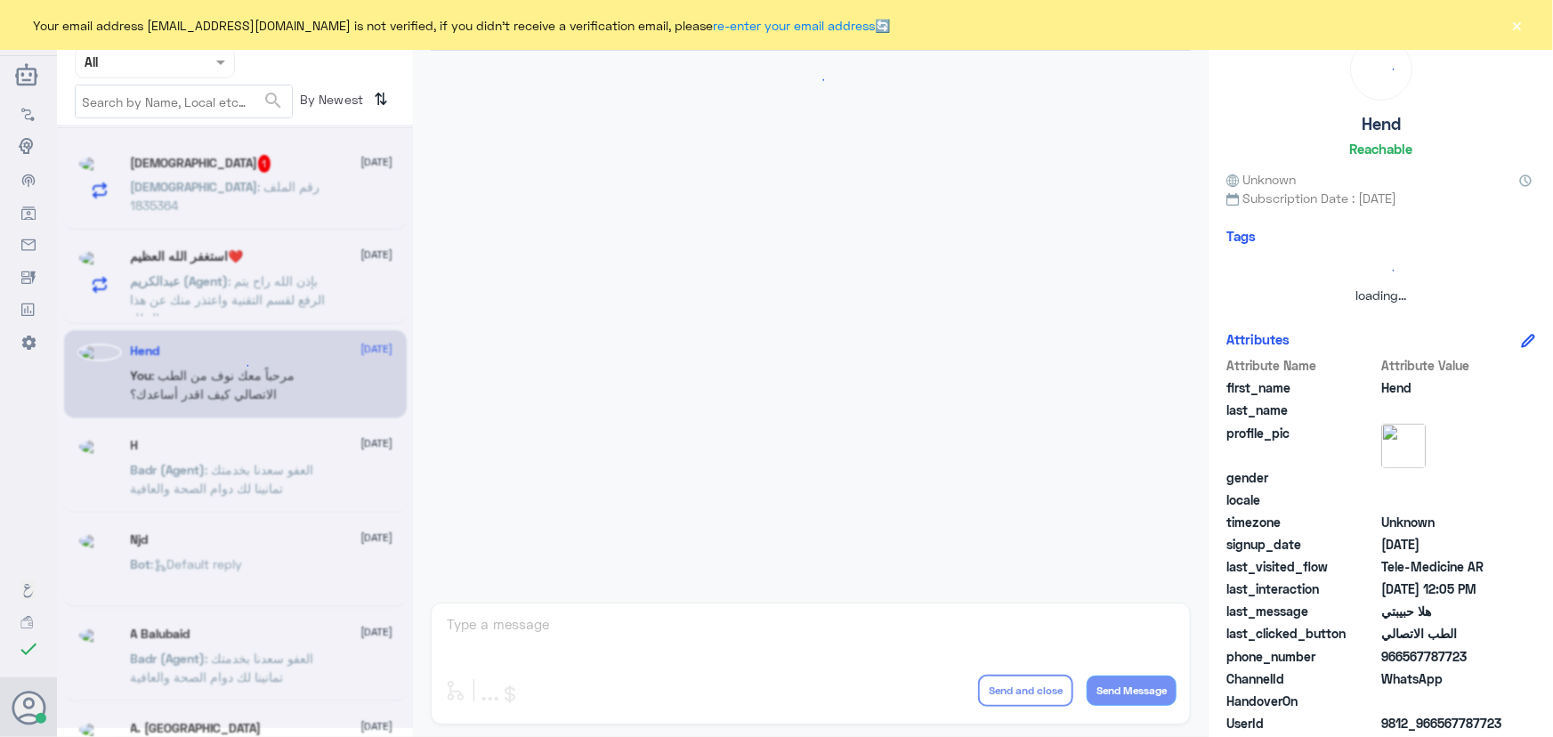
scroll to position [809, 0]
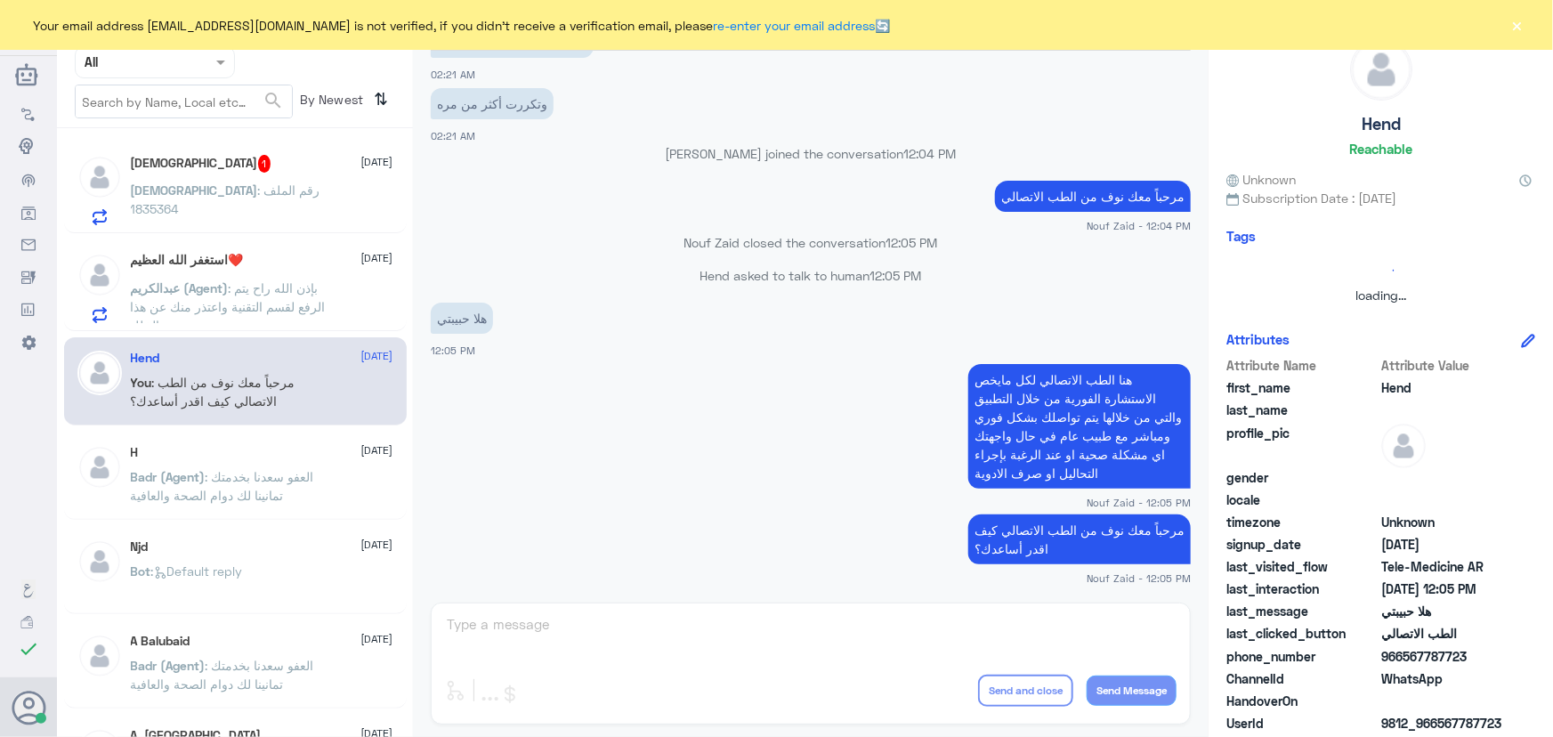
drag, startPoint x: 1522, startPoint y: 26, endPoint x: 1512, endPoint y: 30, distance: 10.8
click at [1521, 27] on button "×" at bounding box center [1518, 25] width 18 height 18
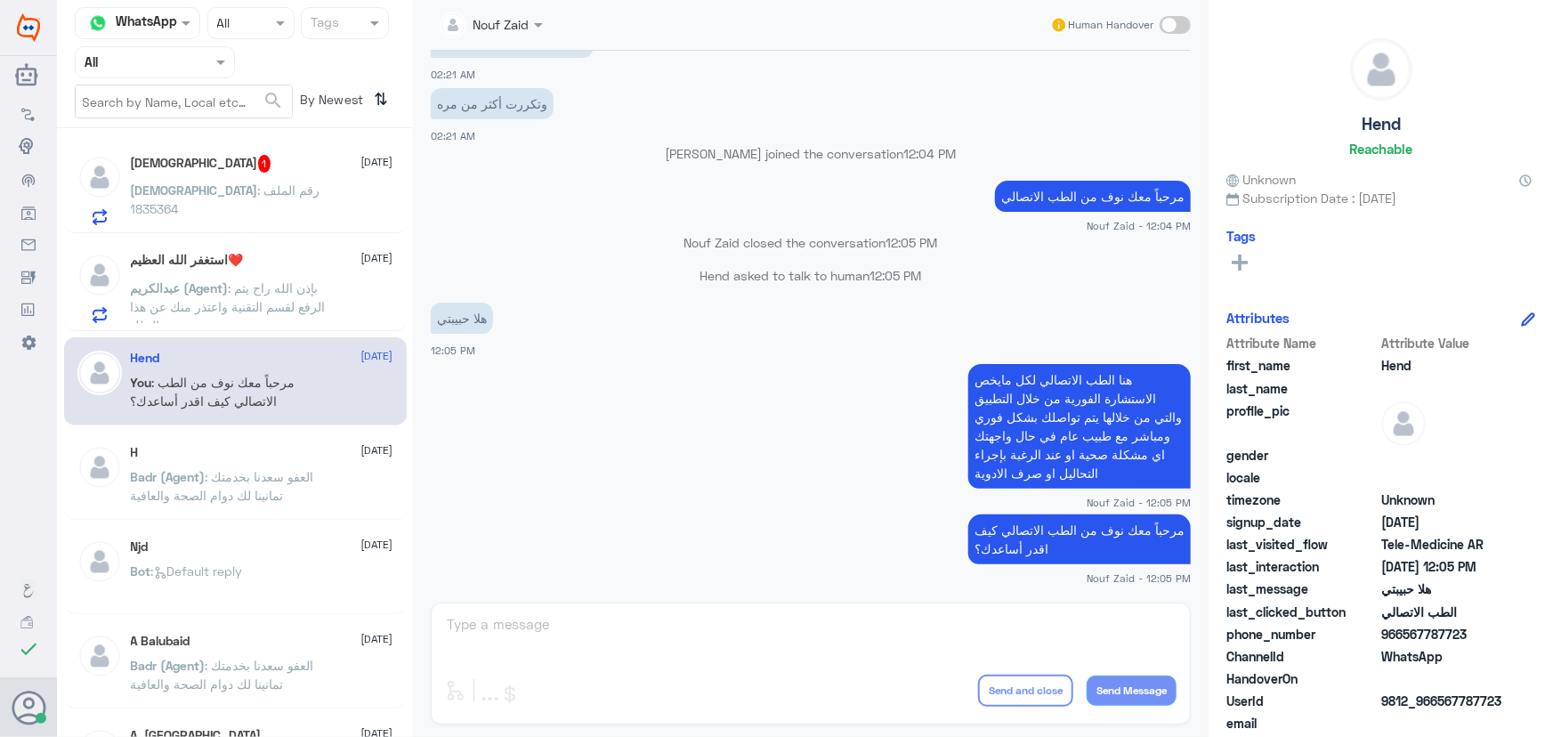
click at [283, 281] on span ": بإذن الله راح يتم الرفع لقسم التقنية واعتذر منك عن هذا الخلل" at bounding box center [228, 306] width 195 height 53
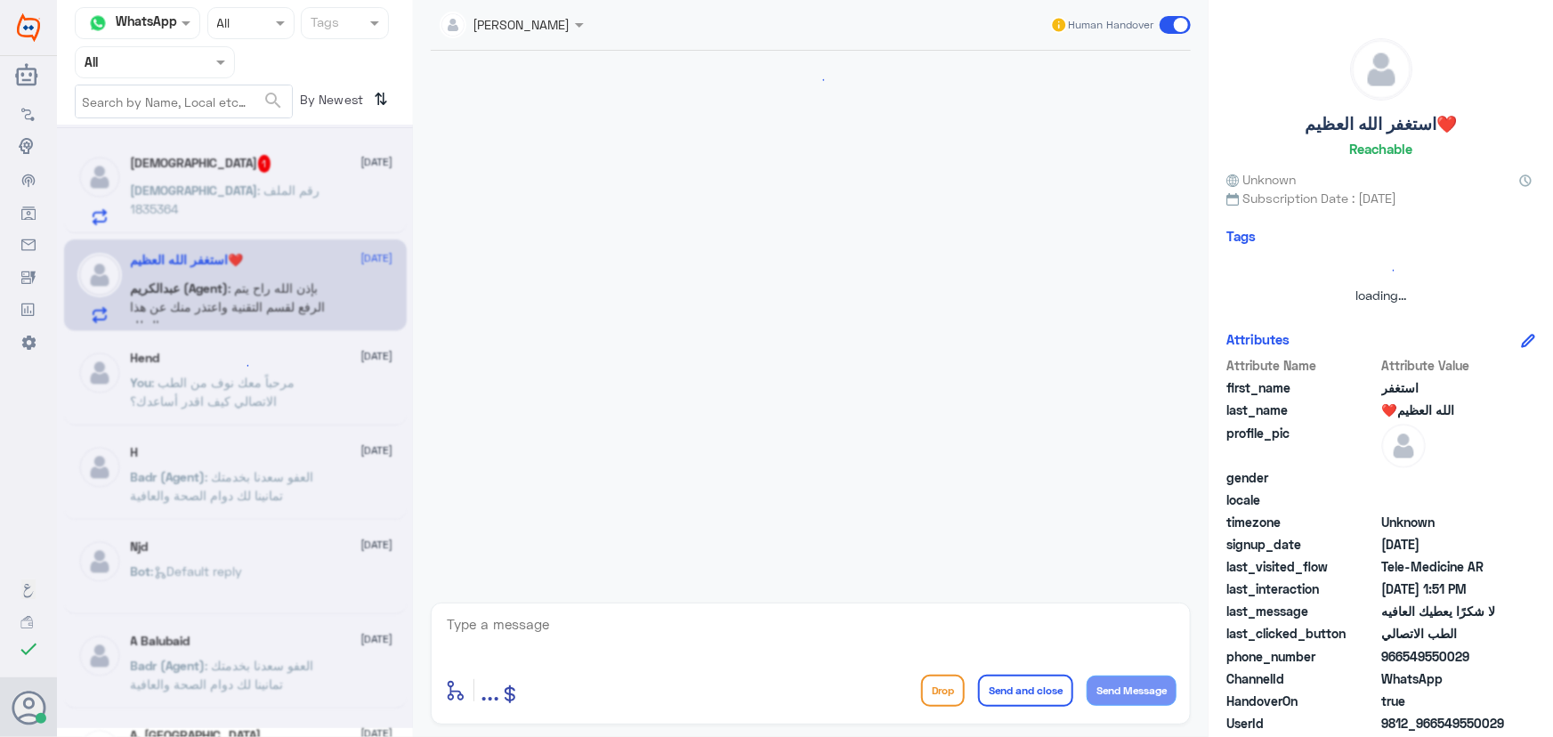
scroll to position [755, 0]
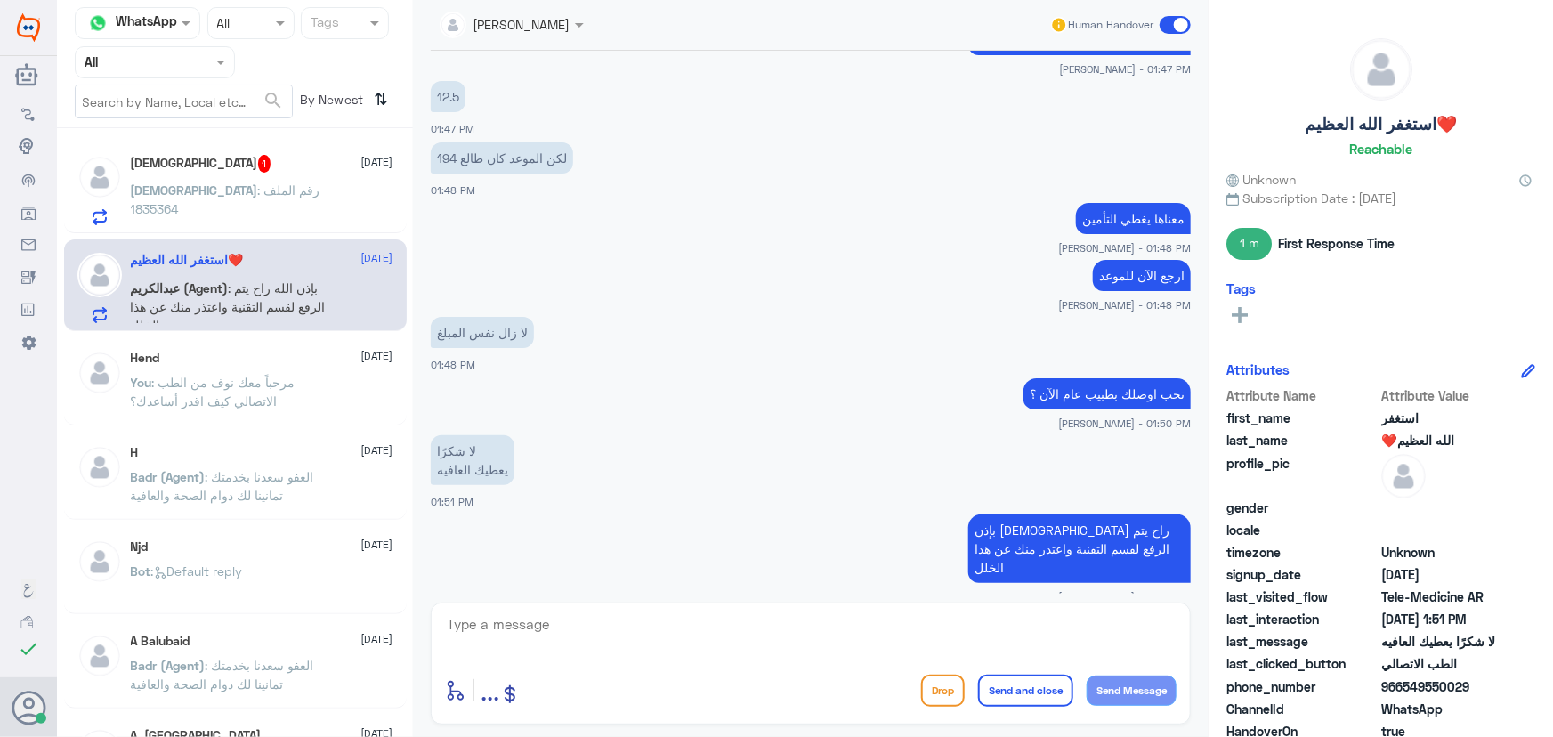
click at [276, 169] on div "سبحان الله 1 16 September" at bounding box center [262, 164] width 263 height 18
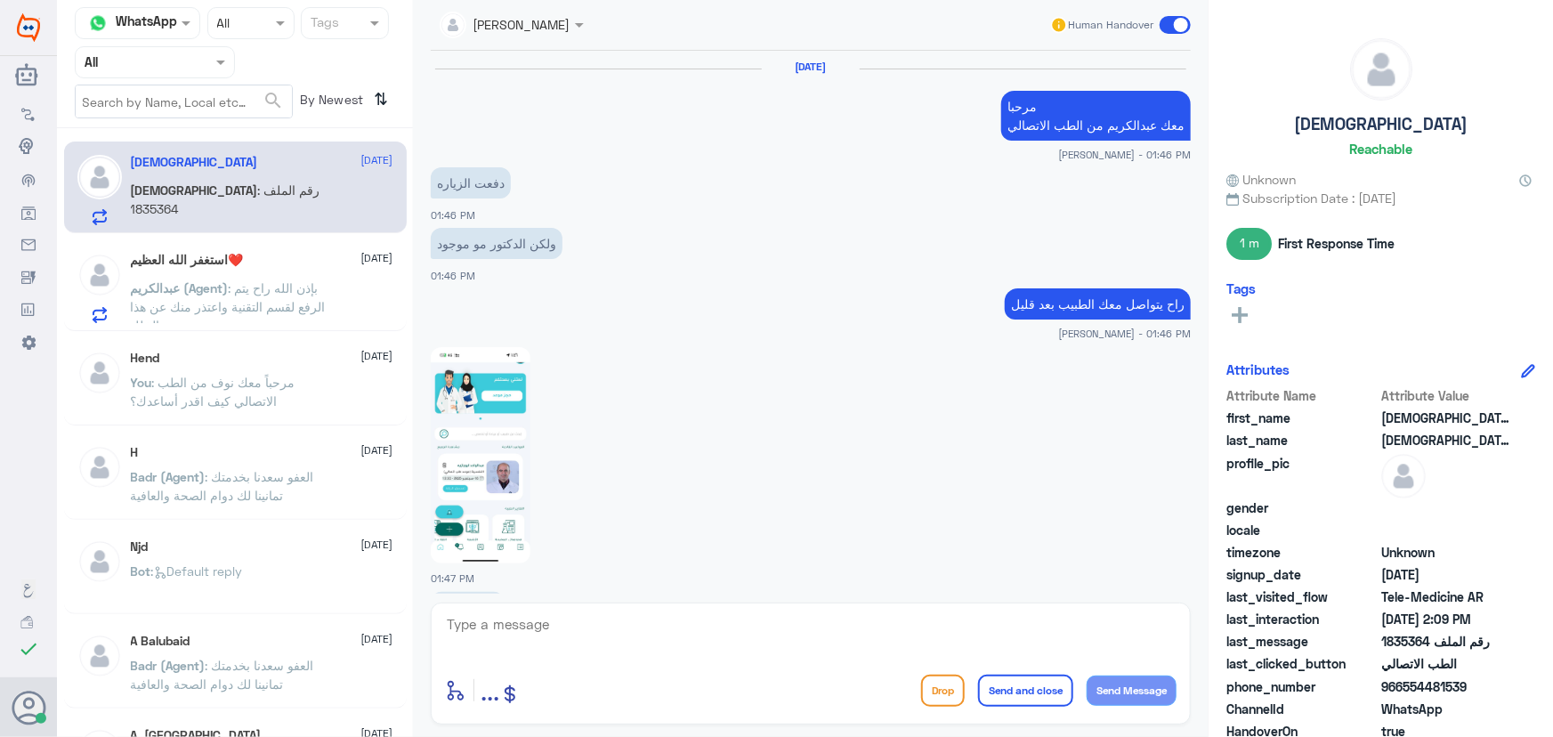
scroll to position [899, 0]
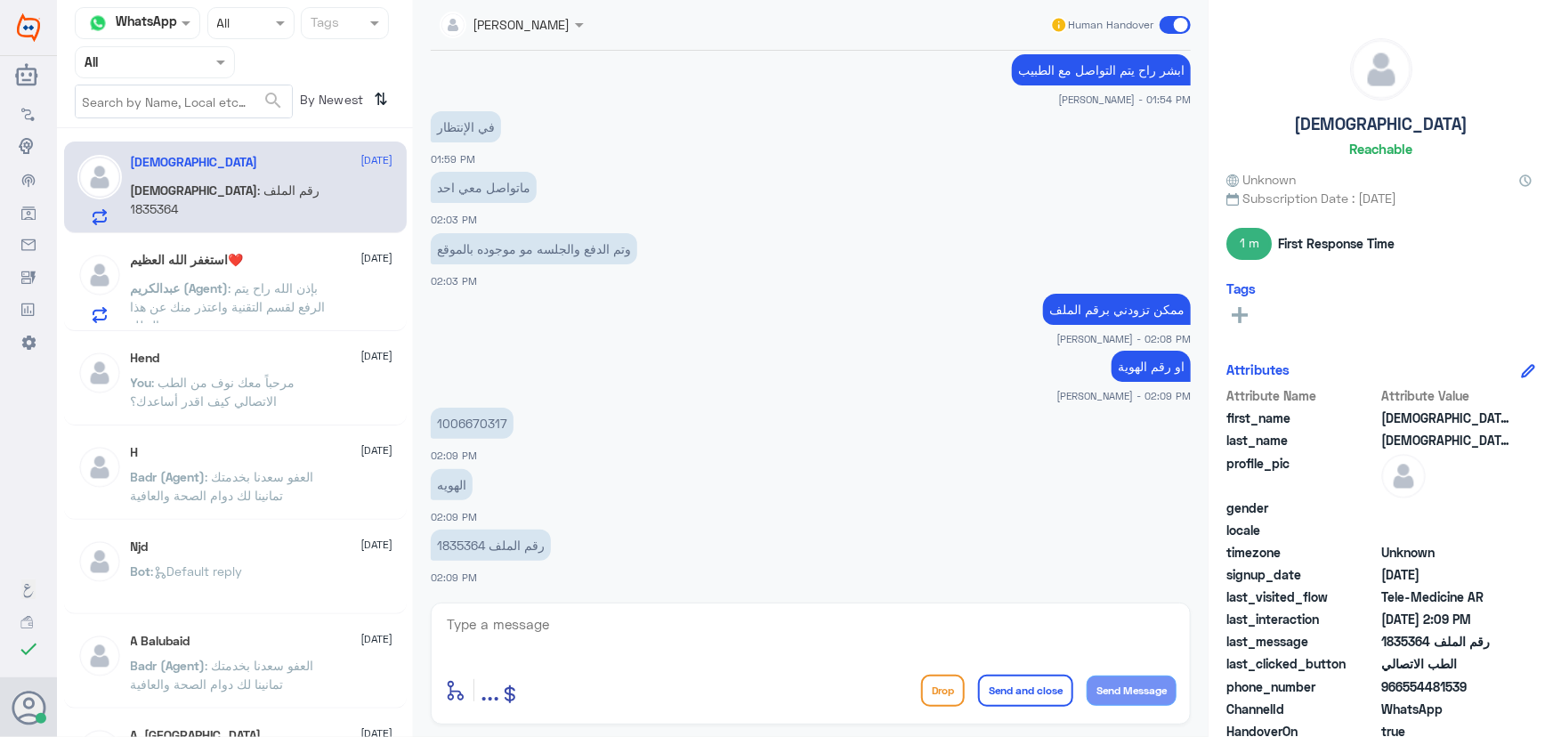
click at [300, 314] on p "عبدالكريم (Agent) : بإذن الله راح يتم الرفع لقسم التقنية واعتذر منك عن هذا الخلل" at bounding box center [231, 301] width 200 height 45
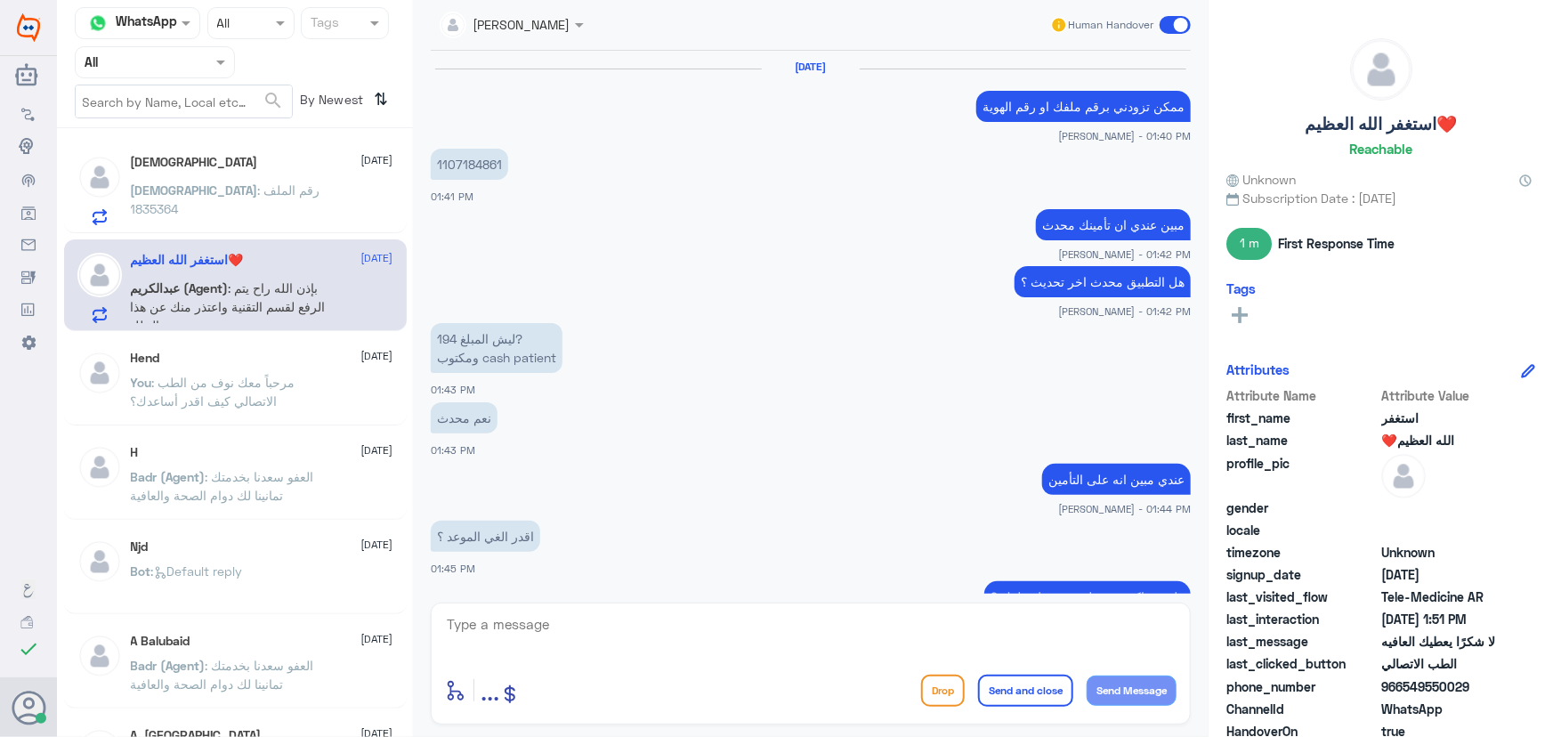
scroll to position [755, 0]
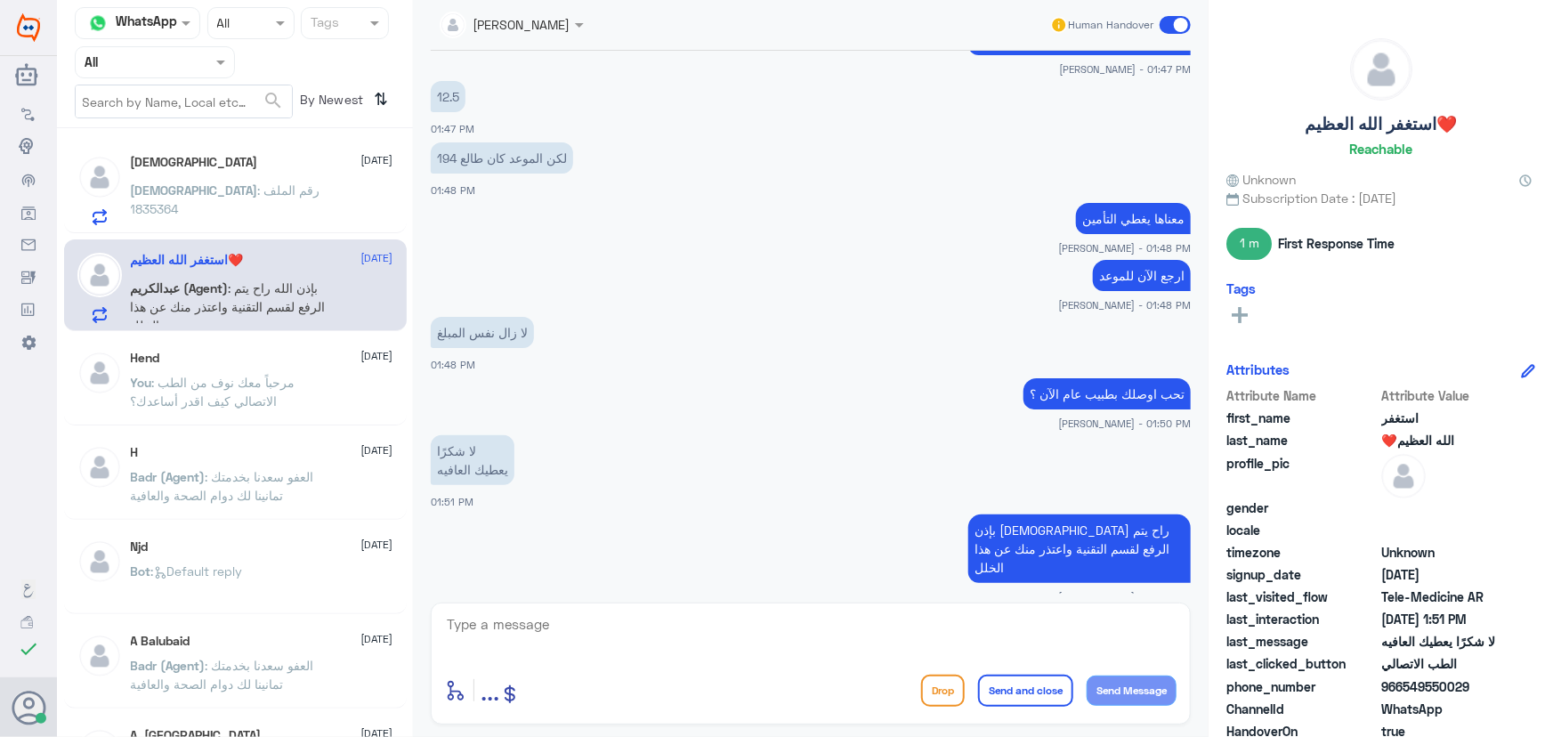
click at [298, 179] on div "سبحان الله 16 September سبحان : رقم الملف 1835364" at bounding box center [262, 190] width 263 height 70
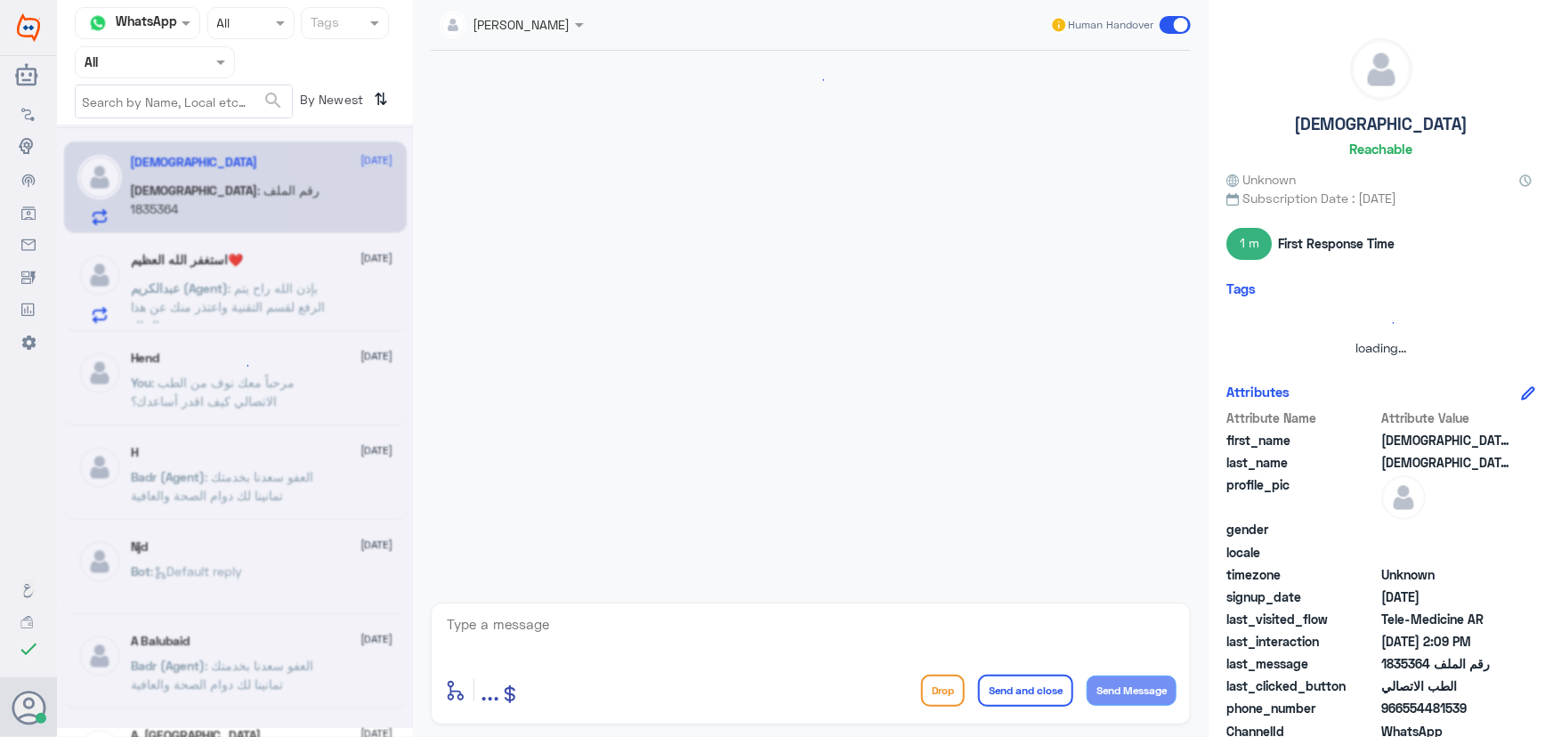
click at [255, 267] on div at bounding box center [235, 427] width 356 height 604
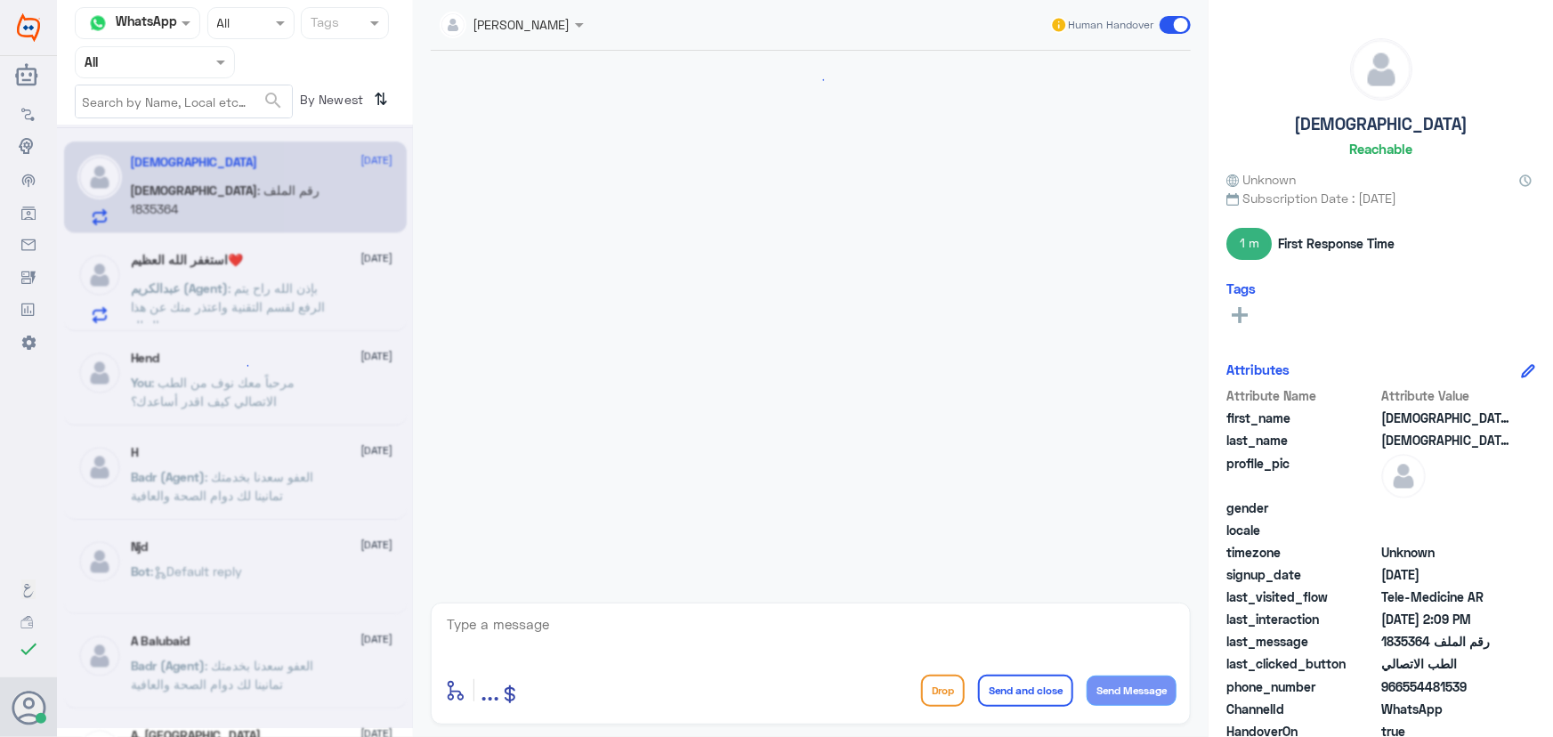
scroll to position [899, 0]
